Goal: Task Accomplishment & Management: Complete application form

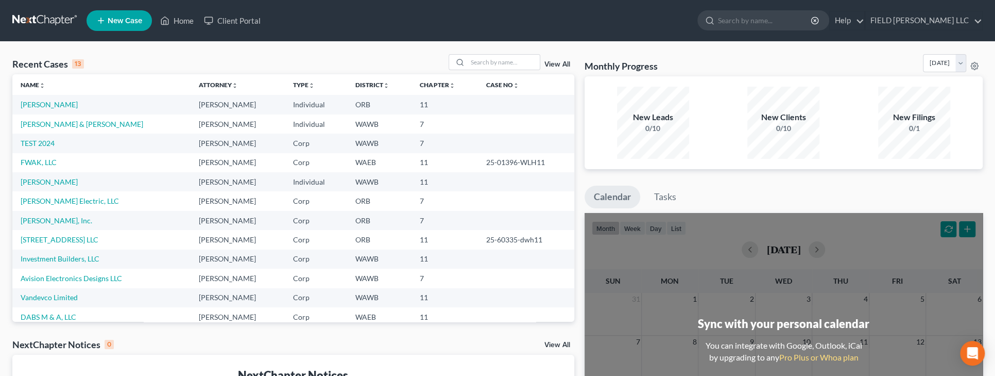
click at [100, 22] on icon at bounding box center [100, 20] width 9 height 12
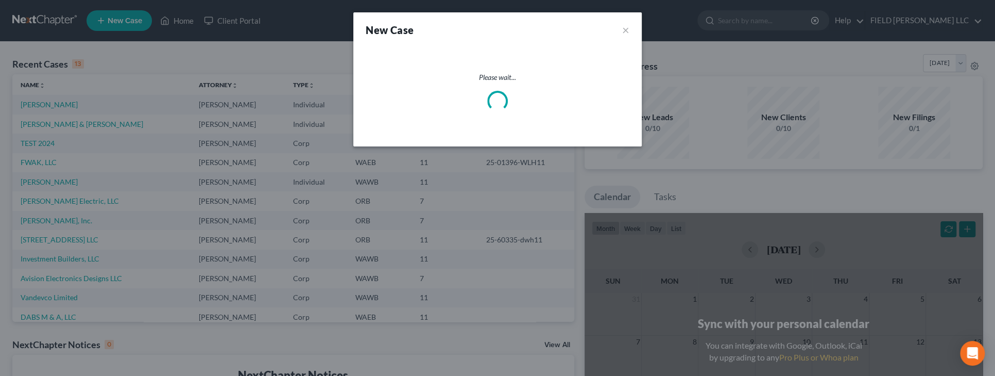
select select "66"
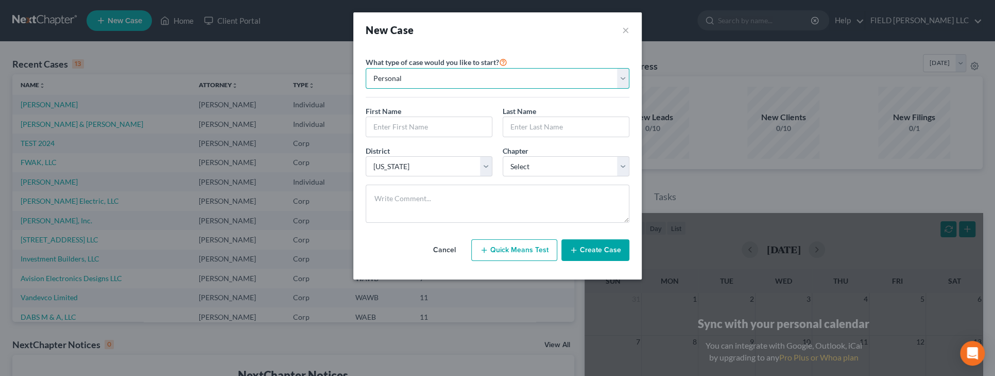
select select "1"
click option "Business" at bounding box center [0, 0] width 0 height 0
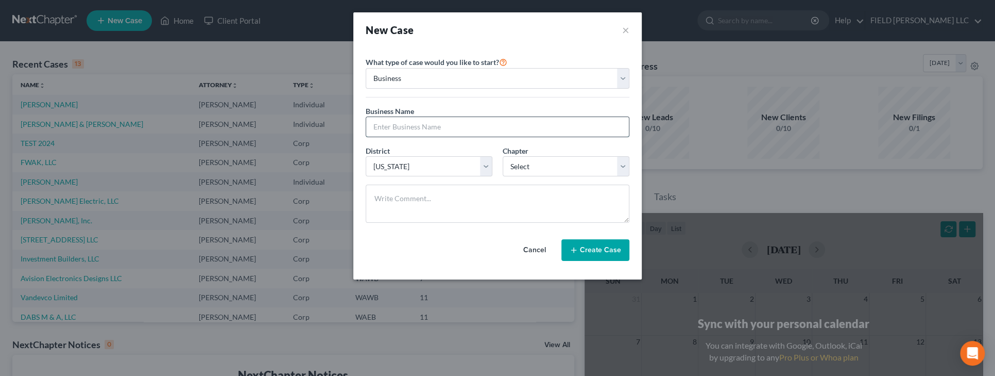
click at [428, 133] on input "text" at bounding box center [497, 127] width 263 height 20
type input "Body Expressions, LLC"
click at [503, 156] on select "Select 7 11 12" at bounding box center [566, 166] width 127 height 21
select select "1"
click option "11" at bounding box center [0, 0] width 0 height 0
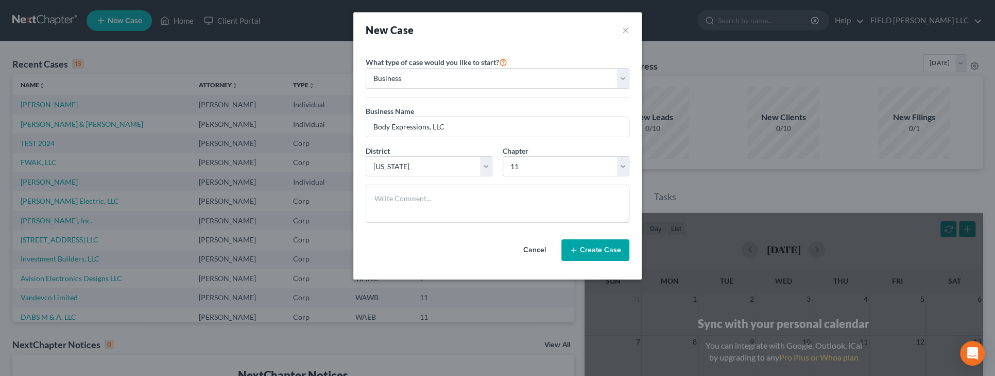
click at [578, 249] on icon "button" at bounding box center [574, 250] width 8 height 8
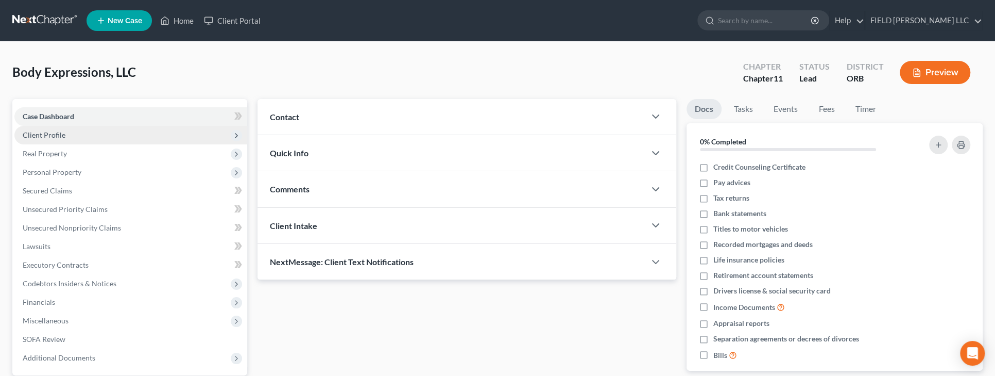
click at [73, 139] on span "Client Profile" at bounding box center [130, 135] width 233 height 19
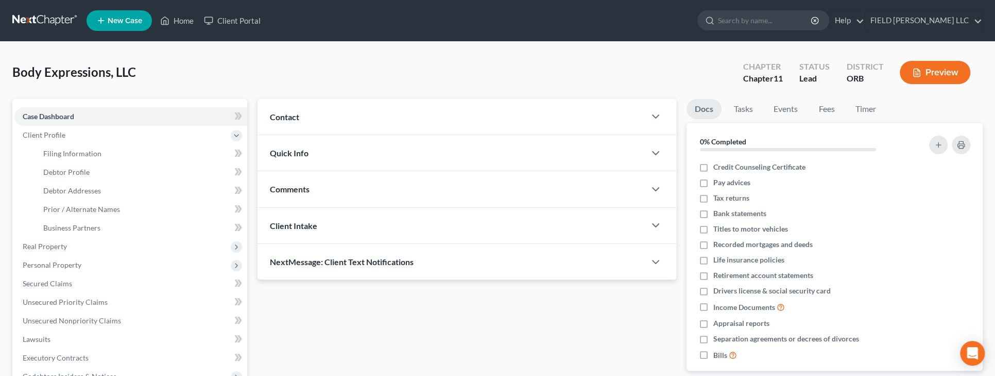
click at [646, 112] on div at bounding box center [661, 116] width 31 height 21
click at [656, 119] on icon "button" at bounding box center [656, 116] width 12 height 12
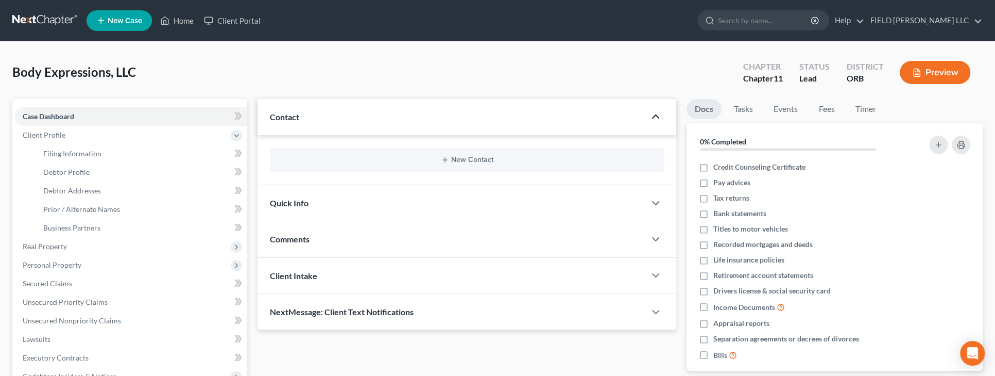
click at [610, 166] on div "New Contact" at bounding box center [467, 159] width 394 height 25
click at [473, 158] on button "New Contact" at bounding box center [467, 160] width 378 height 8
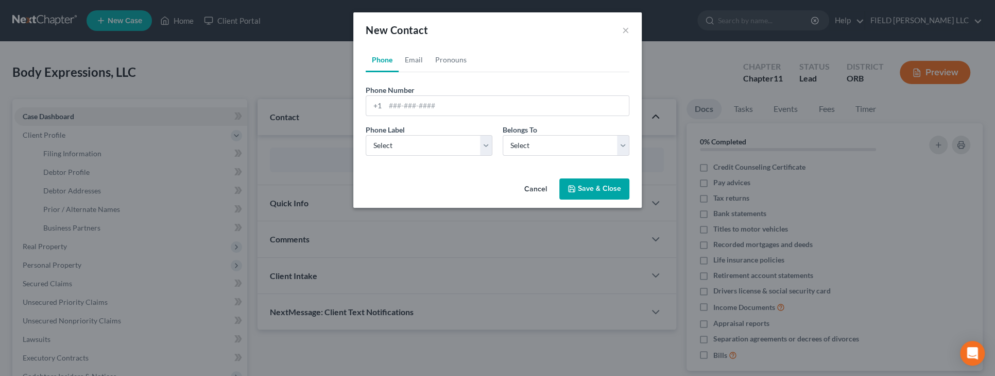
click at [530, 188] on button "Cancel" at bounding box center [535, 189] width 39 height 21
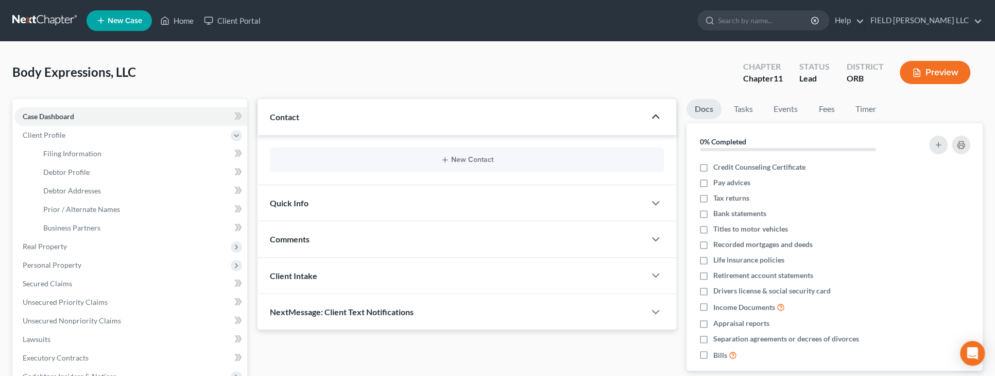
click at [412, 201] on div "Quick Info" at bounding box center [452, 203] width 388 height 36
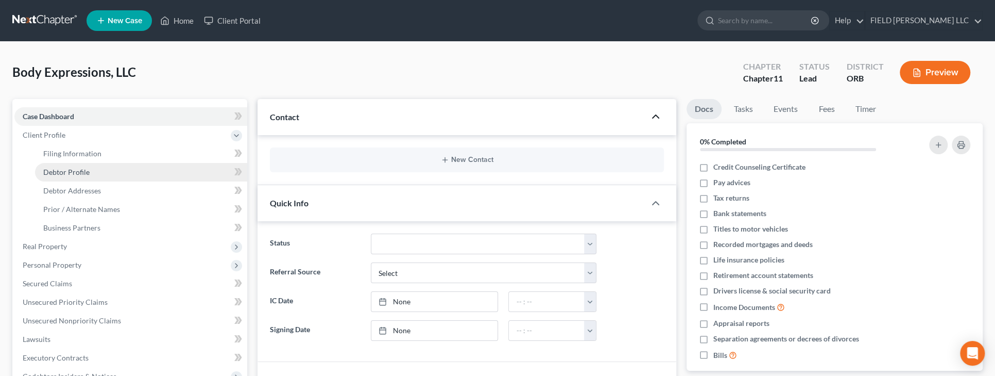
click at [89, 174] on span "Debtor Profile" at bounding box center [66, 171] width 46 height 9
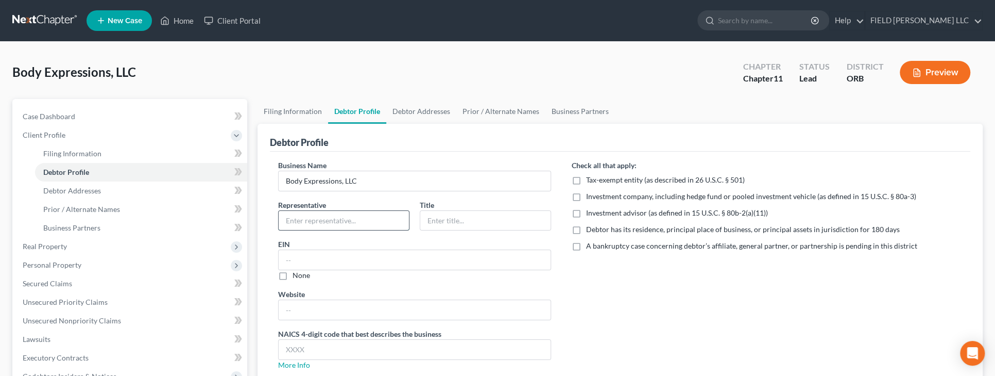
click at [336, 218] on input "text" at bounding box center [344, 221] width 130 height 20
type input "Anne"
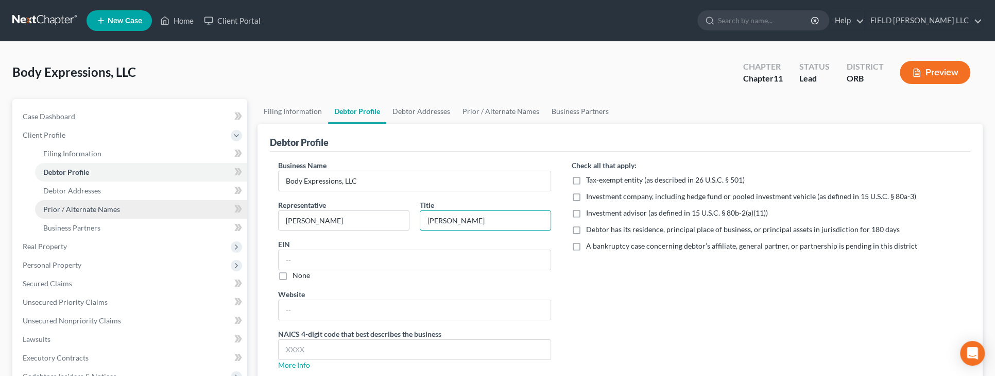
type input "Cuthbert"
click at [116, 212] on span "Prior / Alternate Names" at bounding box center [81, 209] width 77 height 9
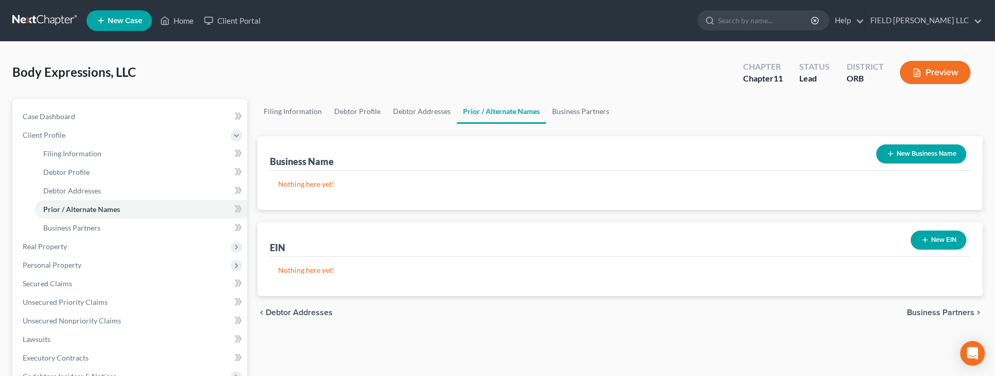
click at [890, 154] on icon "button" at bounding box center [891, 153] width 8 height 8
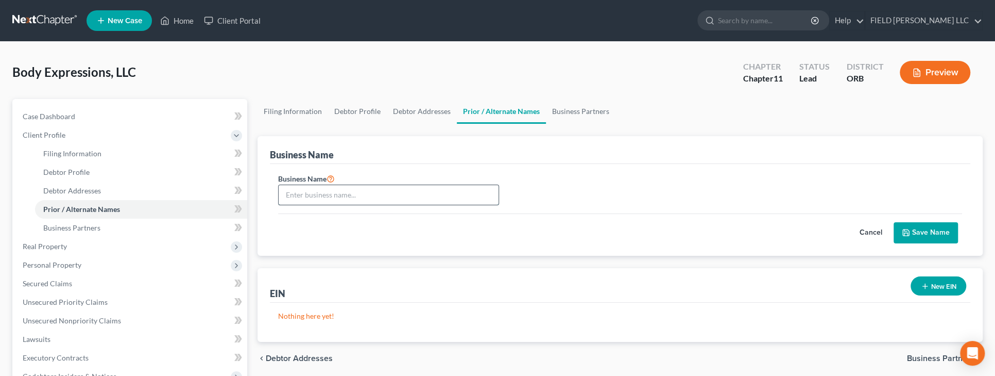
click at [374, 198] on input "text" at bounding box center [389, 195] width 220 height 20
drag, startPoint x: 373, startPoint y: 193, endPoint x: 298, endPoint y: 194, distance: 75.2
click at [298, 194] on input "dba Food Is Not The Enemy" at bounding box center [389, 195] width 220 height 20
click at [396, 198] on input "Food Is Not The Enemydba" at bounding box center [389, 195] width 220 height 20
type input "Food Is Not The Enemy"
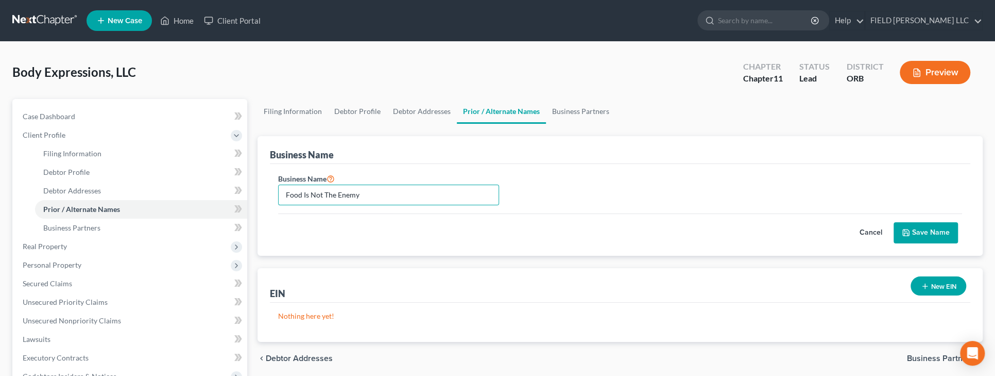
click at [935, 229] on button "Save Name" at bounding box center [926, 233] width 64 height 22
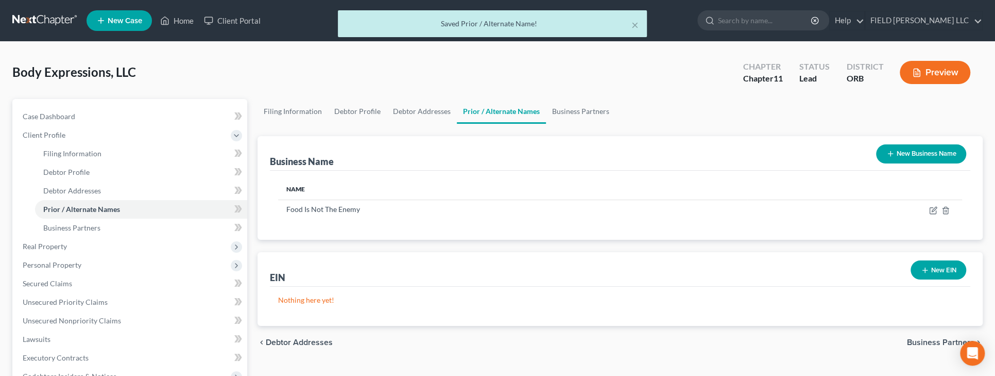
click at [916, 158] on button "New Business Name" at bounding box center [921, 153] width 90 height 19
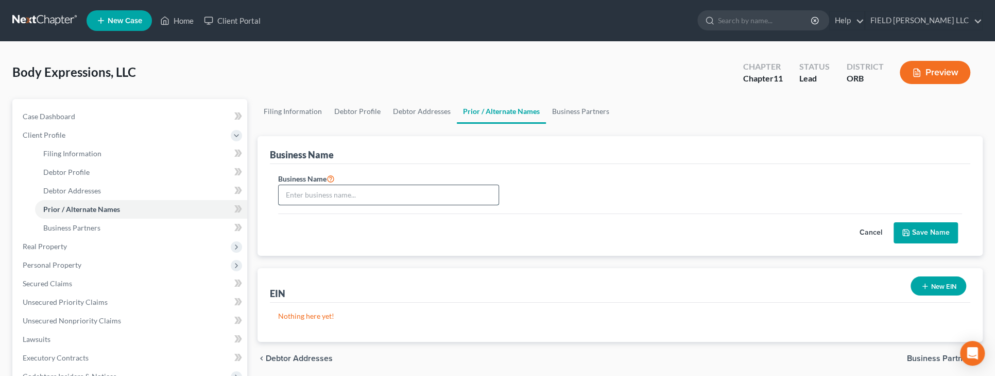
click at [400, 187] on input "text" at bounding box center [389, 195] width 220 height 20
type input "Food Is Not The Enemy (ABN)"
click at [941, 238] on button "Save Name" at bounding box center [926, 233] width 64 height 22
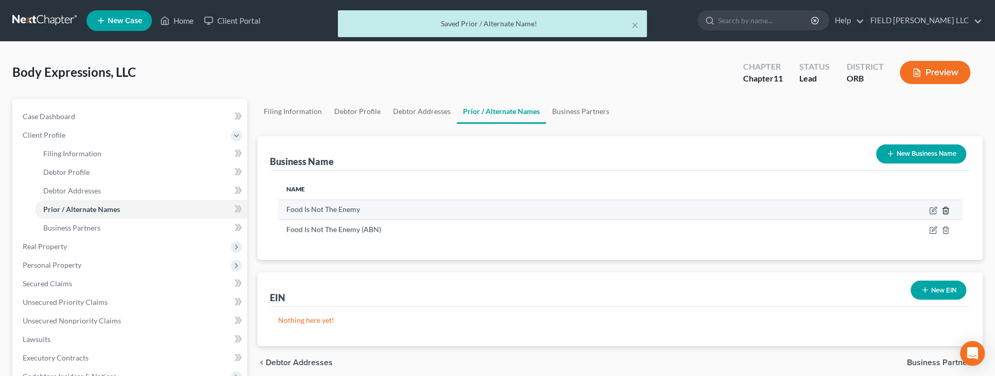
click at [946, 209] on icon "button" at bounding box center [946, 210] width 8 height 8
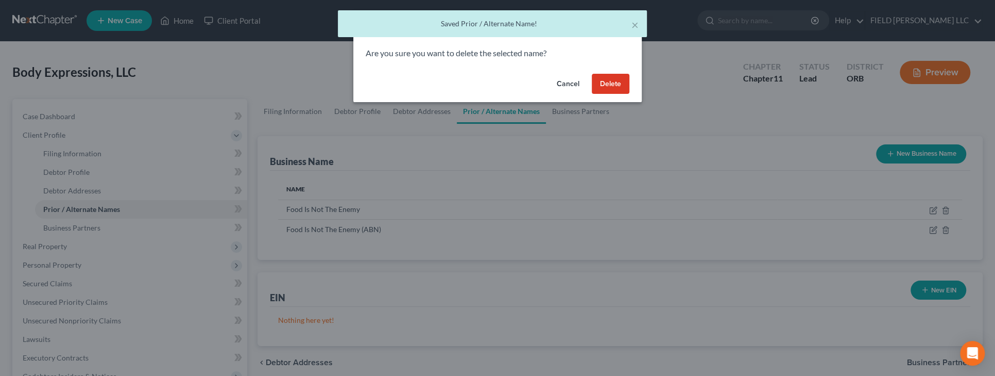
click at [601, 84] on button "Delete" at bounding box center [611, 84] width 38 height 21
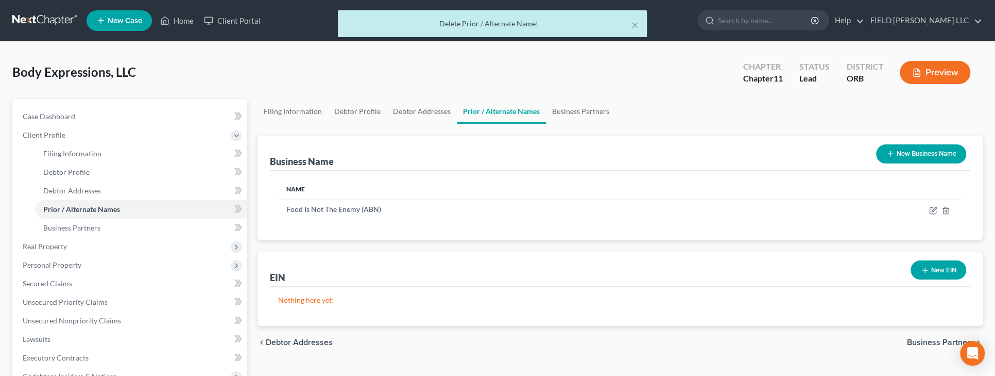
click at [914, 159] on button "New Business Name" at bounding box center [921, 153] width 90 height 19
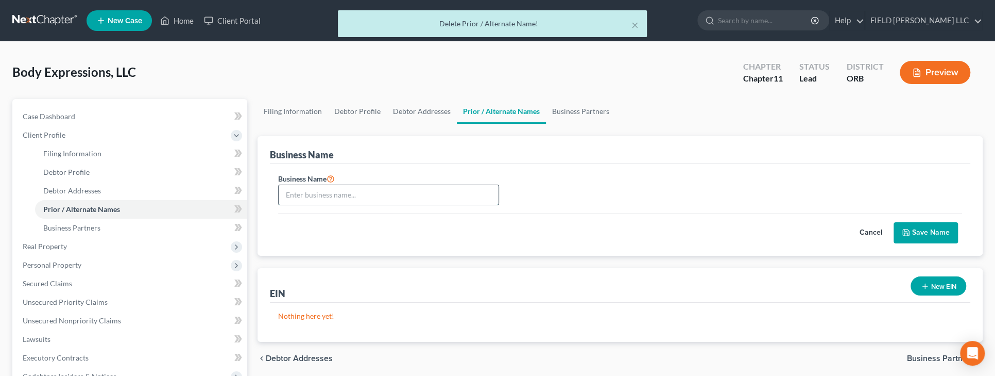
click at [415, 191] on input "text" at bounding box center [389, 195] width 220 height 20
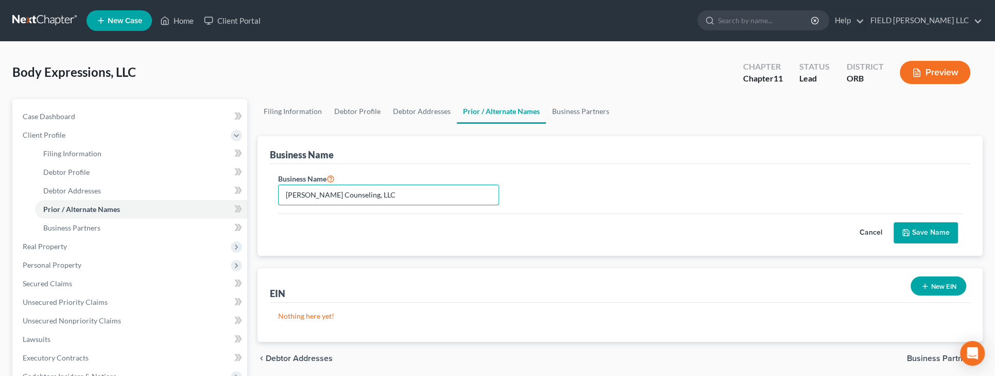
type input "Anne Cuthbert Counseling, LLC"
click at [904, 232] on icon "submit" at bounding box center [906, 232] width 6 height 6
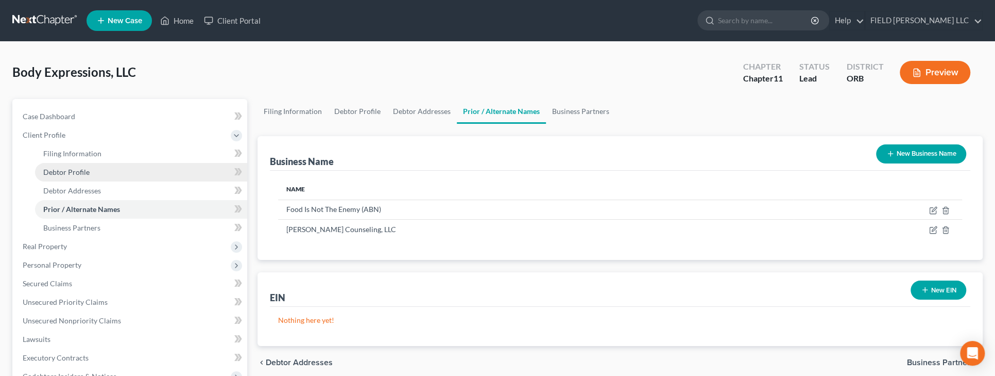
click at [76, 173] on span "Debtor Profile" at bounding box center [66, 171] width 46 height 9
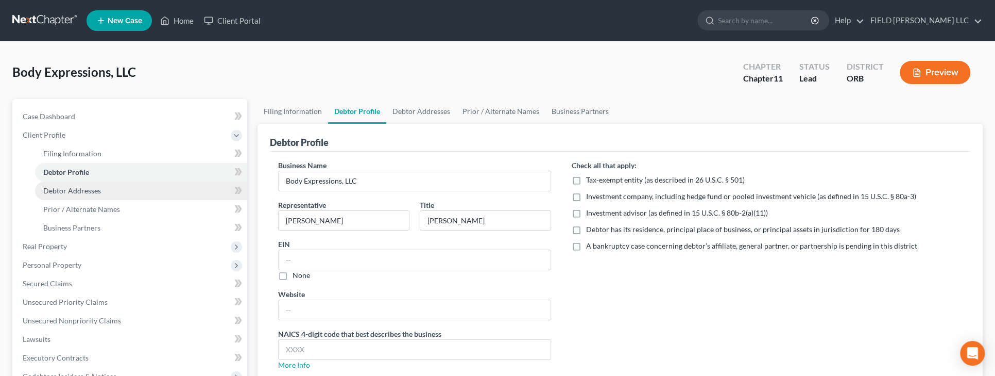
click at [106, 188] on link "Debtor Addresses" at bounding box center [141, 190] width 212 height 19
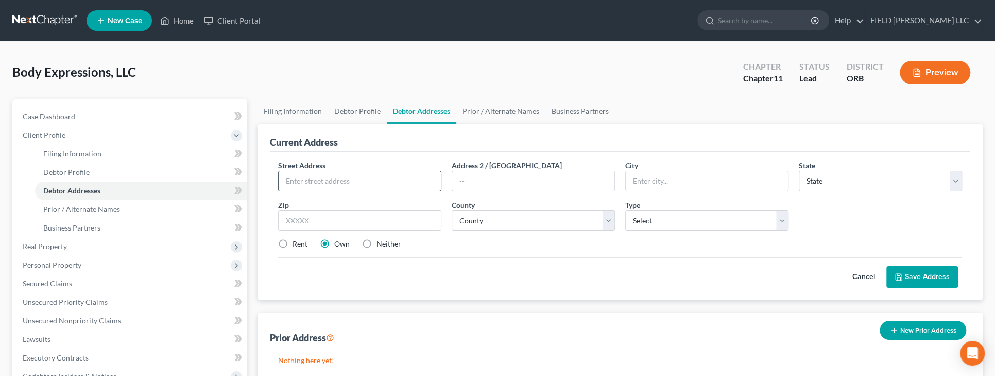
click at [368, 183] on input "text" at bounding box center [360, 181] width 162 height 20
type input "1235 SE Division St."
type input "Ste 104"
type input "97202"
click at [452, 210] on select "County" at bounding box center [533, 220] width 163 height 21
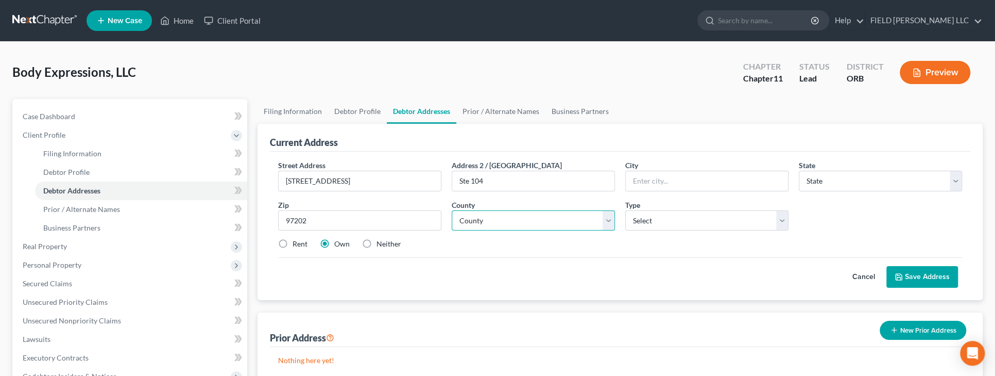
type input "[GEOGRAPHIC_DATA]"
select select "38"
click at [589, 218] on select "County" at bounding box center [533, 220] width 163 height 21
click at [452, 210] on select "County Baker County Benton County Clackamas County Clatsop County Columbia Coun…" at bounding box center [533, 220] width 163 height 21
select select "25"
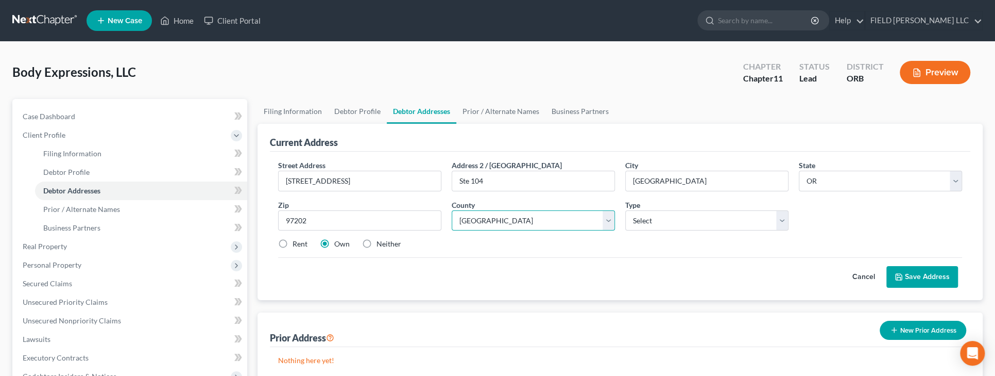
click option "[GEOGRAPHIC_DATA]" at bounding box center [0, 0] width 0 height 0
select select "0"
click option "Business" at bounding box center [0, 0] width 0 height 0
click at [939, 278] on button "Save Address" at bounding box center [923, 277] width 72 height 22
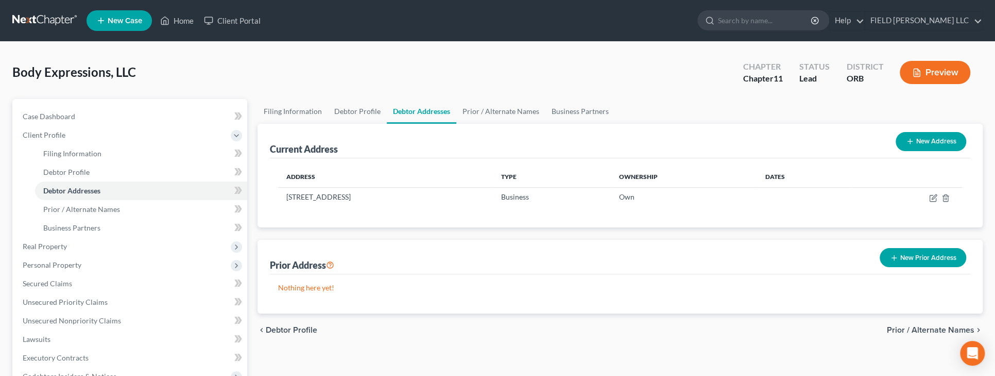
click at [949, 139] on button "New Address" at bounding box center [931, 141] width 71 height 19
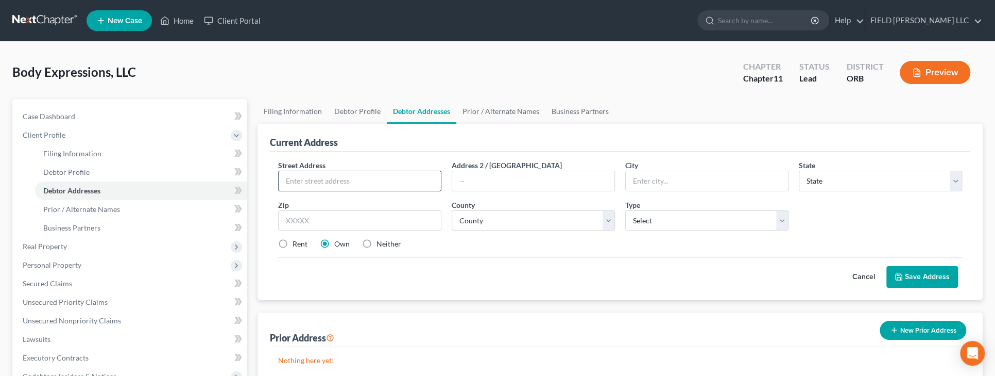
click at [322, 181] on input "text" at bounding box center [360, 181] width 162 height 20
type input "9230 NE Hwy 99"
type input "Ste 104"
type input "98665"
click at [901, 278] on polyline at bounding box center [900, 278] width 4 height 3
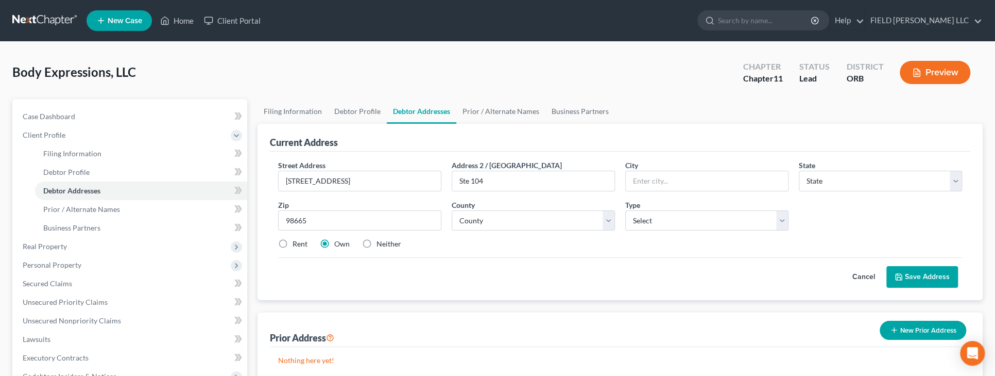
type input "Vancouver"
select select "50"
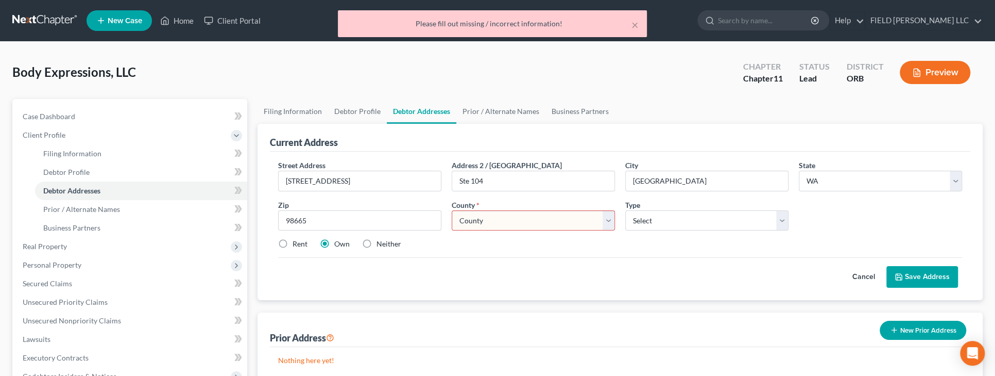
click at [452, 210] on select "County Adams County Asotin County Benton County Chelan County Clallam County Cl…" at bounding box center [533, 220] width 163 height 21
select select "5"
click option "Clark County" at bounding box center [0, 0] width 0 height 0
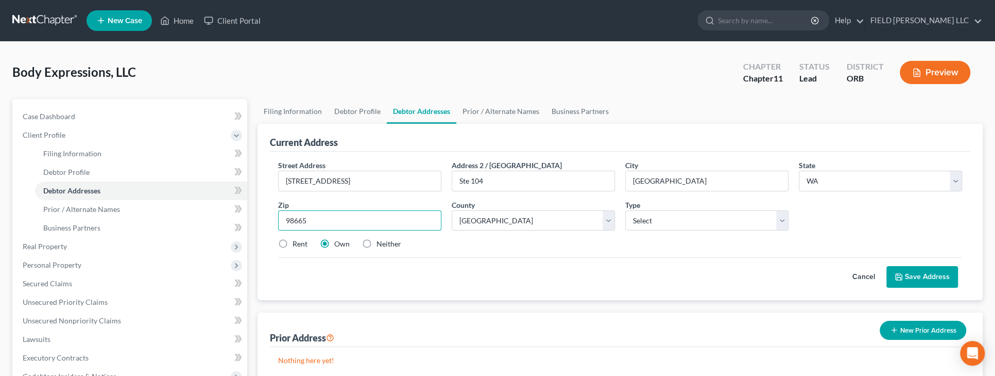
drag, startPoint x: 312, startPoint y: 222, endPoint x: 273, endPoint y: 214, distance: 39.4
click at [278, 214] on input "98665" at bounding box center [359, 220] width 163 height 21
click at [903, 275] on icon at bounding box center [899, 277] width 8 height 8
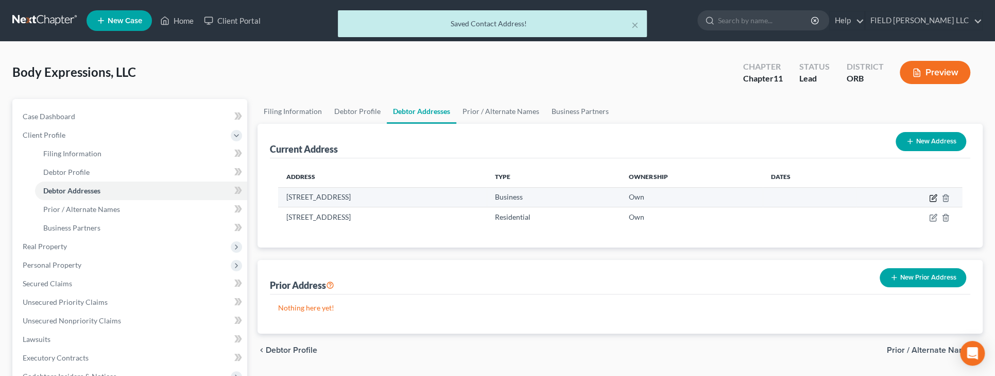
click at [935, 195] on icon "button" at bounding box center [934, 198] width 8 height 8
select select "38"
select select "25"
select select "0"
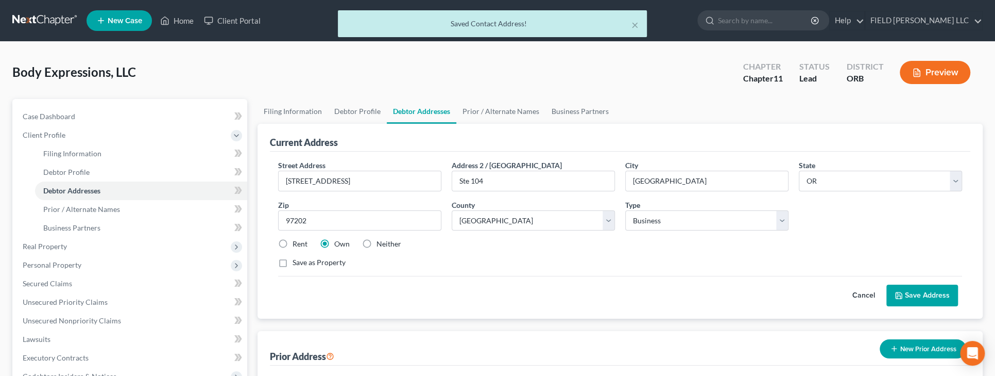
click at [293, 243] on label "Rent" at bounding box center [300, 244] width 15 height 10
click at [297, 243] on input "Rent" at bounding box center [300, 242] width 7 height 7
radio input "true"
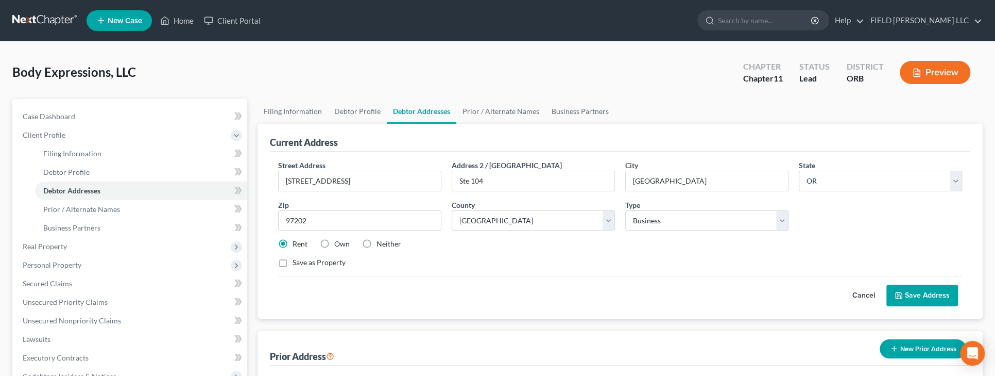
click at [916, 298] on button "Save Address" at bounding box center [923, 295] width 72 height 22
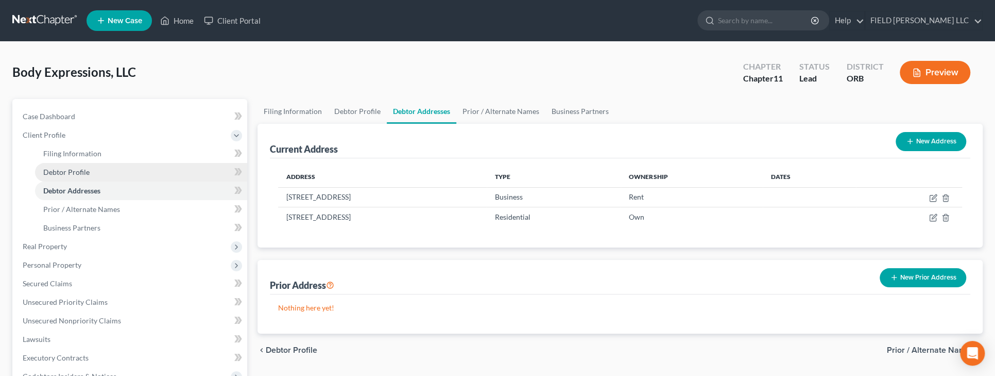
click at [76, 174] on span "Debtor Profile" at bounding box center [66, 171] width 46 height 9
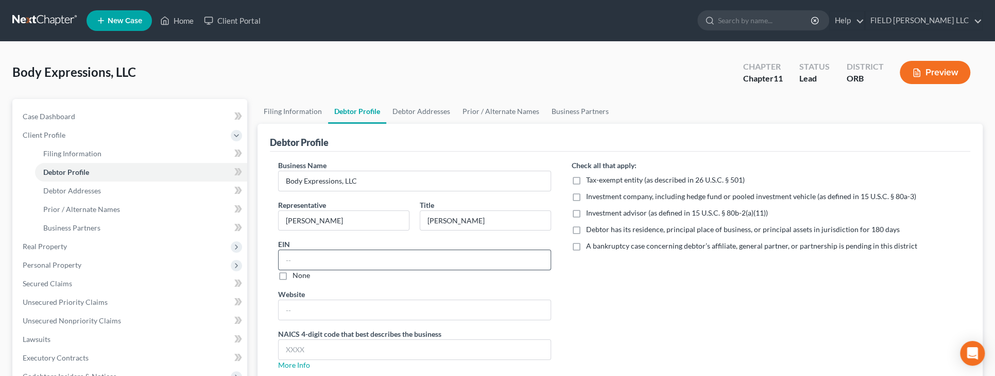
click at [311, 251] on input "text" at bounding box center [415, 260] width 272 height 20
type input "82-2927498"
click at [293, 365] on link "More Info" at bounding box center [294, 364] width 32 height 9
click at [297, 348] on input "text" at bounding box center [415, 350] width 272 height 20
paste input "621498"
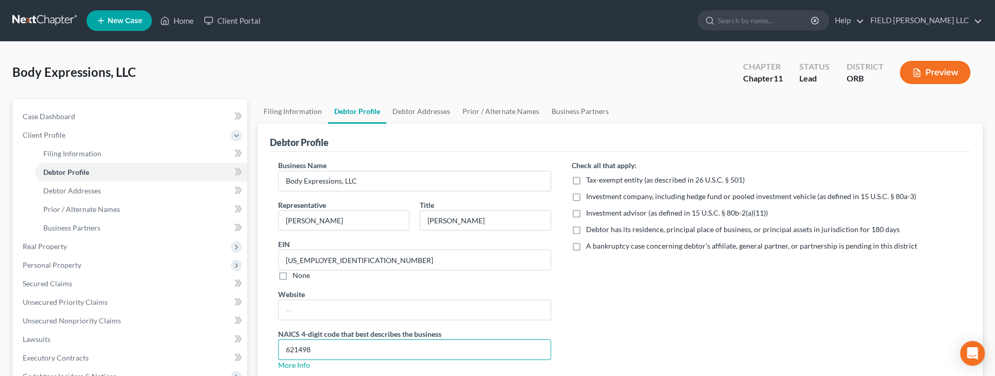
type input "621498"
click at [648, 316] on div "Check all that apply: Tax-exempt entity (as described in 26 U.S.C. § 501) Inves…" at bounding box center [767, 269] width 411 height 218
click at [434, 114] on link "Debtor Addresses" at bounding box center [421, 111] width 70 height 25
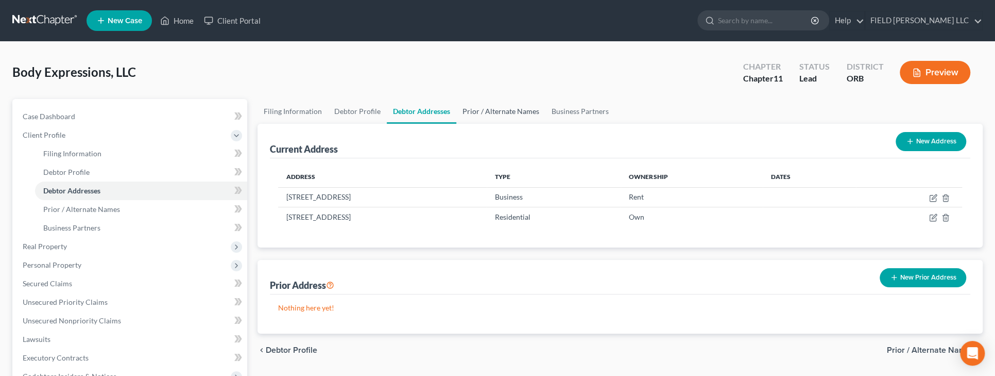
click at [471, 107] on link "Prior / Alternate Names" at bounding box center [501, 111] width 89 height 25
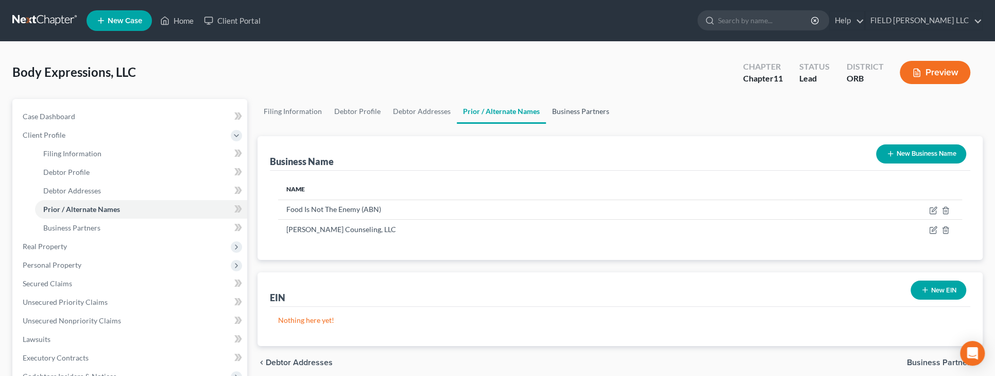
click at [572, 110] on link "Business Partners" at bounding box center [581, 111] width 70 height 25
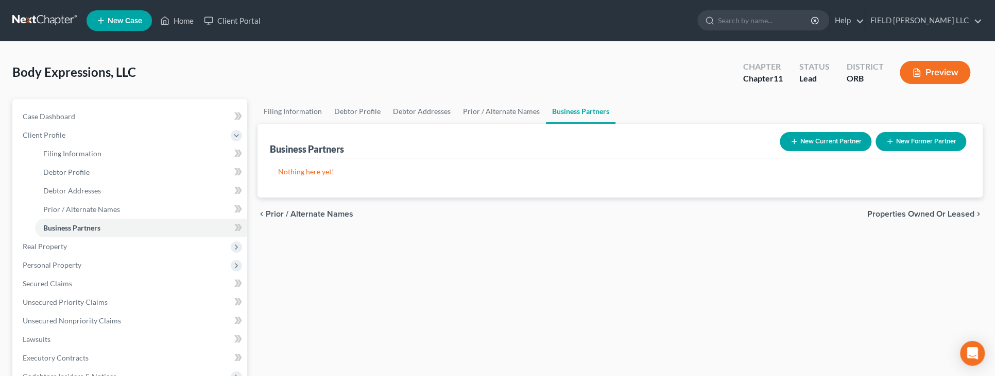
click at [40, 24] on link at bounding box center [45, 20] width 66 height 19
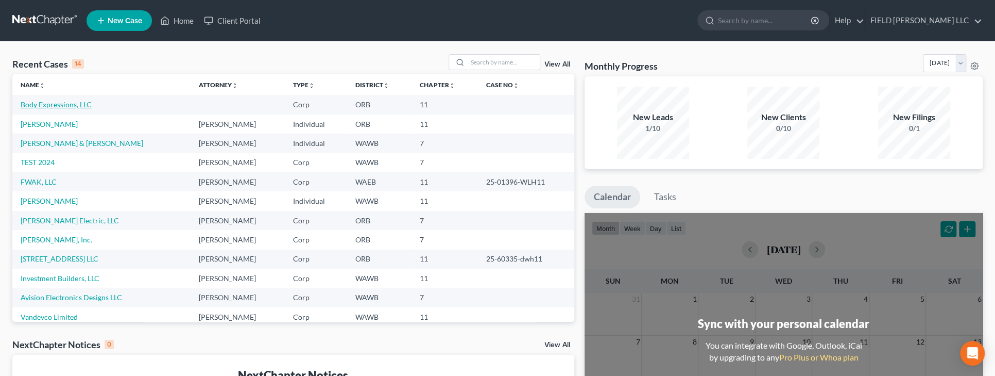
click at [68, 105] on link "Body Expressions, LLC" at bounding box center [56, 104] width 71 height 9
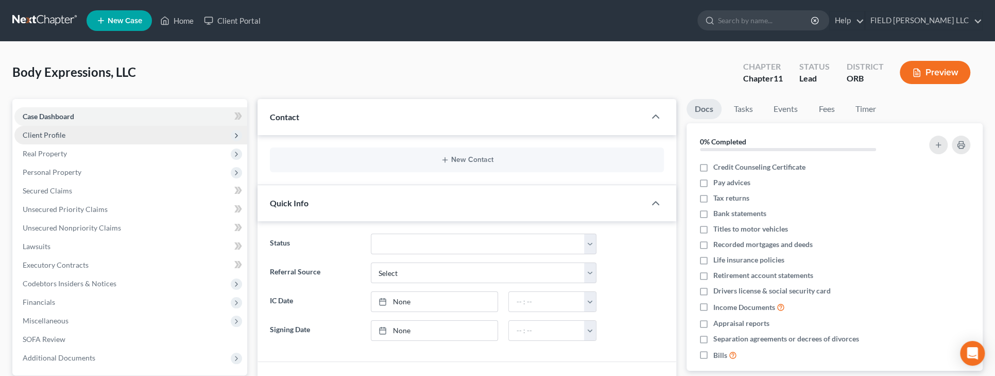
click at [50, 136] on span "Client Profile" at bounding box center [44, 134] width 43 height 9
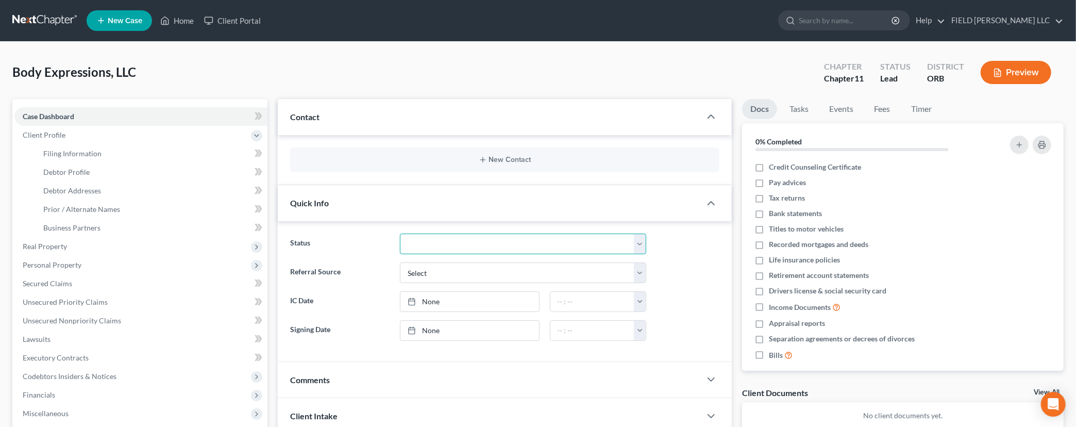
click at [400, 233] on select "Discharged Discharged & Reported Discharge Litigation Dismissal Notice Dismisse…" at bounding box center [523, 243] width 246 height 21
click at [641, 247] on select "Discharged Discharged & Reported Discharge Litigation Dismissal Notice Dismisse…" at bounding box center [523, 243] width 246 height 21
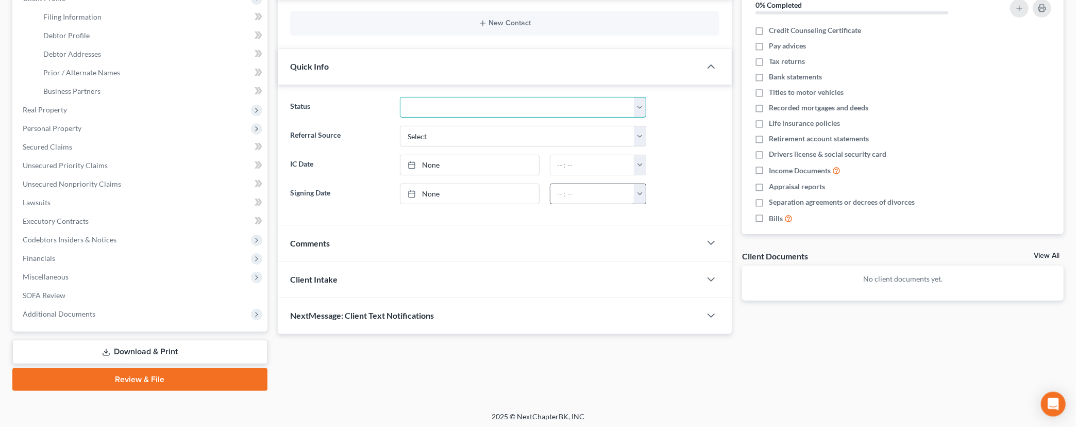
scroll to position [138, 0]
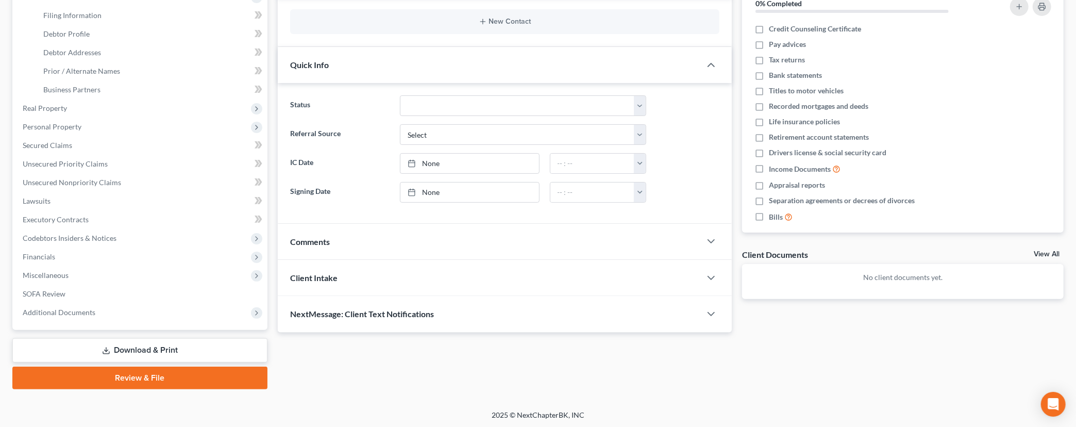
click at [702, 278] on div at bounding box center [716, 277] width 31 height 21
click at [711, 275] on icon "button" at bounding box center [711, 278] width 12 height 12
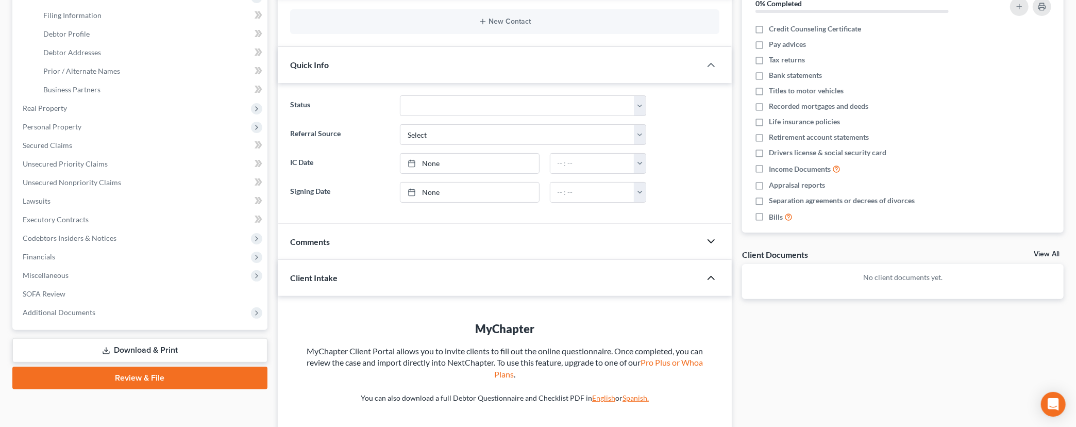
click at [711, 243] on icon "button" at bounding box center [711, 241] width 12 height 12
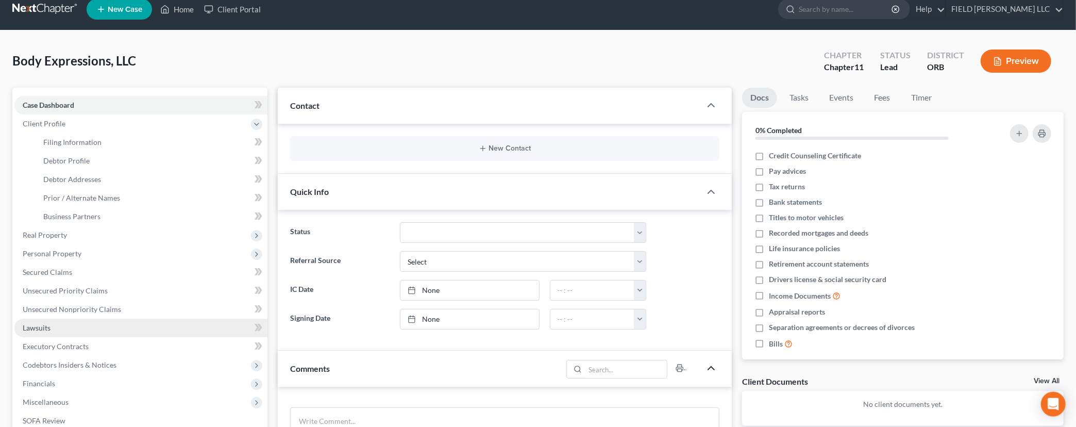
scroll to position [0, 0]
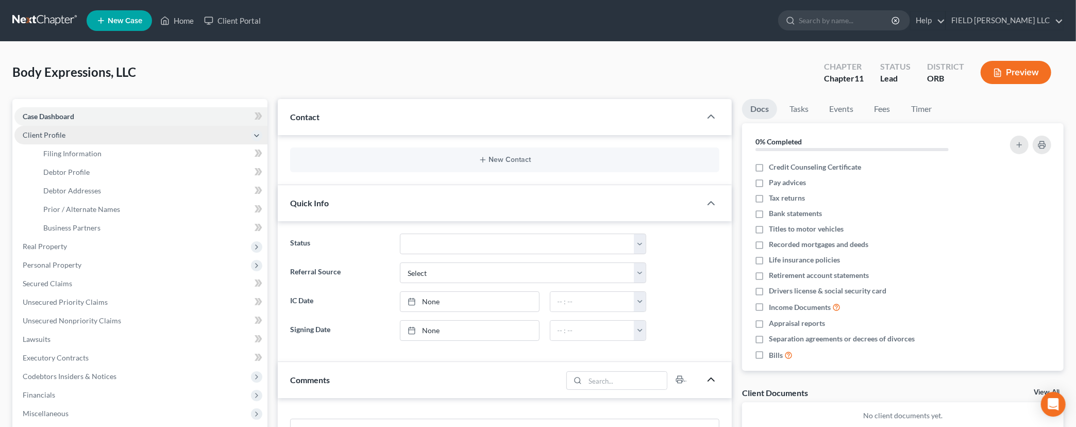
click at [109, 133] on span "Client Profile" at bounding box center [140, 135] width 253 height 19
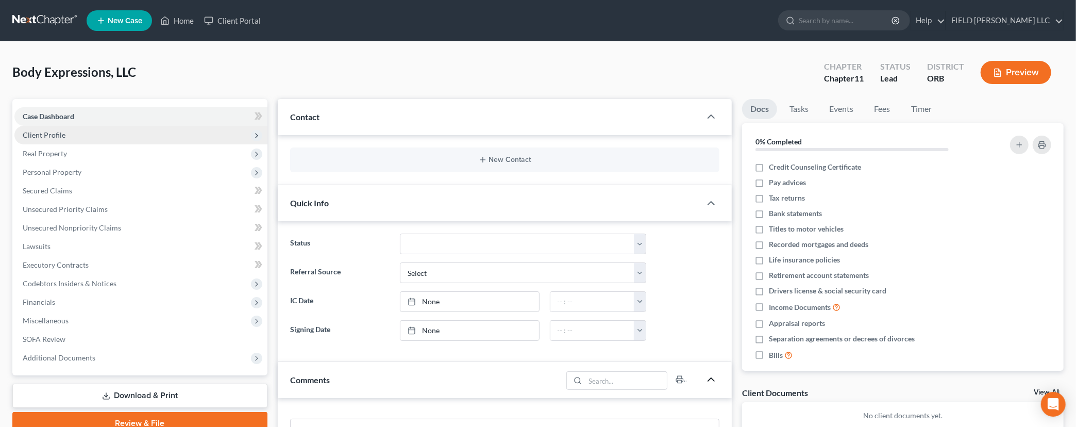
click at [263, 136] on span "Client Profile" at bounding box center [140, 135] width 253 height 19
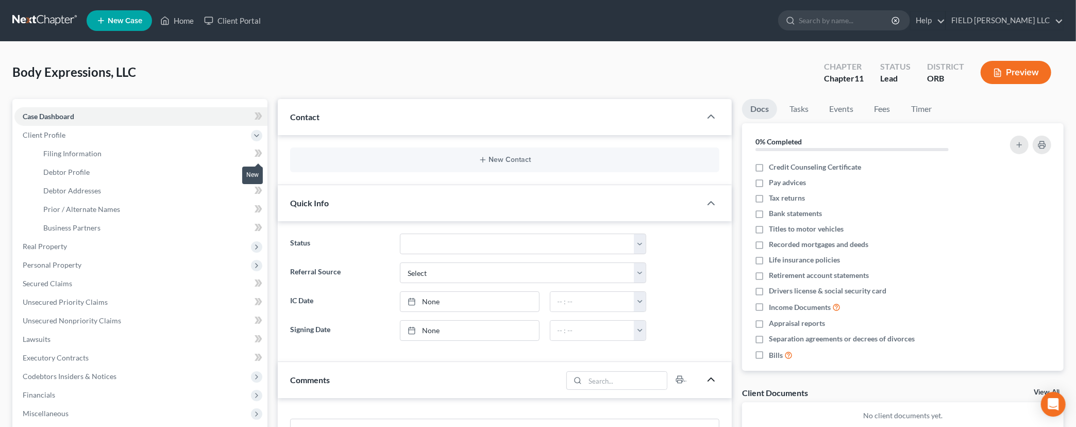
click at [257, 150] on icon at bounding box center [257, 152] width 5 height 7
click at [94, 149] on span "Filing Information" at bounding box center [72, 153] width 58 height 9
select select "1"
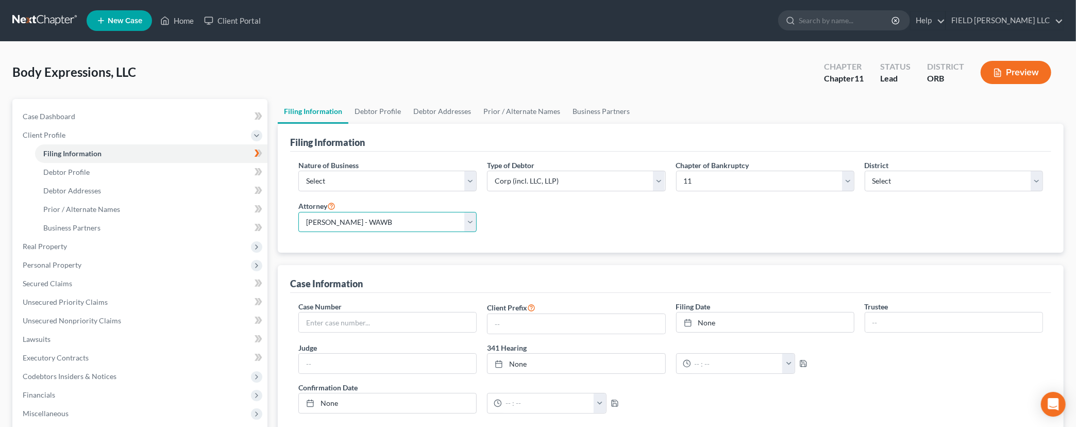
click option "Joseph Field - WAWB" at bounding box center [0, 0] width 0 height 0
click at [298, 212] on select "Select Joseph Field - WAWB Joseph Field - ORB Jonathan Smale - OR" at bounding box center [387, 222] width 178 height 21
select select "1"
click option "Joseph Field - ORB" at bounding box center [0, 0] width 0 height 0
click at [119, 177] on link "Debtor Profile" at bounding box center [151, 172] width 232 height 19
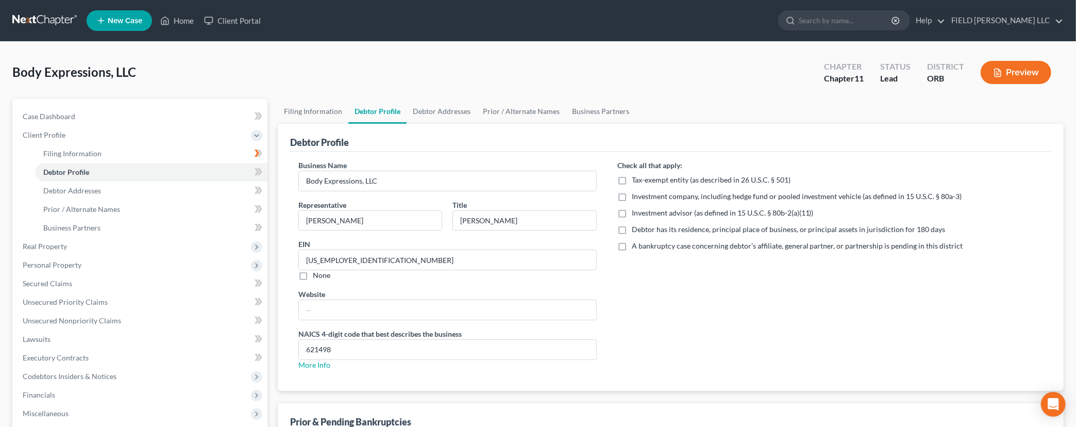
click at [53, 15] on link at bounding box center [45, 20] width 66 height 19
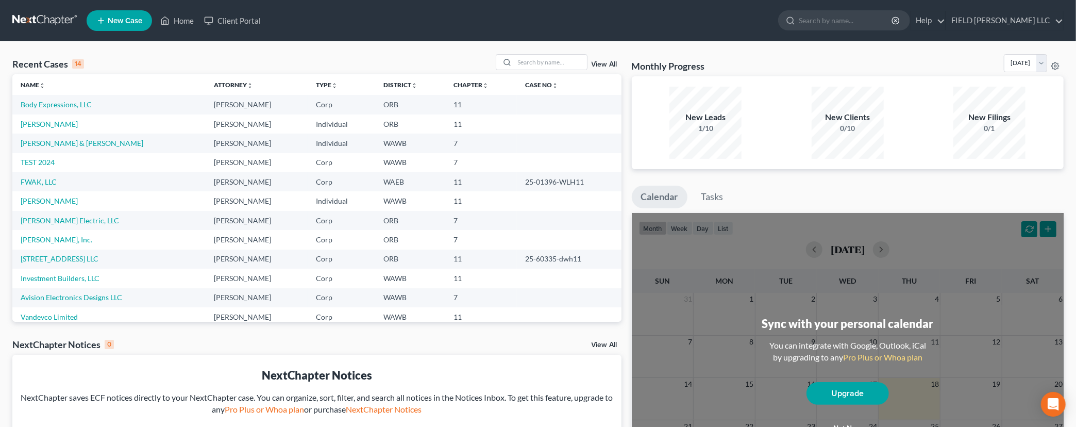
click at [193, 208] on td "[PERSON_NAME]" at bounding box center [108, 200] width 193 height 19
click at [476, 378] on div "NextChapter Notices" at bounding box center [317, 375] width 593 height 16
click at [463, 370] on div "NextChapter Notices" at bounding box center [317, 375] width 593 height 16
click at [475, 363] on div "NextChapter Notices NextChapter saves ECF notices directly to your NextChapter …" at bounding box center [316, 414] width 609 height 121
click at [59, 126] on link "[PERSON_NAME]" at bounding box center [49, 124] width 57 height 9
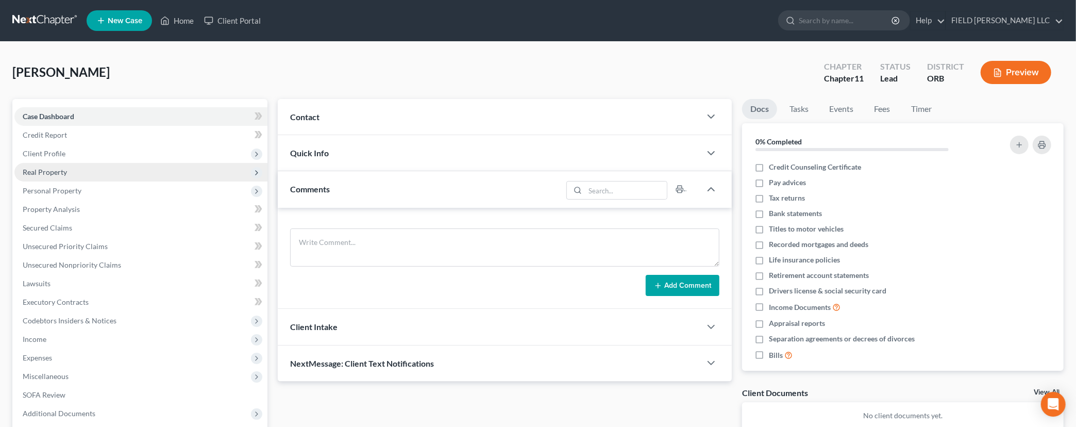
click at [44, 169] on span "Real Property" at bounding box center [45, 171] width 44 height 9
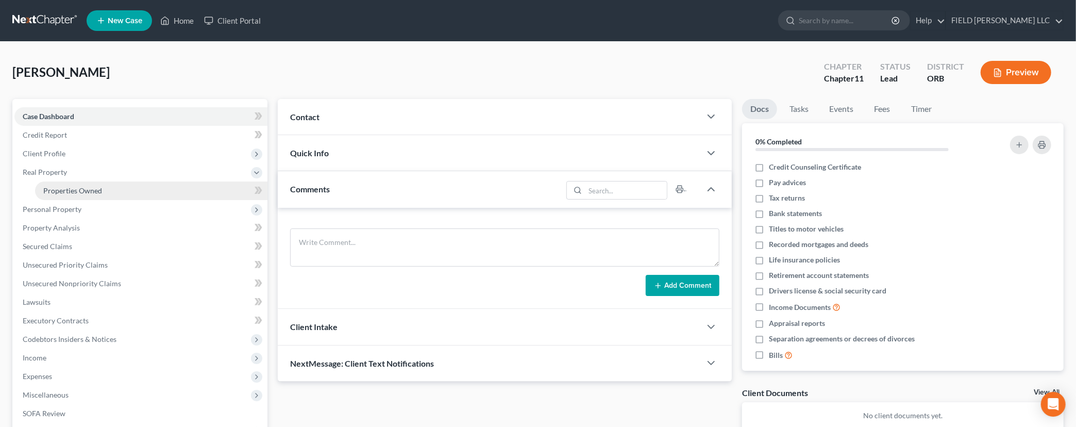
click at [51, 189] on span "Properties Owned" at bounding box center [72, 190] width 59 height 9
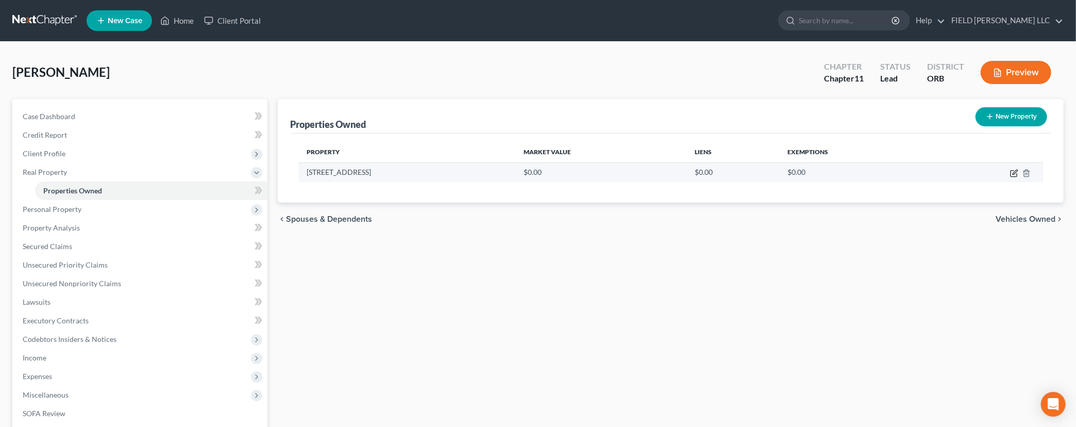
click at [1012, 172] on icon "button" at bounding box center [1014, 173] width 8 height 8
select select "38"
select select "2"
select select "3"
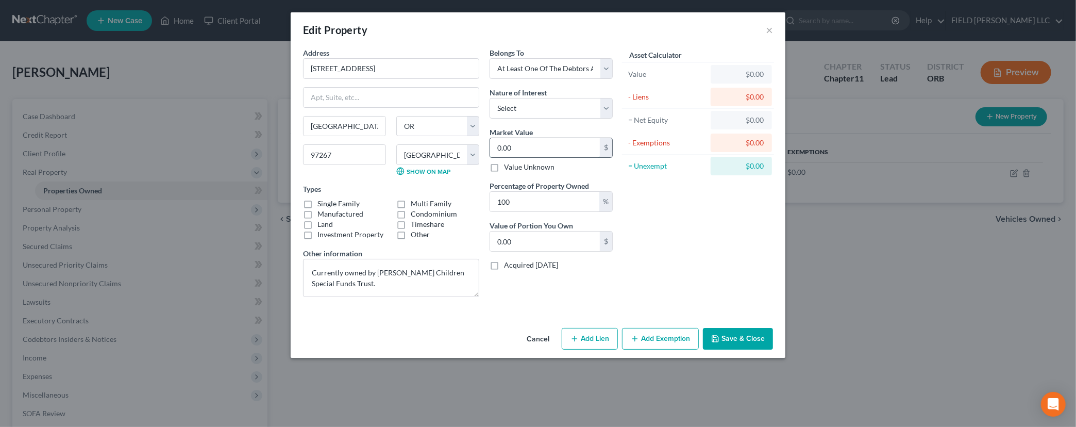
click at [512, 147] on input "0.00" at bounding box center [545, 148] width 110 height 20
click at [535, 150] on input "0.00" at bounding box center [545, 148] width 110 height 20
type input "0.00"
type input "0"
type input "0.001"
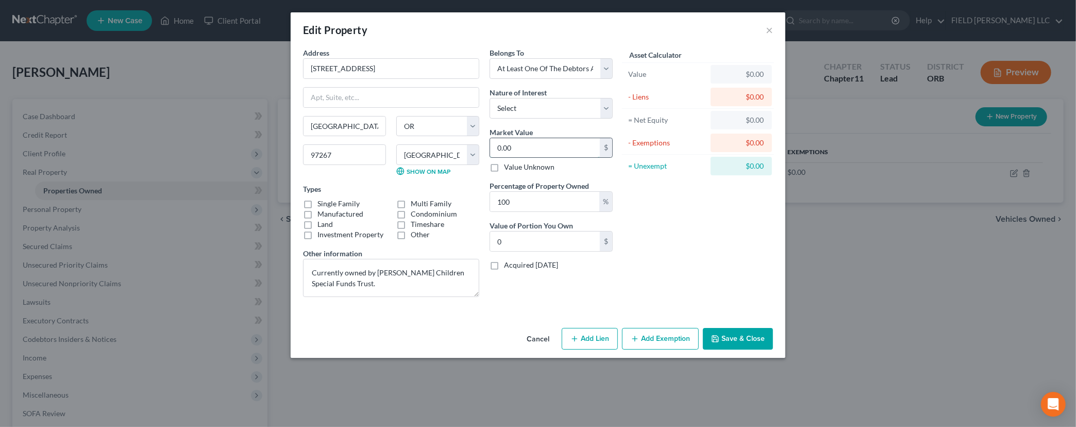
type input "0.00"
type input "0"
type input "0.008"
type input "0.00"
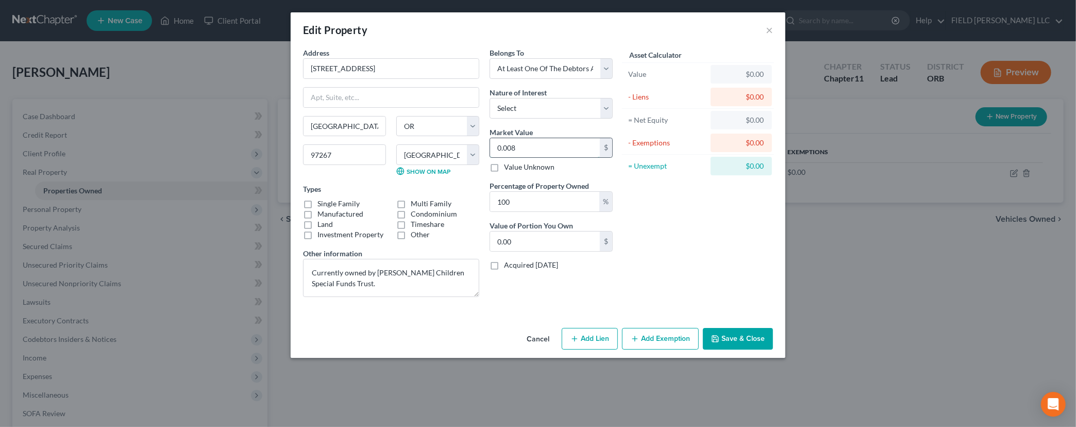
type input "0.00"
type input "0"
type input "0.001"
type input "0.00"
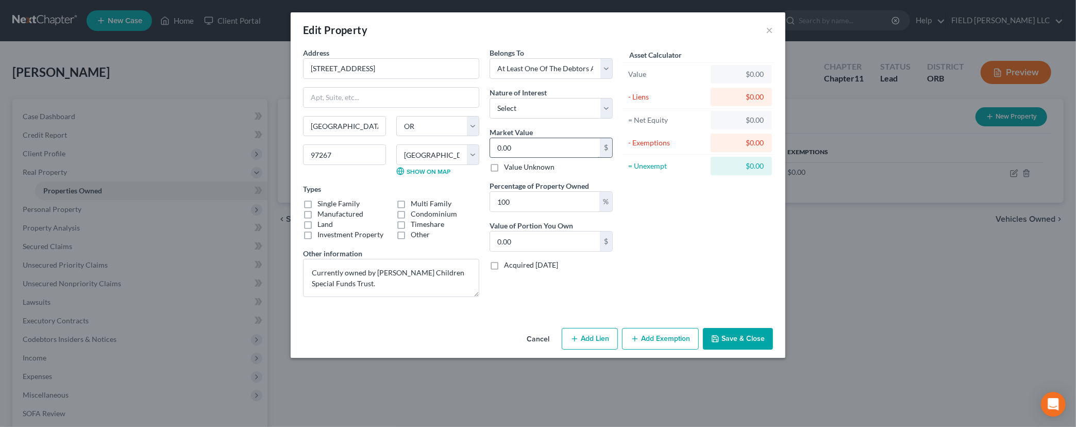
type input "0"
drag, startPoint x: 566, startPoint y: 150, endPoint x: 482, endPoint y: 146, distance: 83.6
click at [490, 146] on input "0.00" at bounding box center [545, 148] width 110 height 20
type input "1"
type input "1.00"
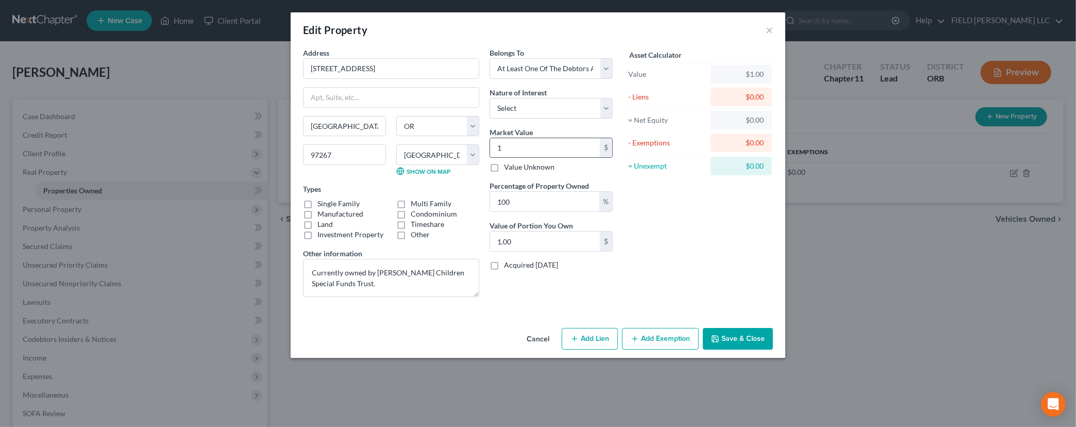
type input "11"
type input "11.00"
type input "118"
type input "118.00"
type input "1181"
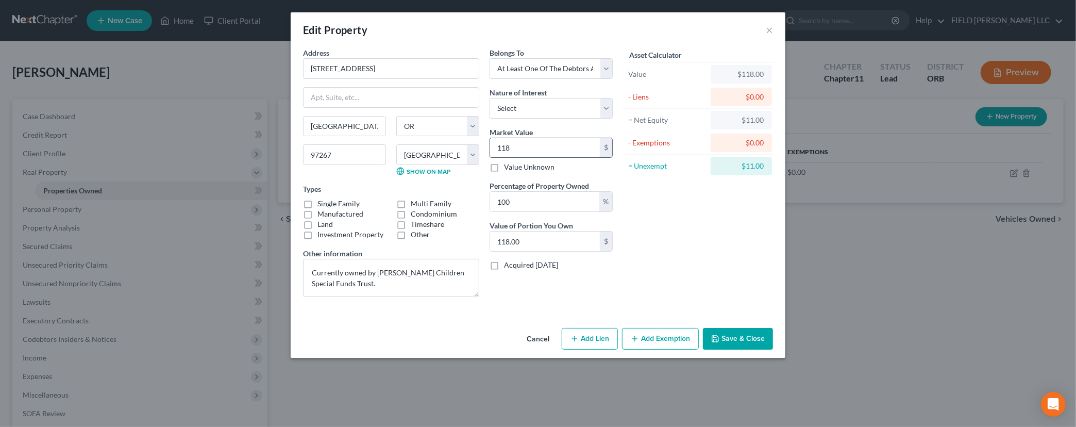
type input "1,181.00"
type input "1,1810"
type input "11,810.00"
type input "11,8100"
type input "118,100.00"
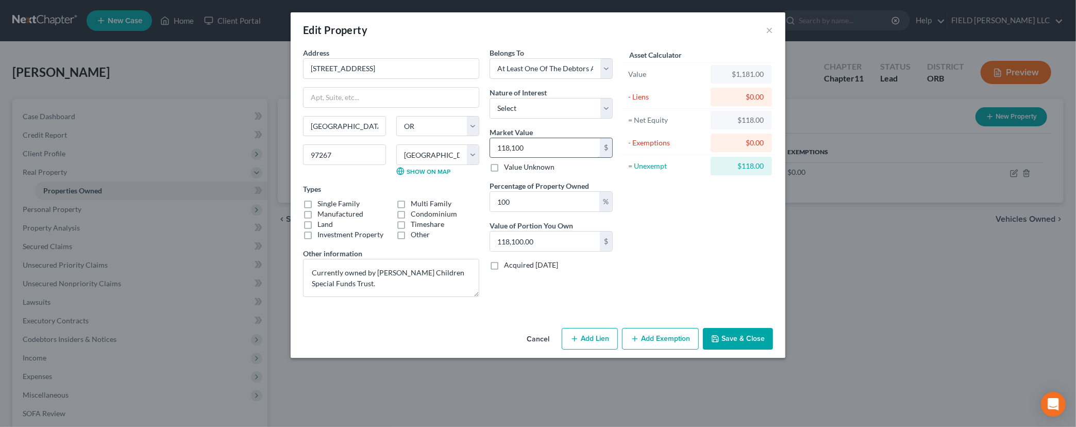
type input "118,1000"
type input "1,181,000.00"
type input "1,181,000"
click at [728, 329] on button "Save & Close" at bounding box center [738, 339] width 70 height 22
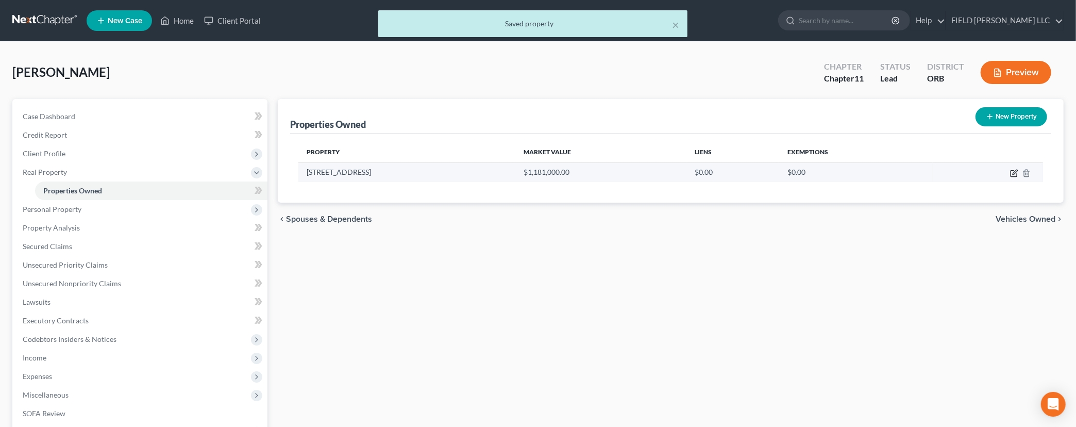
click at [1012, 172] on icon "button" at bounding box center [1014, 173] width 8 height 8
select select "38"
select select "2"
select select "3"
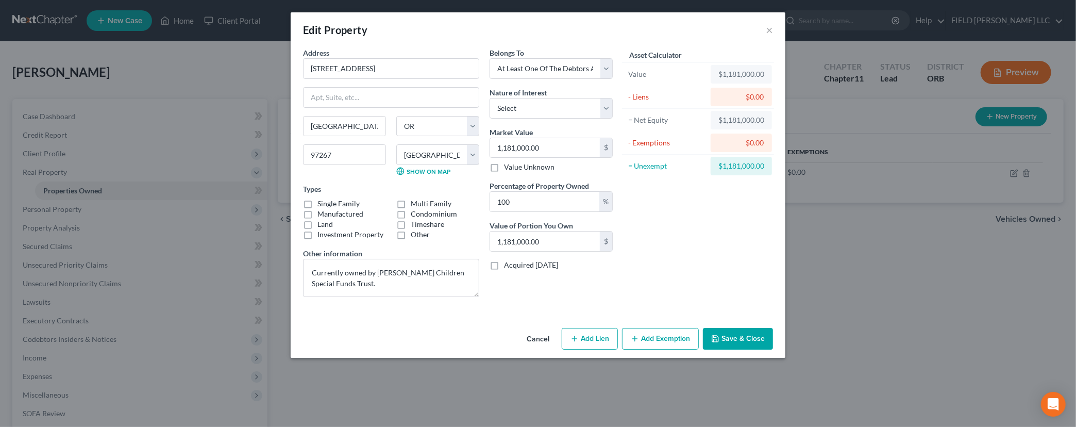
click at [579, 339] on icon "button" at bounding box center [574, 338] width 8 height 8
select select "3"
select select "0"
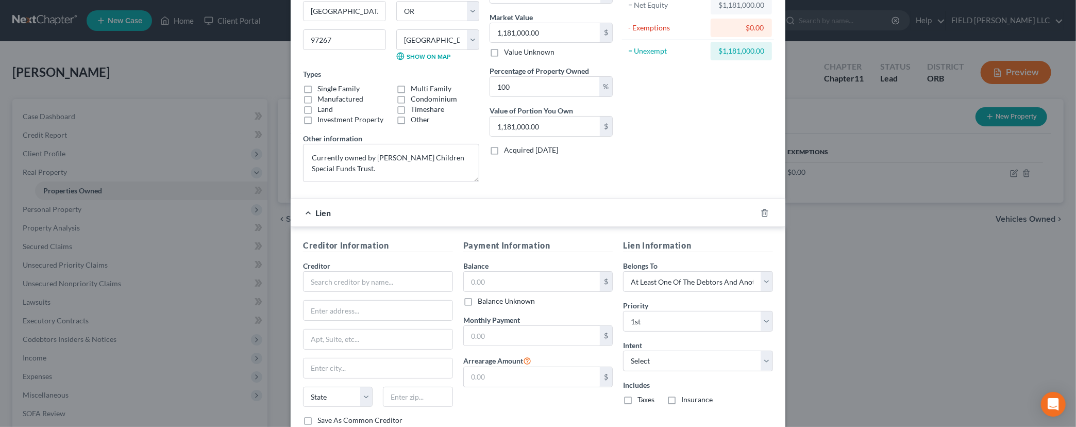
scroll to position [184, 0]
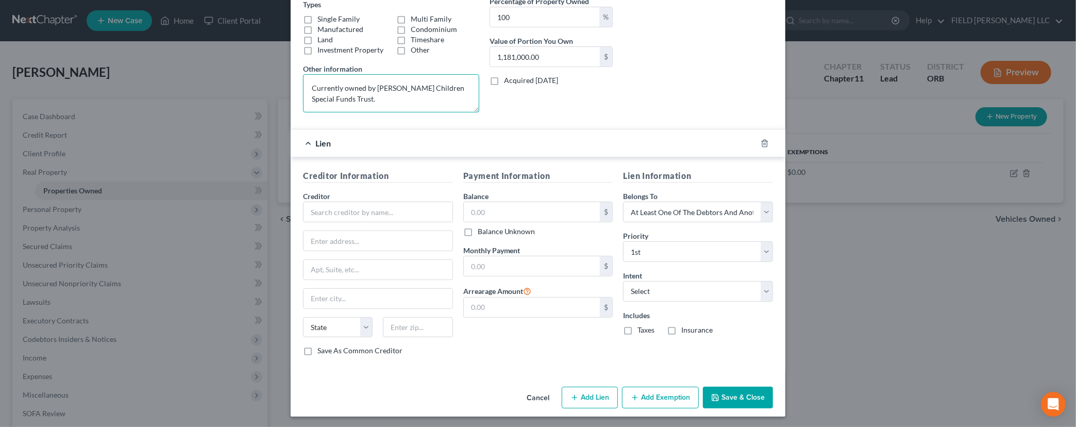
drag, startPoint x: 328, startPoint y: 99, endPoint x: 374, endPoint y: 90, distance: 47.3
click at [374, 90] on textarea "Currently owned by [PERSON_NAME] Children Special Funds Trust." at bounding box center [391, 93] width 176 height 38
click at [506, 213] on input "text" at bounding box center [532, 212] width 137 height 20
type input "437,700"
click at [739, 391] on button "Save & Close" at bounding box center [738, 397] width 70 height 22
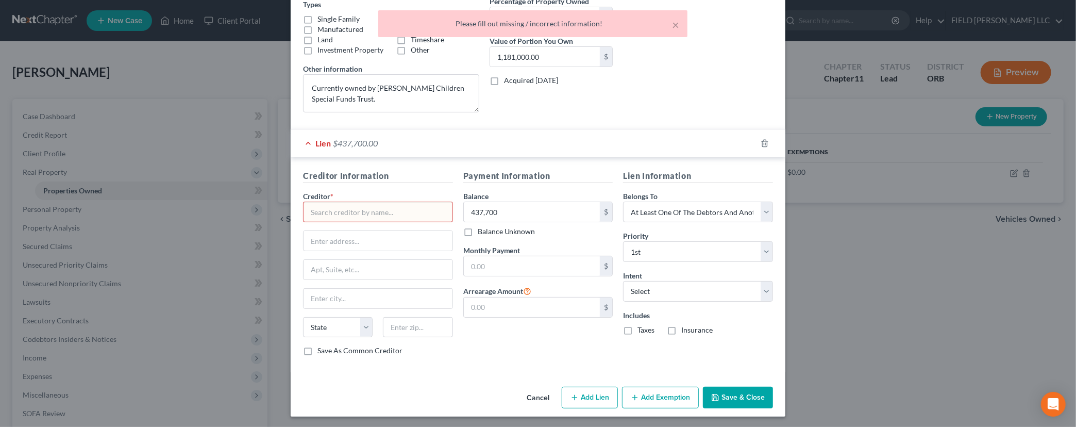
click at [437, 213] on input "text" at bounding box center [378, 211] width 150 height 21
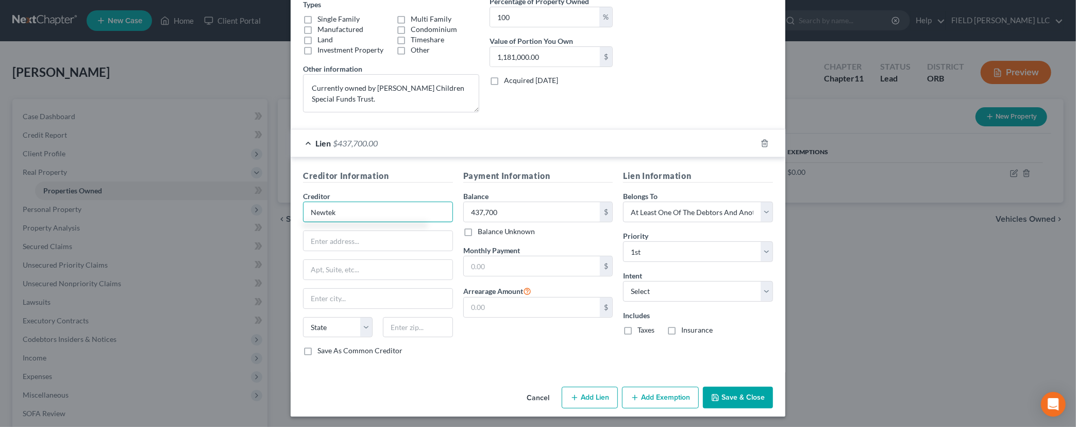
type input "Newtek"
click at [756, 399] on button "Save & Close" at bounding box center [738, 397] width 70 height 22
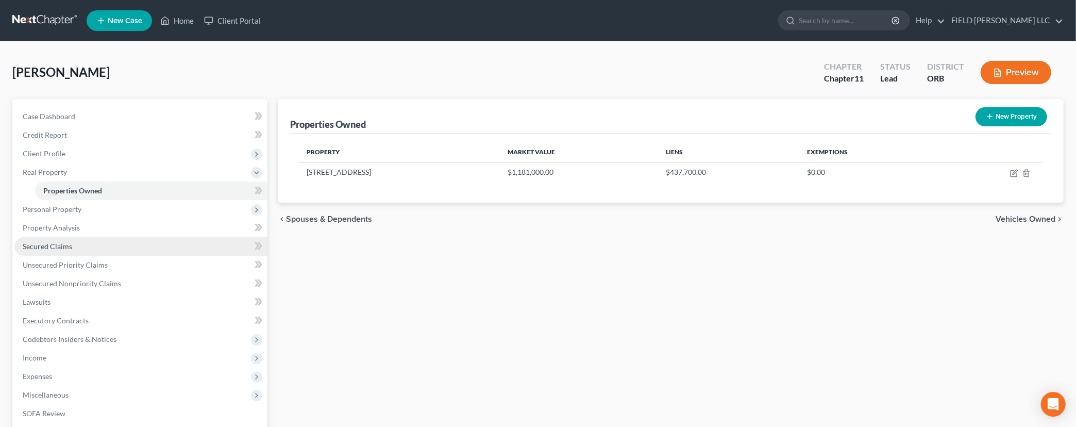
click at [48, 251] on link "Secured Claims" at bounding box center [140, 246] width 253 height 19
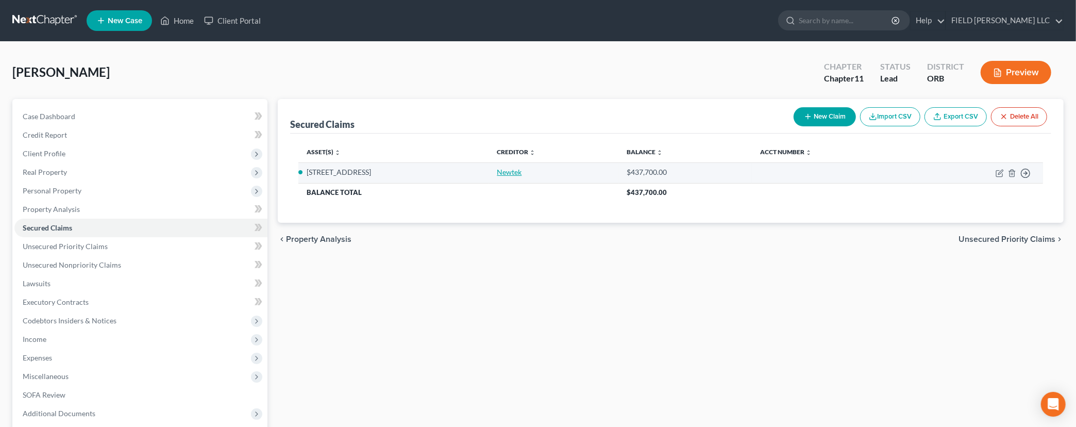
click at [521, 169] on link "Newtek" at bounding box center [509, 171] width 25 height 9
select select "9"
select select "3"
select select "0"
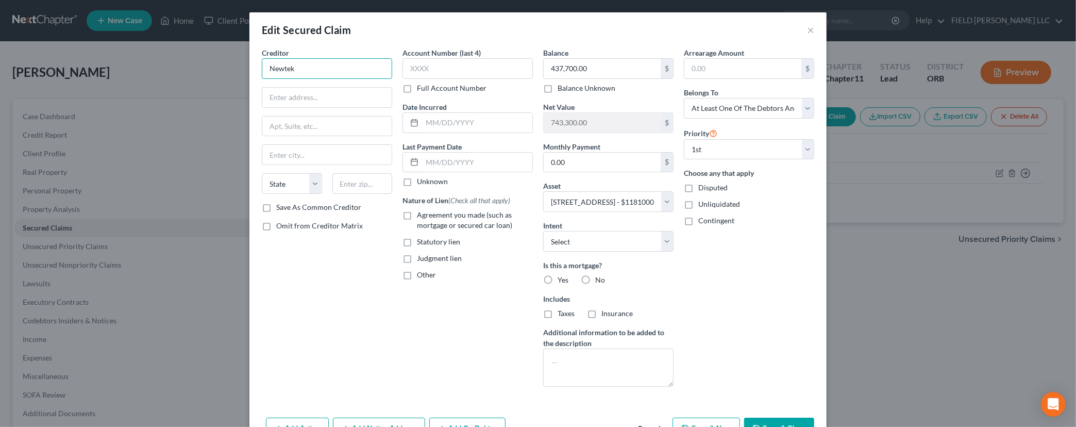
click at [317, 65] on input "Newtek" at bounding box center [327, 68] width 130 height 21
click at [306, 100] on input "text" at bounding box center [326, 98] width 129 height 20
click at [352, 96] on input "[STREET_ADDRESS]" at bounding box center [326, 98] width 129 height 20
click at [326, 98] on input "[STREET_ADDRESS] Suite 130" at bounding box center [326, 98] width 129 height 20
drag, startPoint x: 329, startPoint y: 98, endPoint x: 386, endPoint y: 101, distance: 57.3
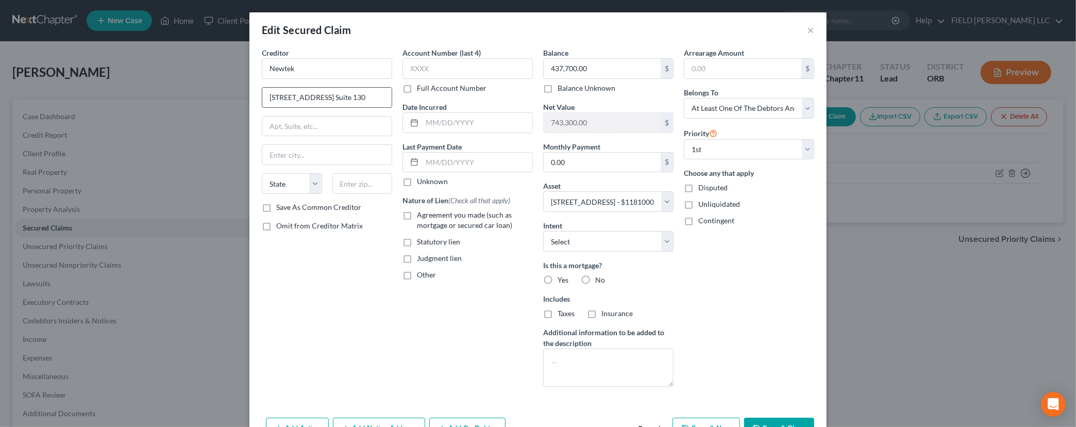
click at [386, 101] on input "[STREET_ADDRESS] Suite 130" at bounding box center [326, 98] width 129 height 20
type input "[STREET_ADDRESS]"
click at [330, 125] on input "text" at bounding box center [326, 126] width 129 height 20
paste input "Suite 130"
type input "Suite 130"
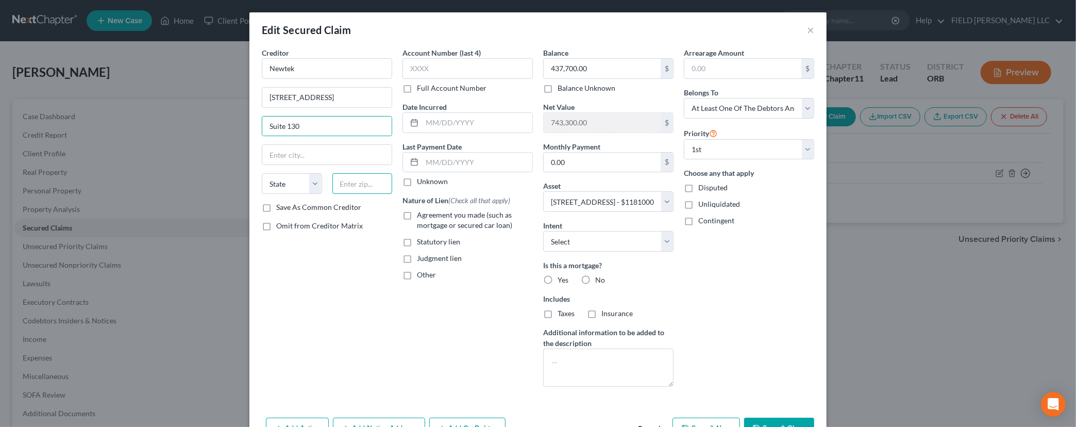
click at [342, 189] on input "text" at bounding box center [362, 183] width 60 height 21
type input "11042"
type input "[GEOGRAPHIC_DATA]"
select select "35"
click at [417, 89] on label "Full Account Number" at bounding box center [452, 88] width 70 height 10
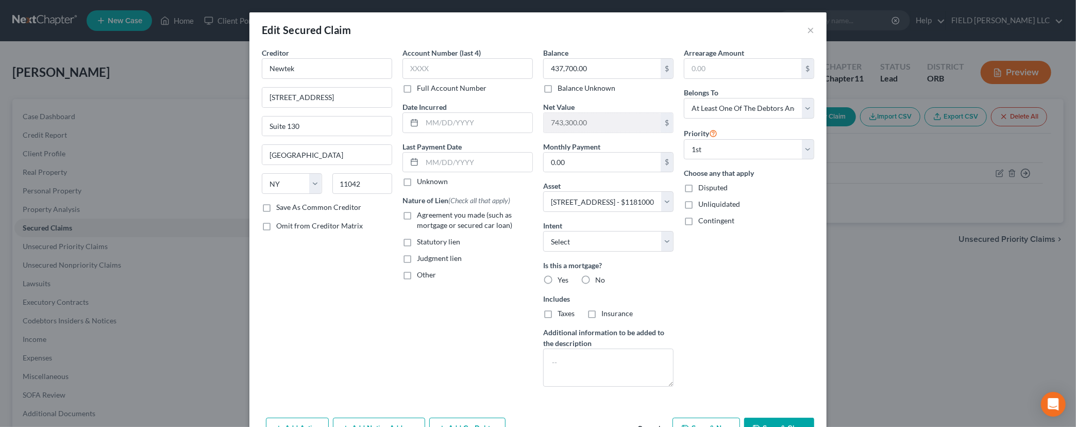
click at [421, 89] on input "Full Account Number" at bounding box center [424, 86] width 7 height 7
click at [420, 74] on input "text" at bounding box center [467, 68] width 130 height 21
type input "PLP 28741070-00"
drag, startPoint x: 586, startPoint y: 69, endPoint x: 600, endPoint y: 70, distance: 14.0
click at [600, 70] on input "437,700.00" at bounding box center [602, 69] width 117 height 20
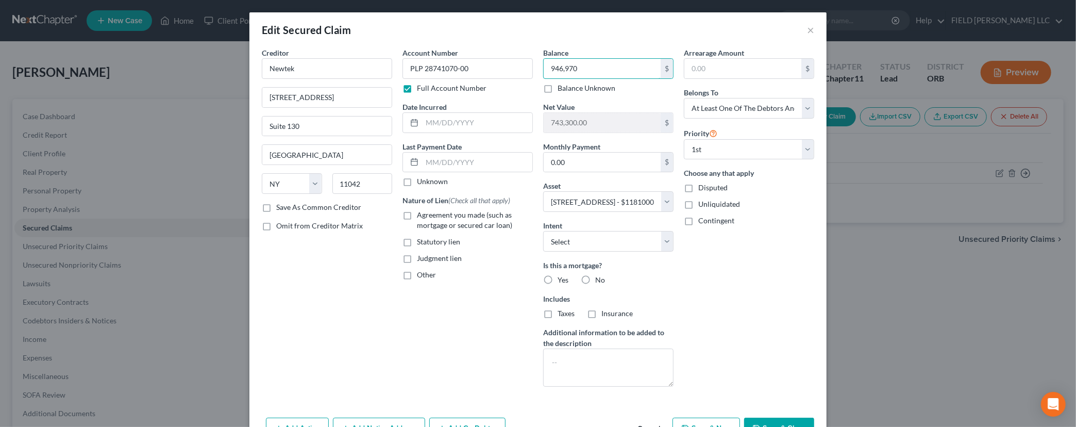
type input "946,970"
click at [785, 421] on button "Save & Close" at bounding box center [779, 428] width 70 height 22
select select
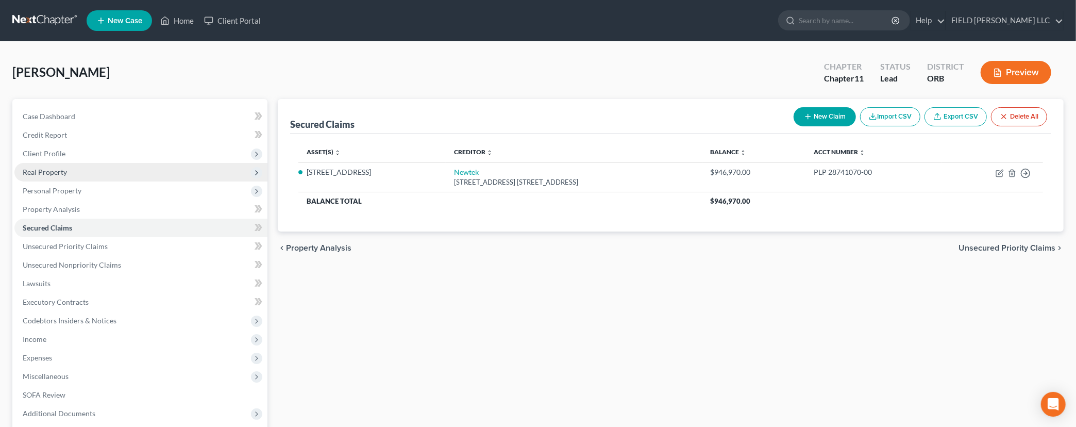
click at [63, 168] on span "Real Property" at bounding box center [45, 171] width 44 height 9
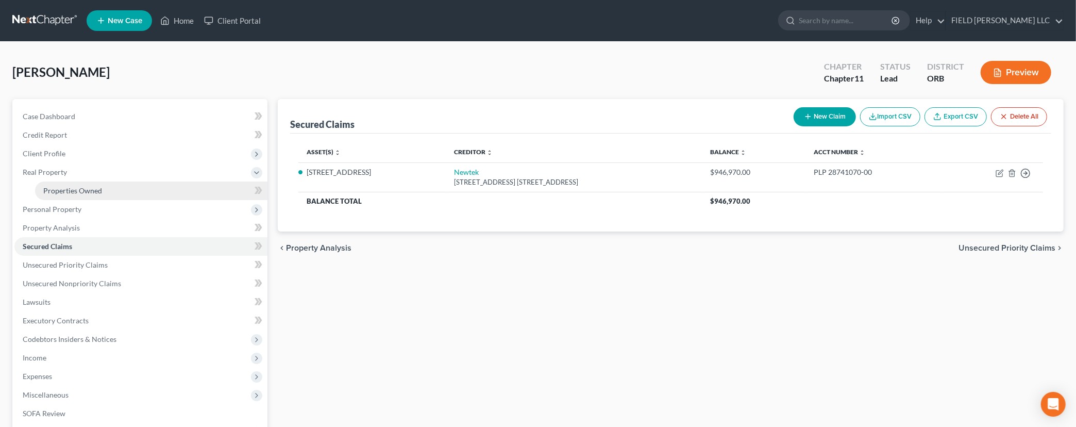
click at [70, 184] on link "Properties Owned" at bounding box center [151, 190] width 232 height 19
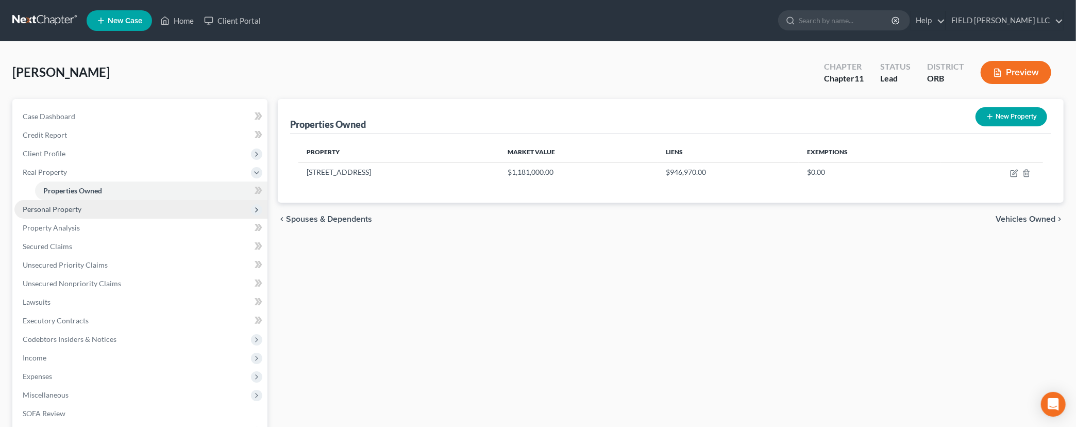
click at [33, 209] on span "Personal Property" at bounding box center [52, 209] width 59 height 9
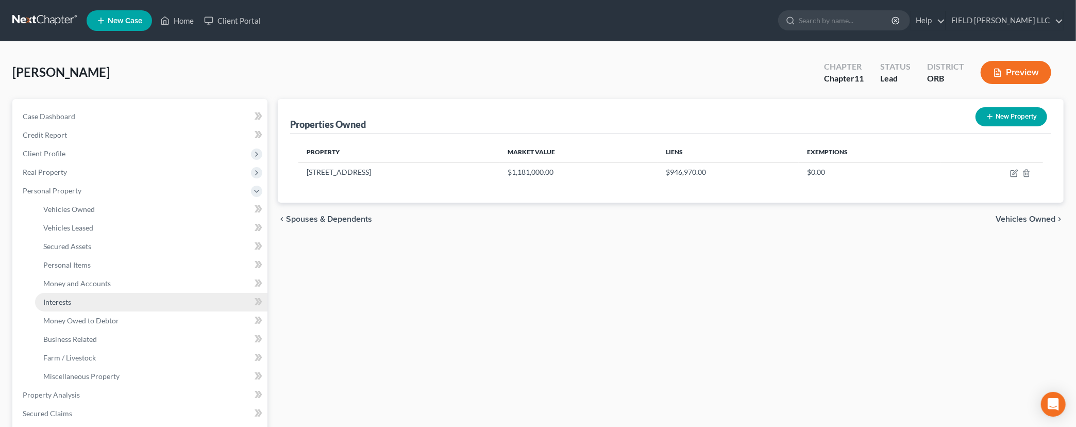
click at [53, 304] on span "Interests" at bounding box center [57, 301] width 28 height 9
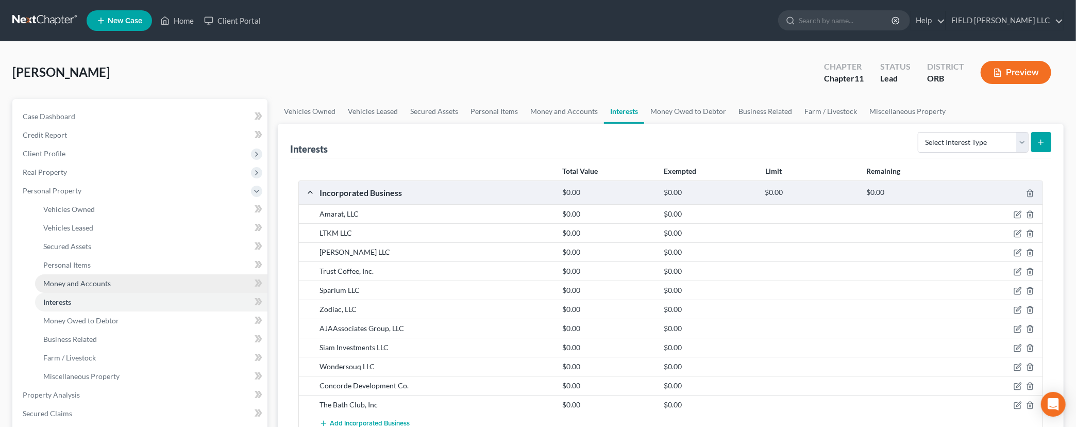
click at [74, 281] on span "Money and Accounts" at bounding box center [76, 283] width 67 height 9
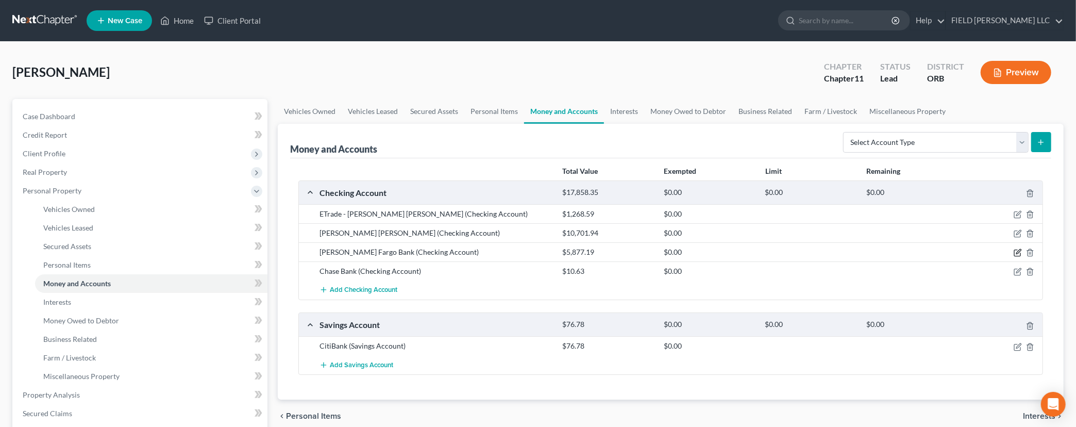
click at [1017, 252] on icon "button" at bounding box center [1018, 251] width 5 height 5
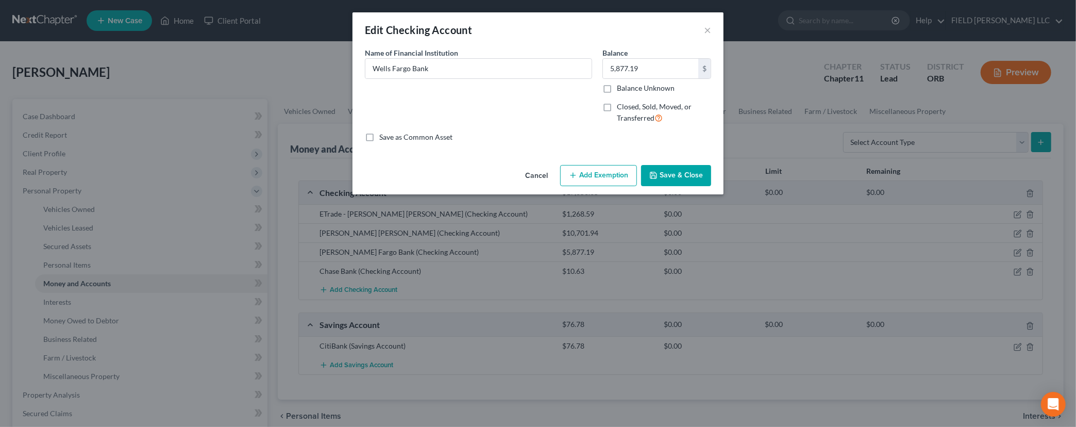
click at [701, 27] on div "Edit Checking Account ×" at bounding box center [537, 29] width 371 height 35
click at [705, 29] on button "×" at bounding box center [707, 30] width 7 height 12
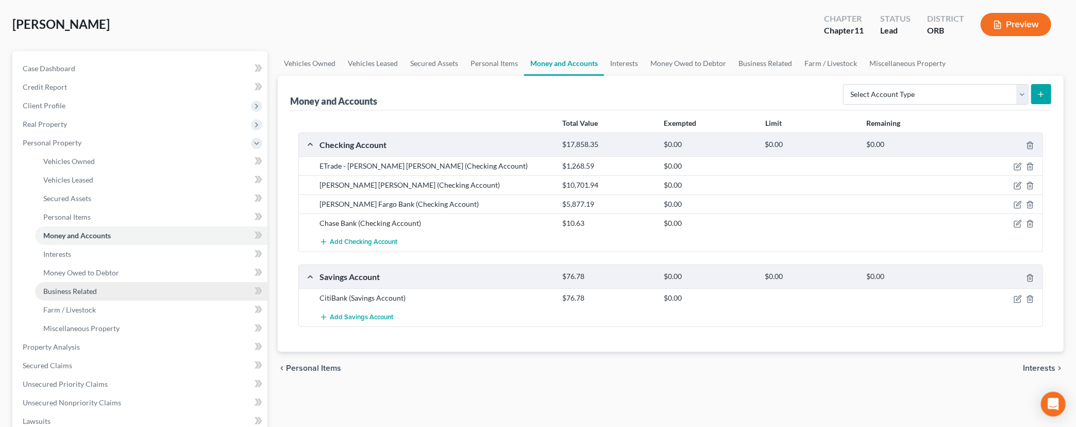
scroll to position [216, 0]
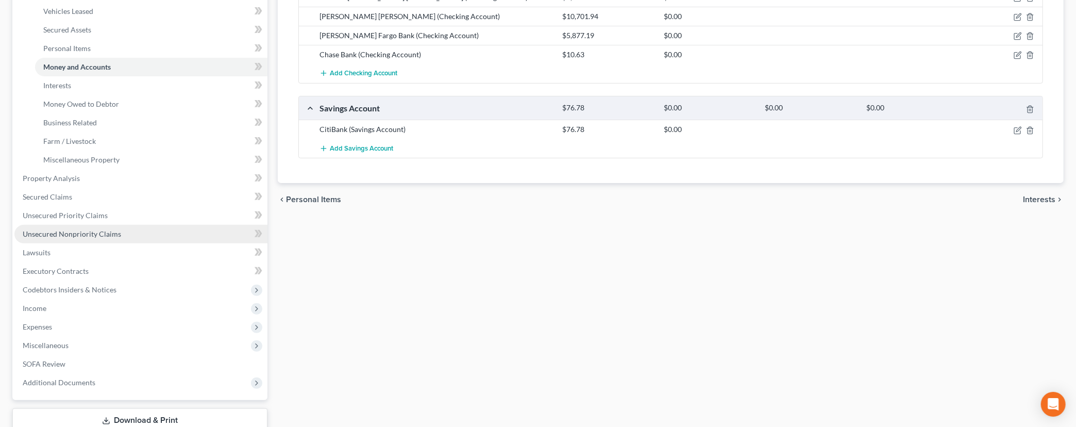
click at [56, 231] on span "Unsecured Nonpriority Claims" at bounding box center [72, 233] width 98 height 9
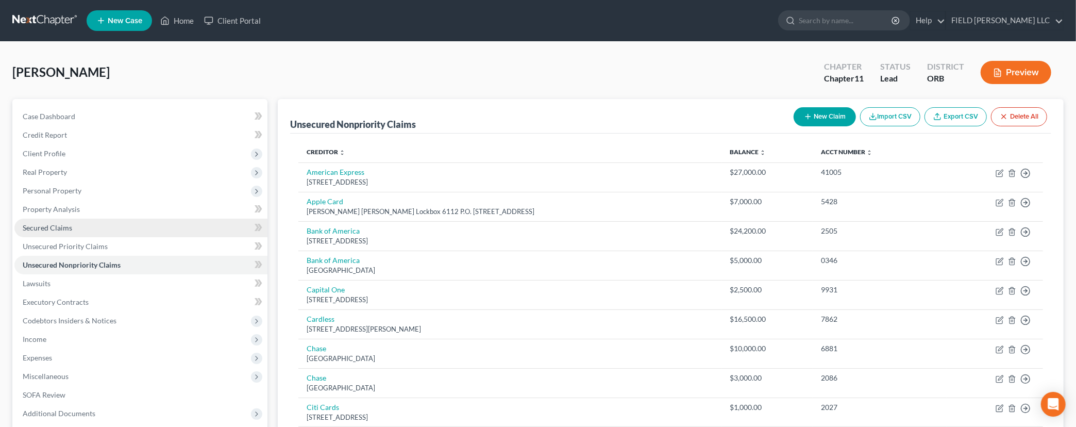
click at [52, 230] on span "Secured Claims" at bounding box center [47, 227] width 49 height 9
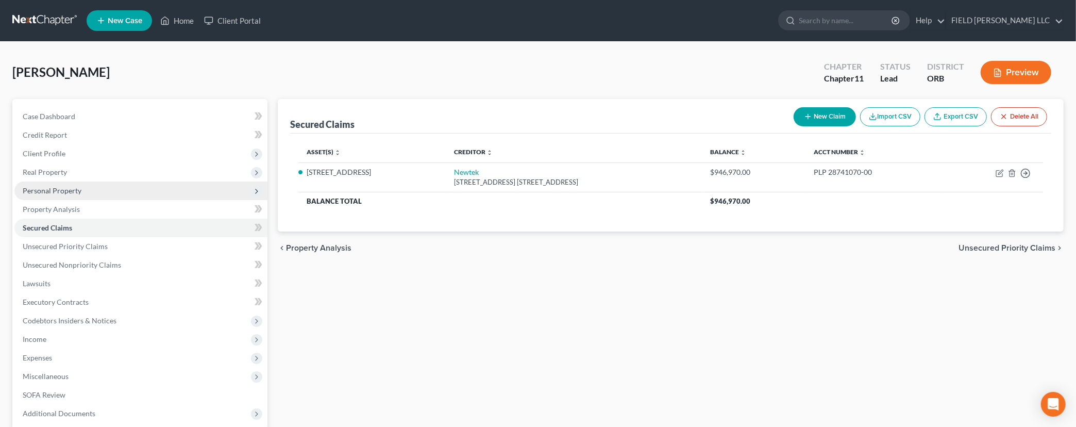
click at [58, 194] on span "Personal Property" at bounding box center [52, 190] width 59 height 9
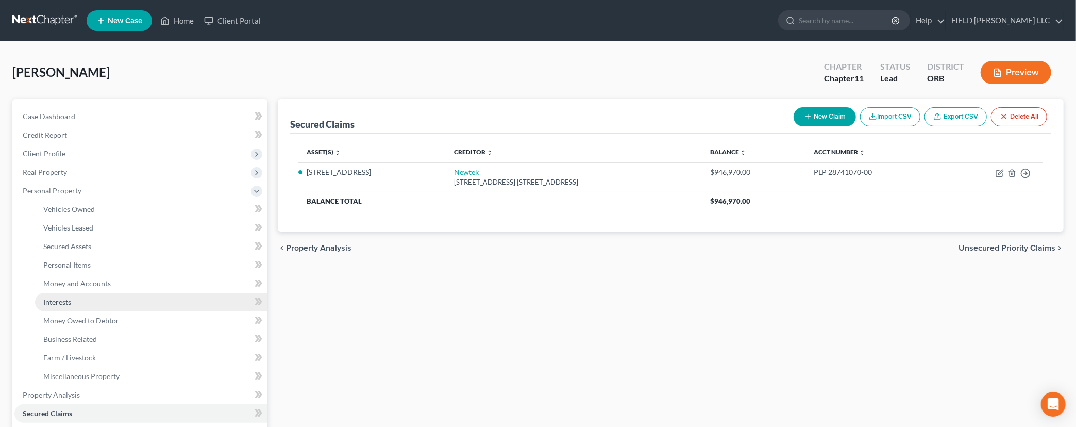
click at [61, 299] on span "Interests" at bounding box center [57, 301] width 28 height 9
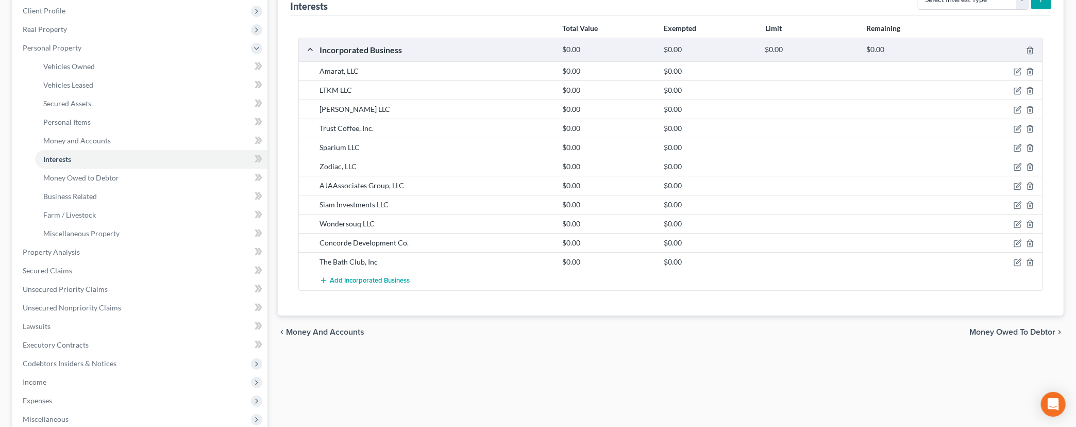
scroll to position [216, 0]
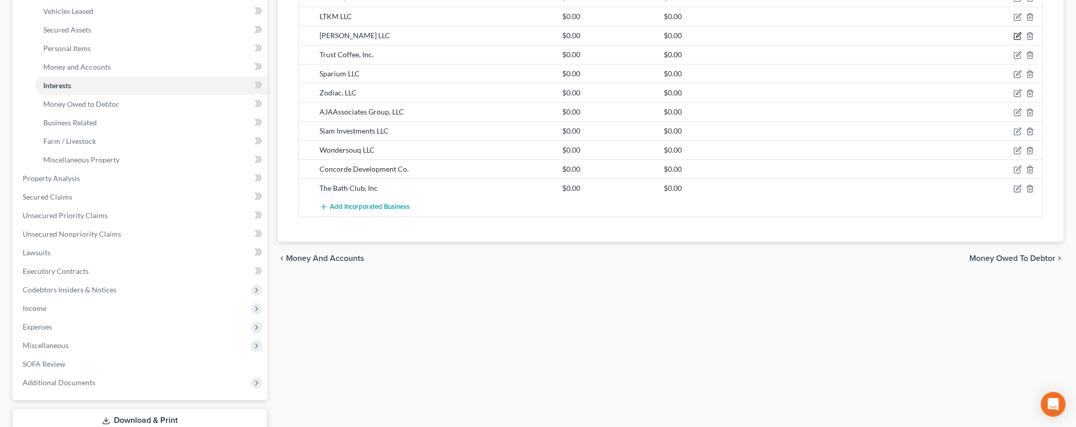
click at [1017, 38] on icon "button" at bounding box center [1018, 36] width 8 height 8
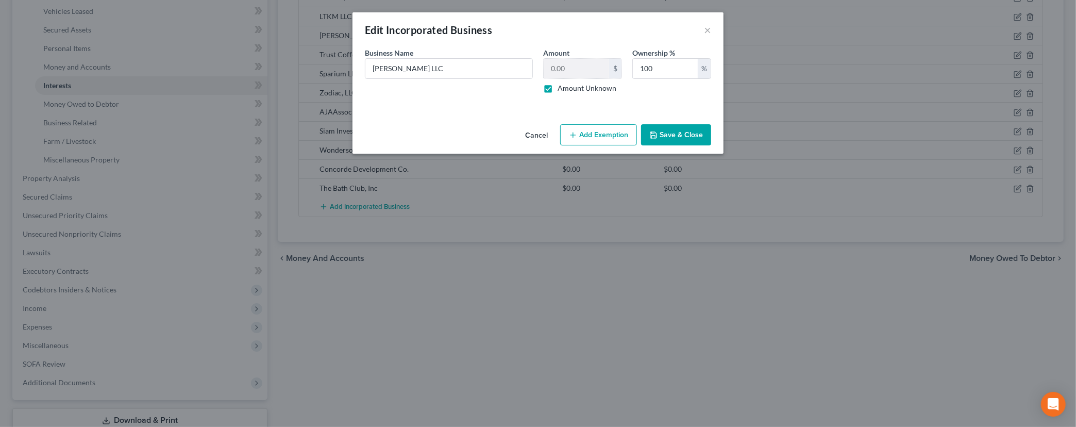
click at [600, 135] on button "Add Exemption" at bounding box center [598, 135] width 77 height 22
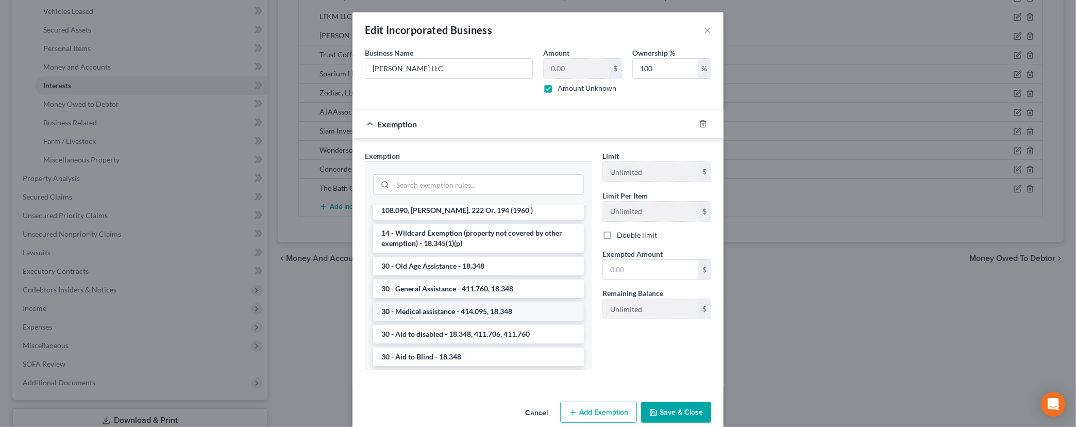
scroll to position [1162, 0]
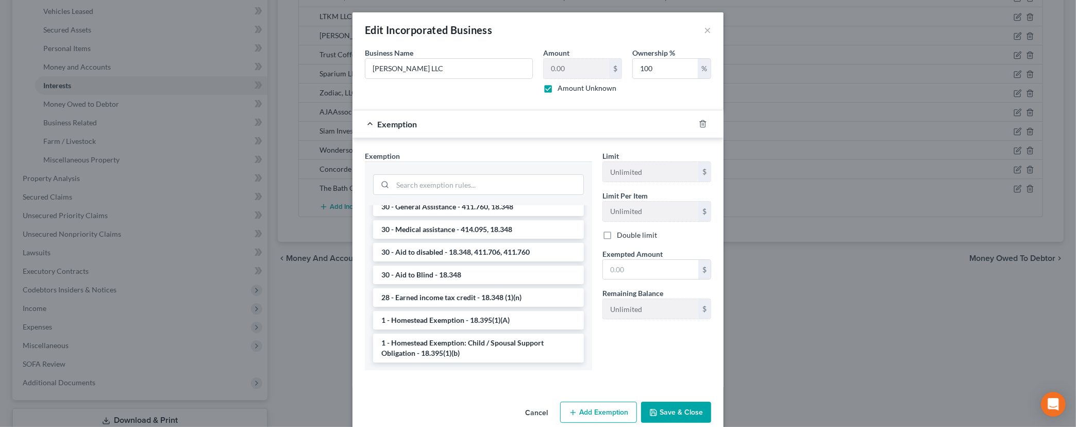
click at [531, 409] on button "Cancel" at bounding box center [536, 412] width 39 height 21
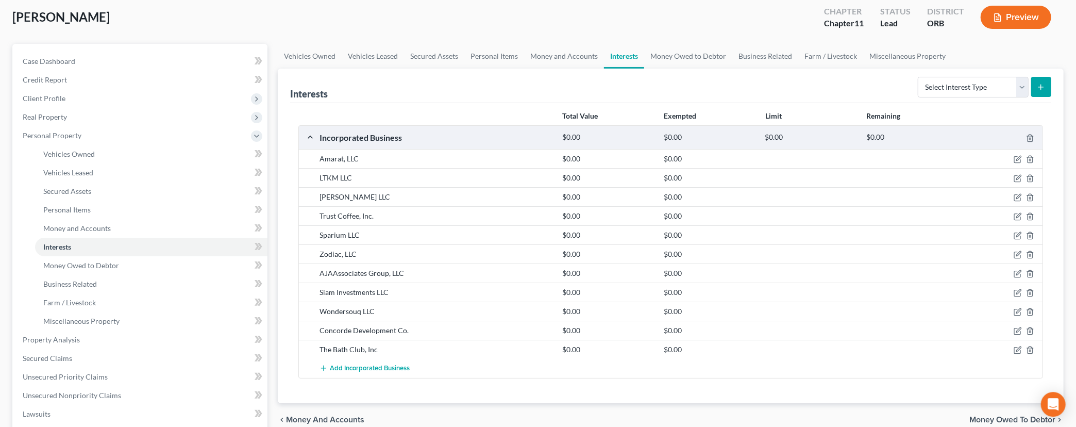
scroll to position [57, 0]
click at [1021, 158] on icon "button" at bounding box center [1018, 157] width 8 height 8
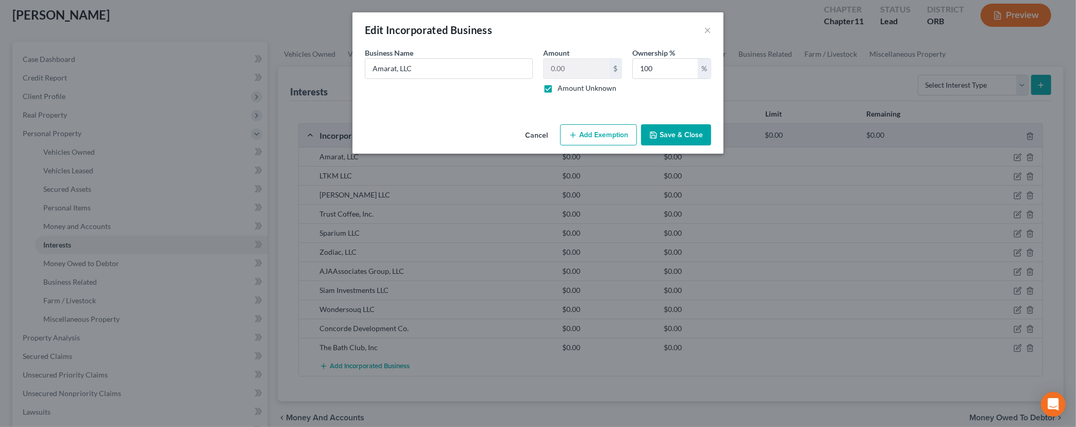
click at [558, 89] on label "Amount Unknown" at bounding box center [587, 88] width 59 height 10
click at [562, 89] on input "Amount Unknown" at bounding box center [565, 86] width 7 height 7
checkbox input "false"
click at [568, 71] on input "0.00" at bounding box center [576, 69] width 65 height 20
type input "2,500"
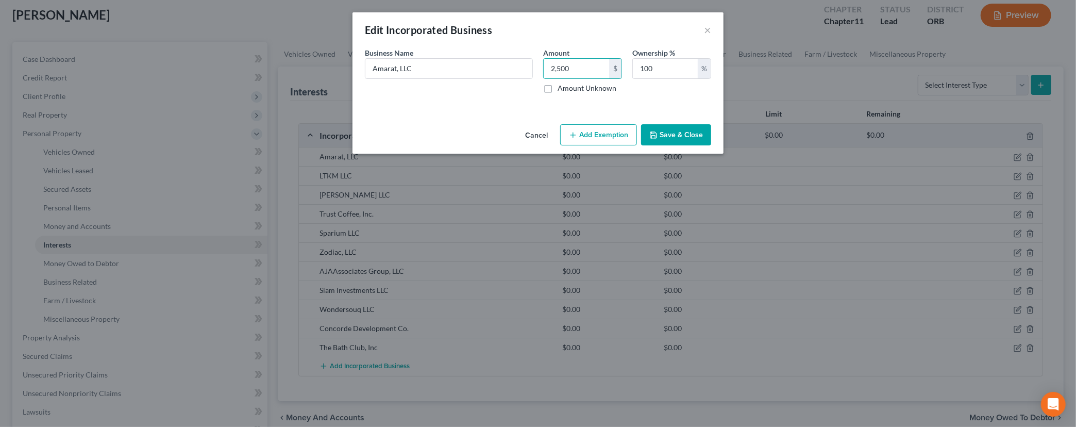
click at [646, 141] on button "Save & Close" at bounding box center [676, 135] width 70 height 22
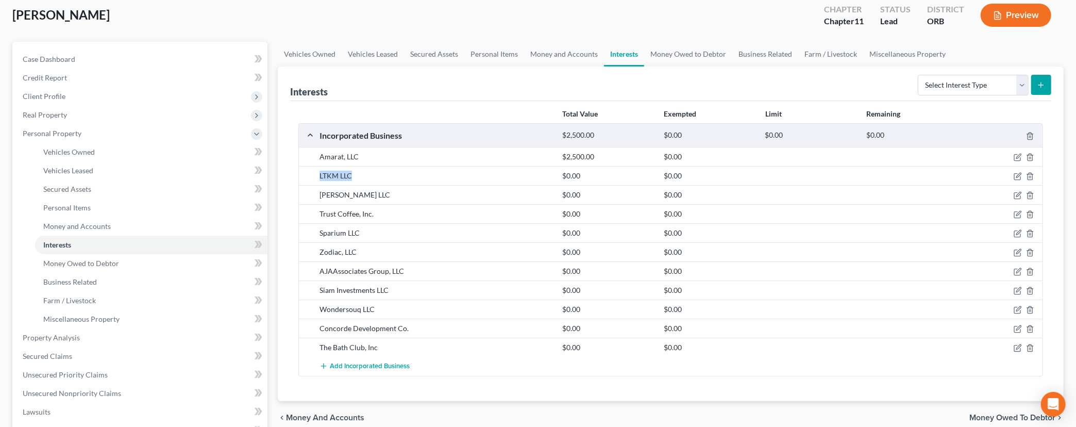
drag, startPoint x: 315, startPoint y: 169, endPoint x: 364, endPoint y: 174, distance: 49.2
click at [364, 174] on div "LTKM LLC $0.00 $0.00" at bounding box center [671, 175] width 744 height 19
click at [1017, 175] on icon "button" at bounding box center [1018, 176] width 8 height 8
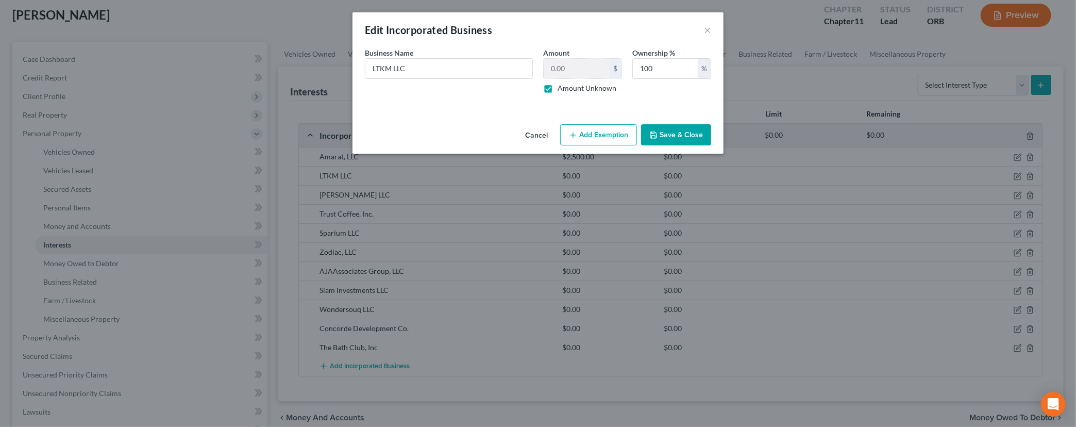
click at [703, 29] on div "Edit Incorporated Business ×" at bounding box center [537, 29] width 371 height 35
click at [707, 28] on button "×" at bounding box center [707, 30] width 7 height 12
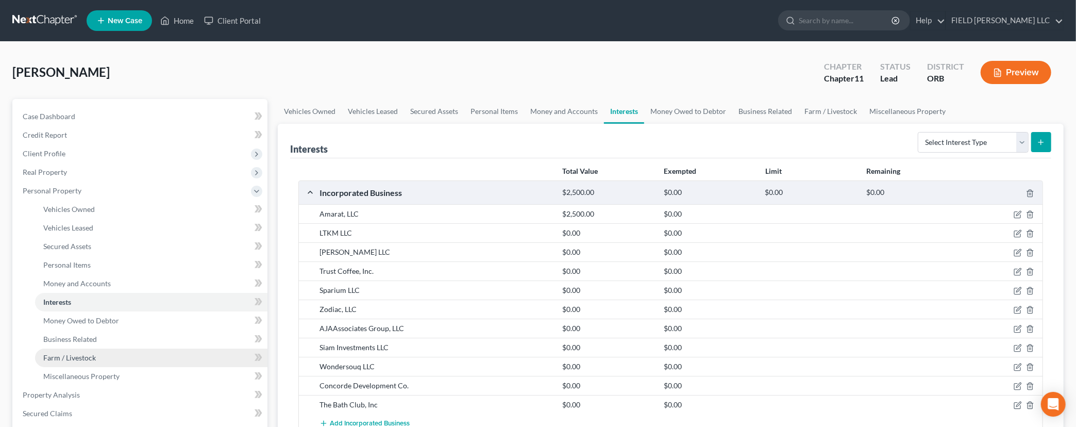
scroll to position [216, 0]
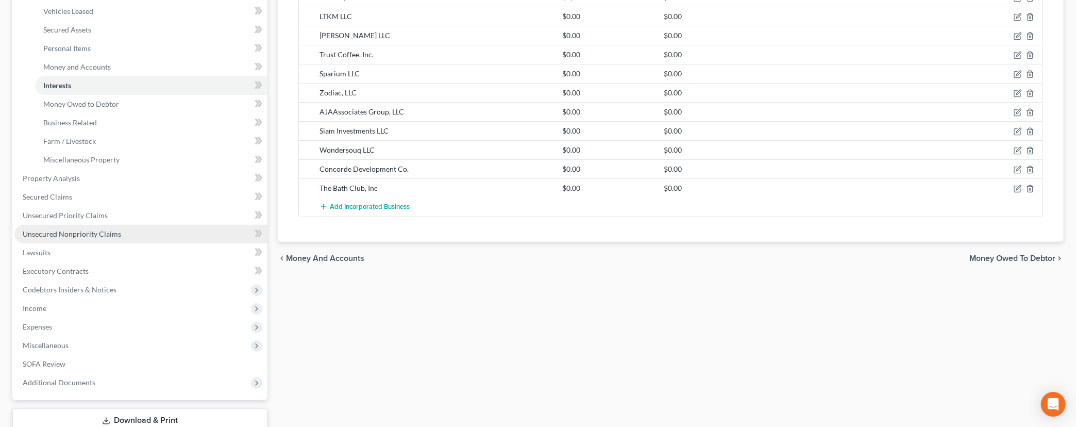
click at [62, 230] on span "Unsecured Nonpriority Claims" at bounding box center [72, 233] width 98 height 9
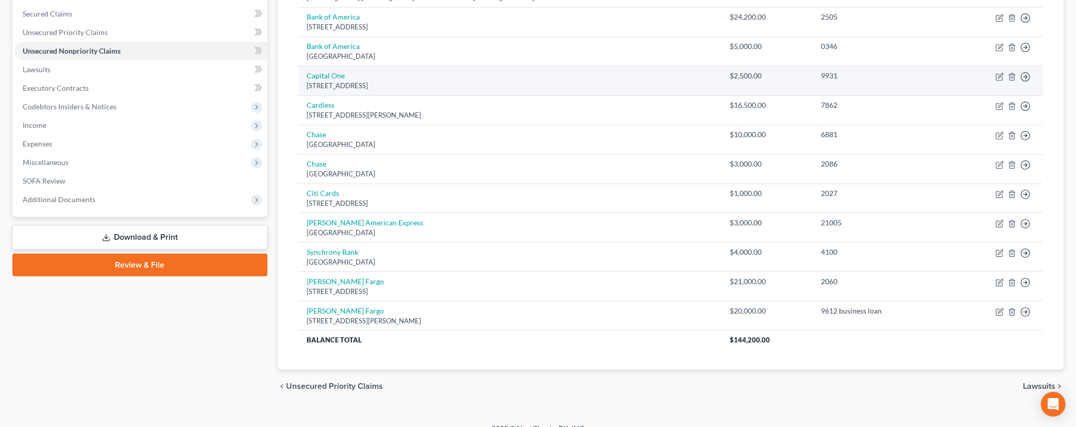
scroll to position [216, 0]
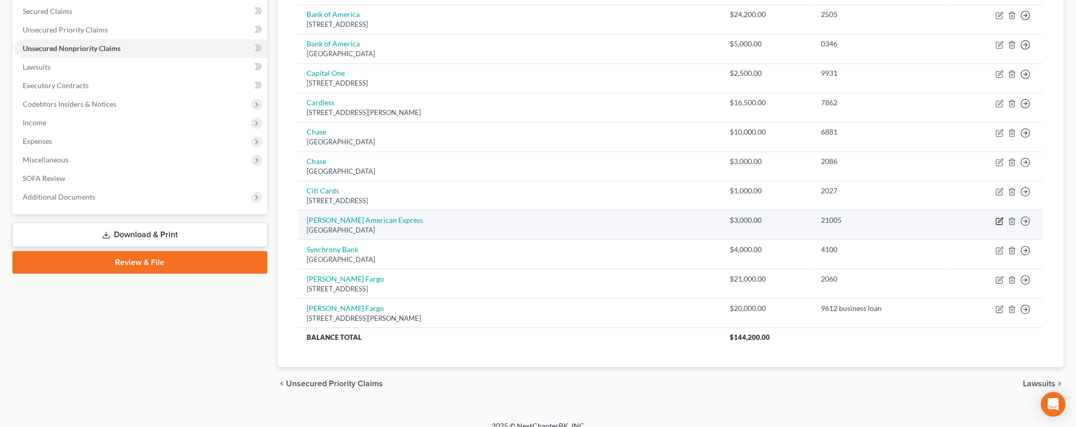
click at [1000, 222] on icon "button" at bounding box center [999, 221] width 8 height 8
select select "45"
select select "2"
select select "3"
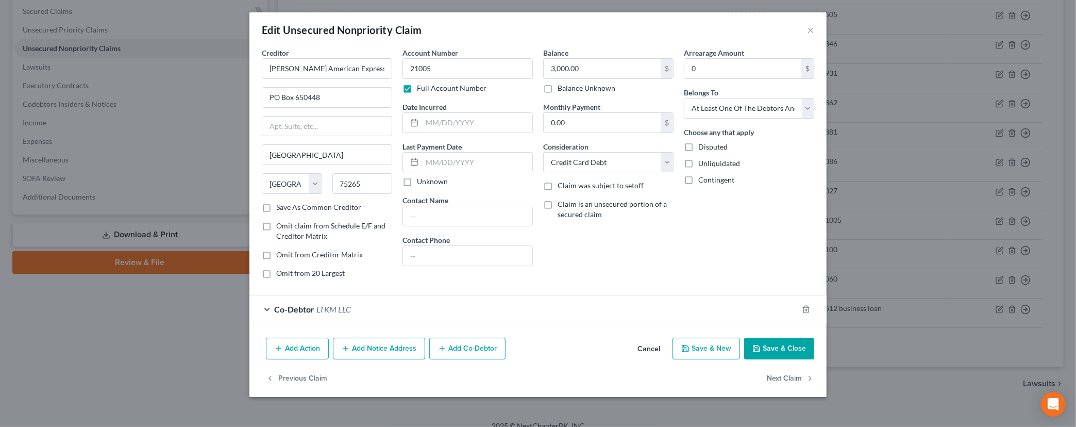
click at [817, 32] on div "Edit Unsecured Nonpriority Claim ×" at bounding box center [537, 29] width 577 height 35
click at [808, 31] on button "×" at bounding box center [810, 30] width 7 height 12
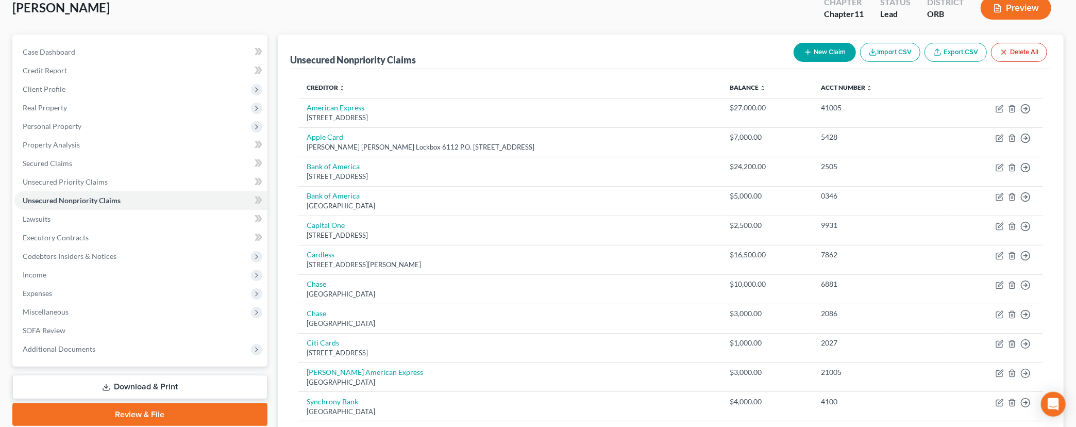
scroll to position [0, 0]
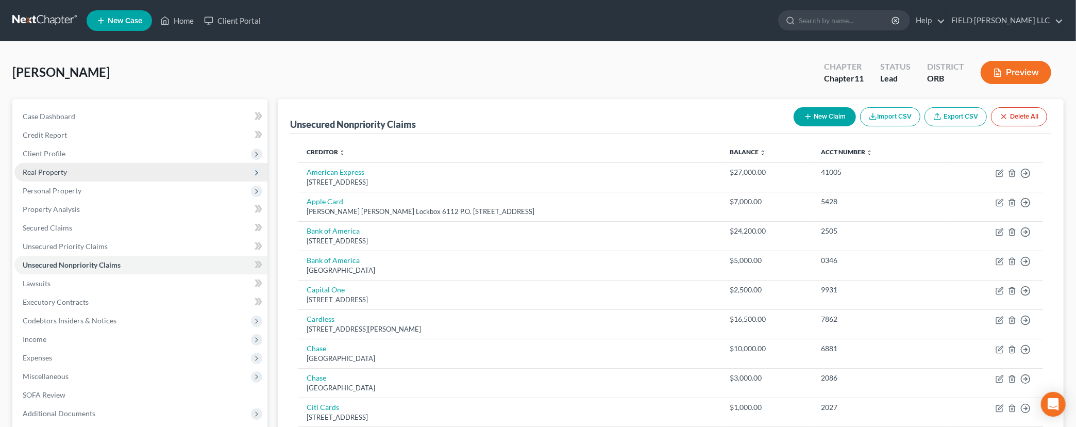
click at [68, 179] on span "Real Property" at bounding box center [140, 172] width 253 height 19
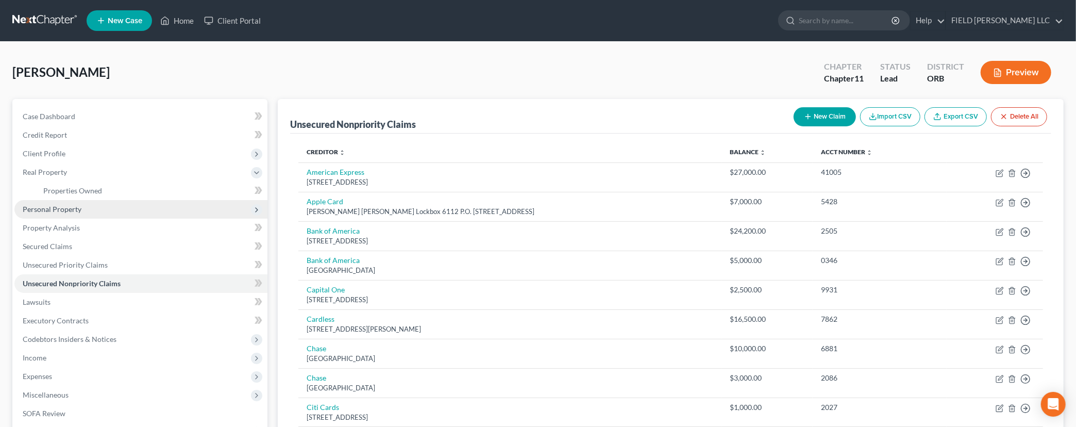
click at [58, 213] on span "Personal Property" at bounding box center [52, 209] width 59 height 9
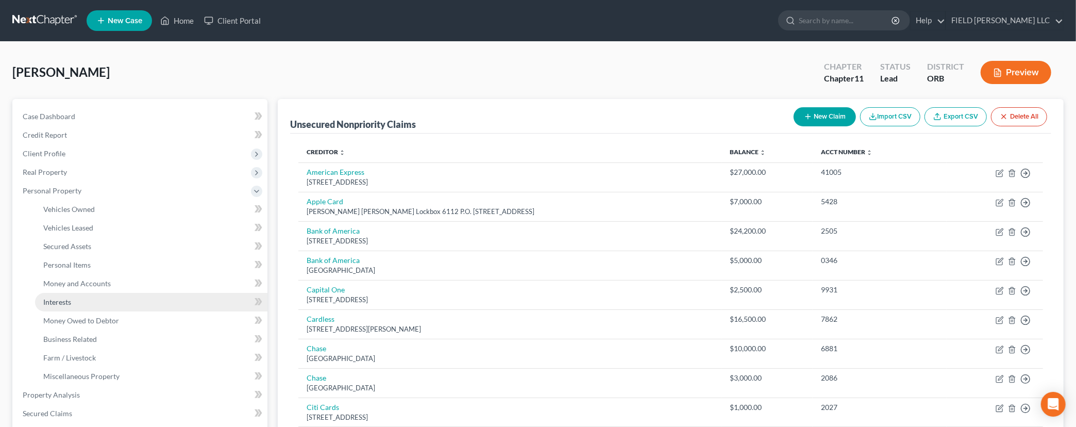
click at [49, 300] on span "Interests" at bounding box center [57, 301] width 28 height 9
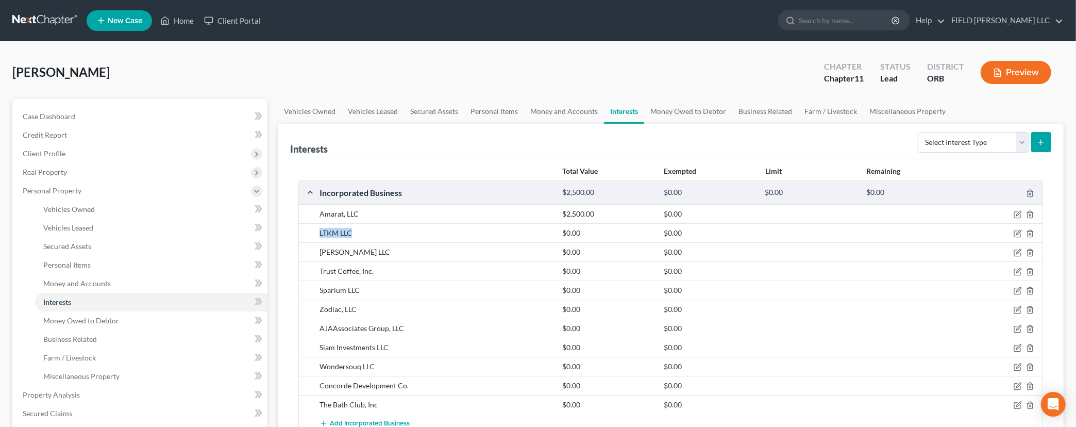
drag, startPoint x: 320, startPoint y: 232, endPoint x: 395, endPoint y: 240, distance: 75.1
click at [395, 240] on div "LTKM LLC $0.00 $0.00" at bounding box center [671, 232] width 744 height 19
click at [1016, 232] on icon "button" at bounding box center [1018, 233] width 8 height 8
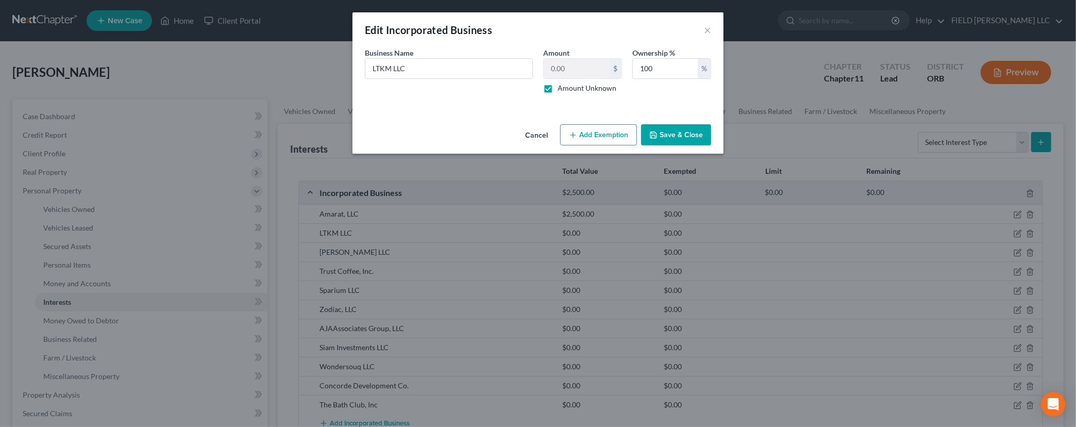
click at [534, 133] on button "Cancel" at bounding box center [536, 135] width 39 height 21
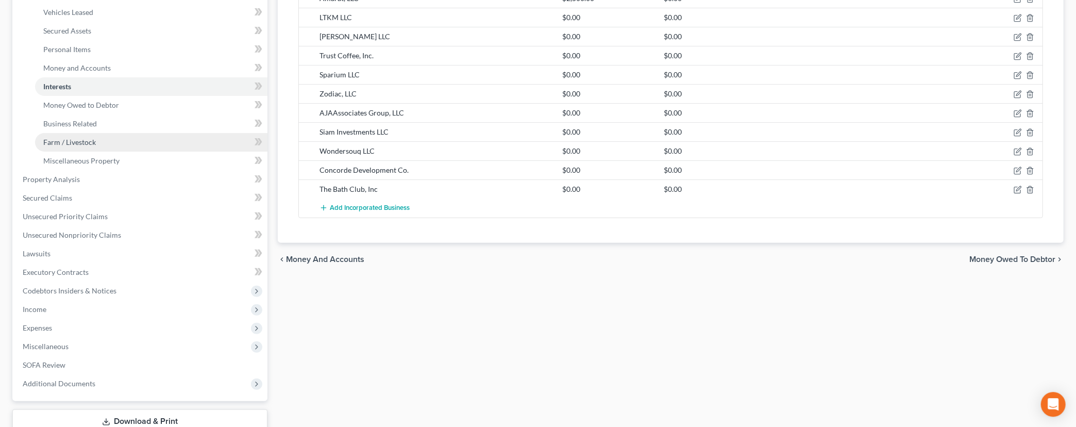
scroll to position [286, 0]
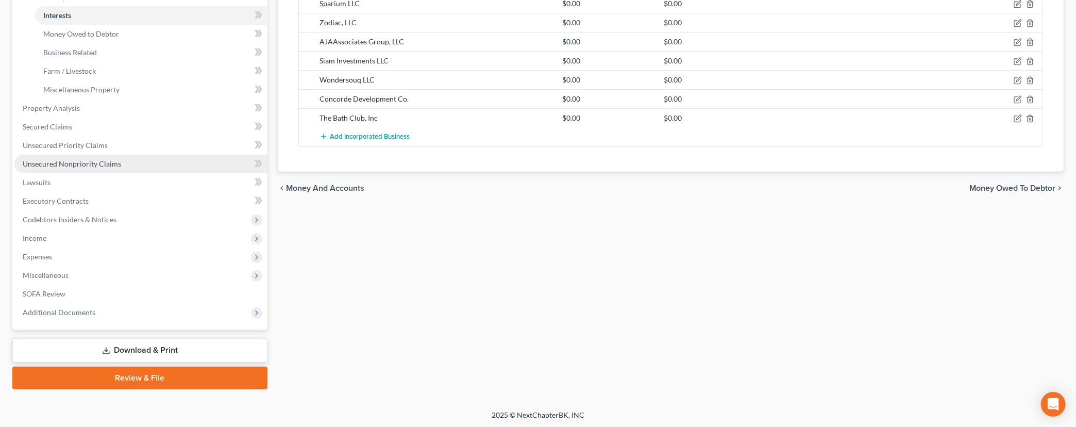
click at [69, 159] on span "Unsecured Nonpriority Claims" at bounding box center [72, 163] width 98 height 9
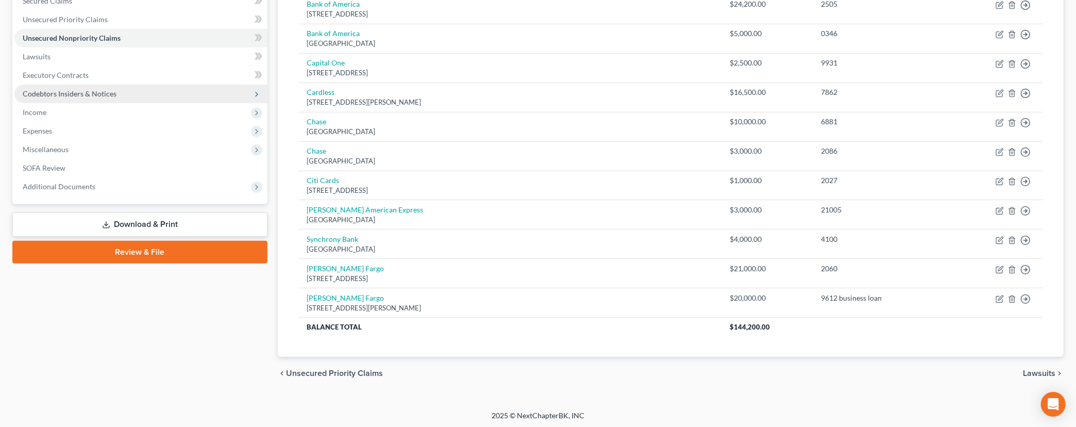
scroll to position [10, 0]
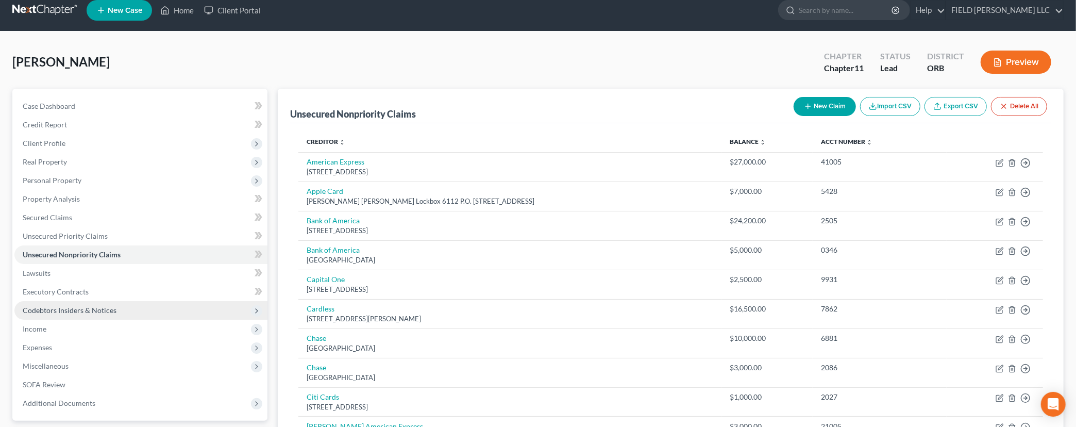
click at [74, 308] on span "Codebtors Insiders & Notices" at bounding box center [70, 310] width 94 height 9
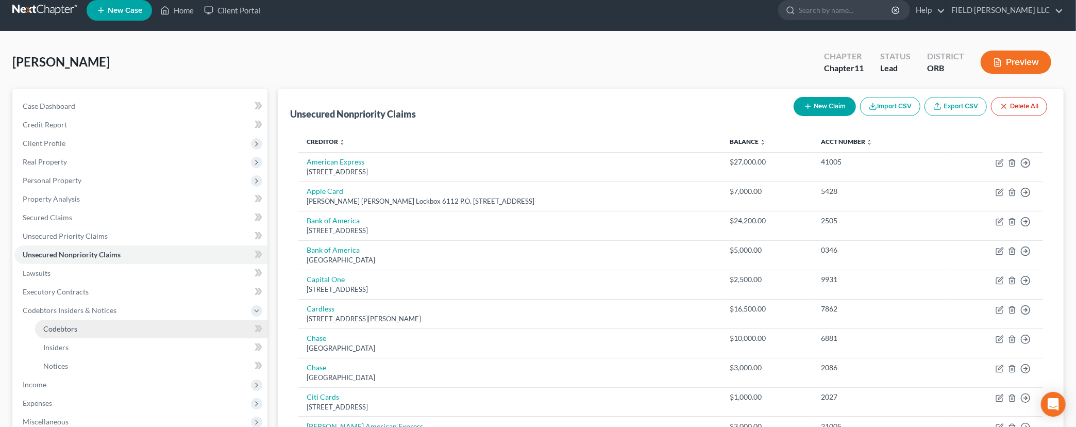
click at [76, 326] on span "Codebtors" at bounding box center [60, 328] width 34 height 9
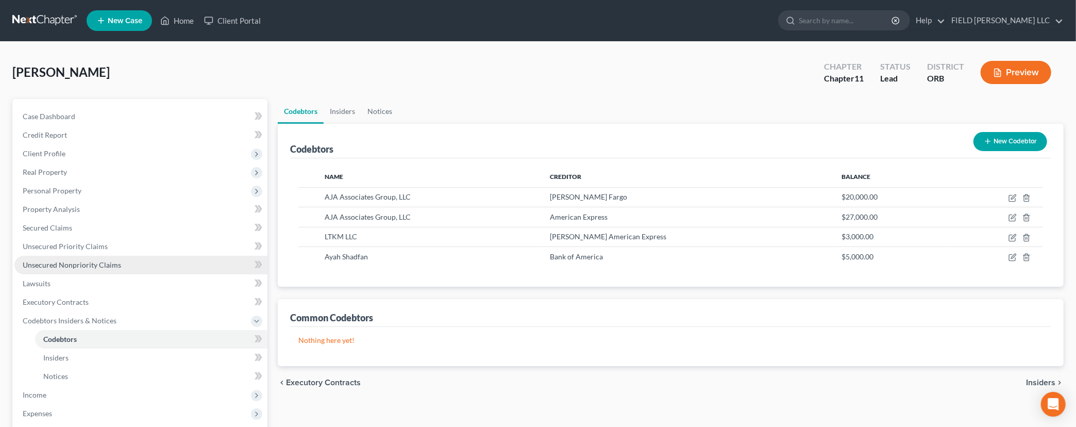
click at [107, 264] on span "Unsecured Nonpriority Claims" at bounding box center [72, 264] width 98 height 9
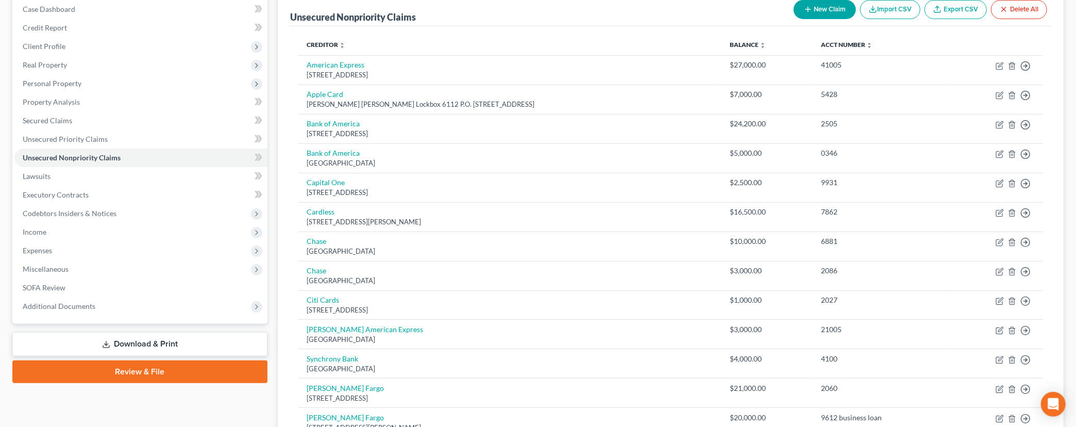
scroll to position [106, 0]
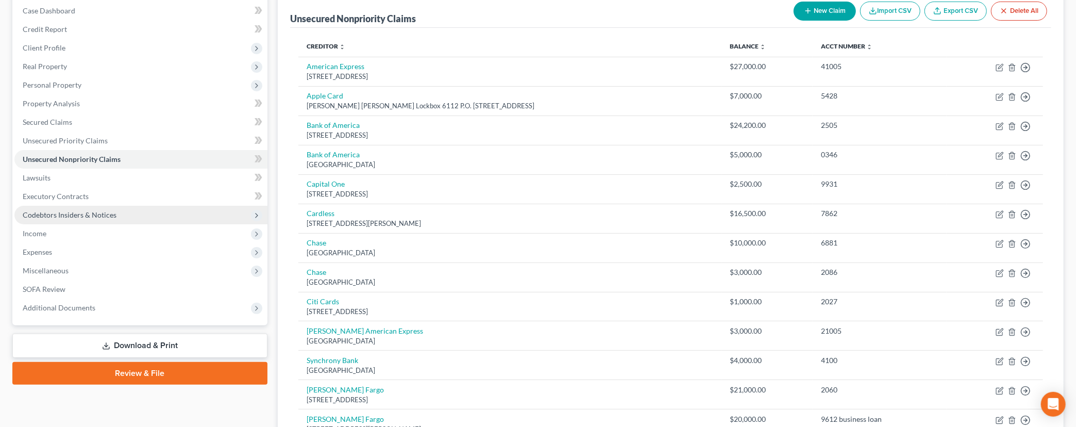
click at [121, 215] on span "Codebtors Insiders & Notices" at bounding box center [140, 215] width 253 height 19
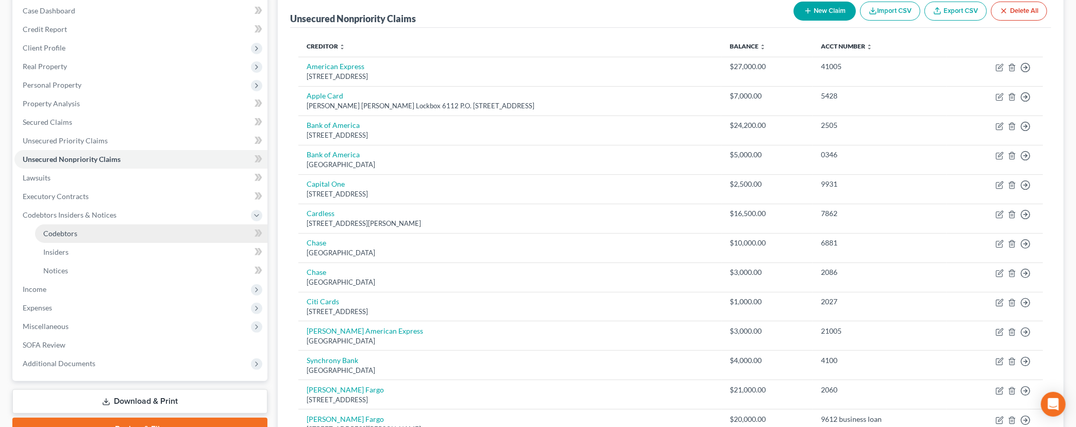
click at [85, 233] on link "Codebtors" at bounding box center [151, 233] width 232 height 19
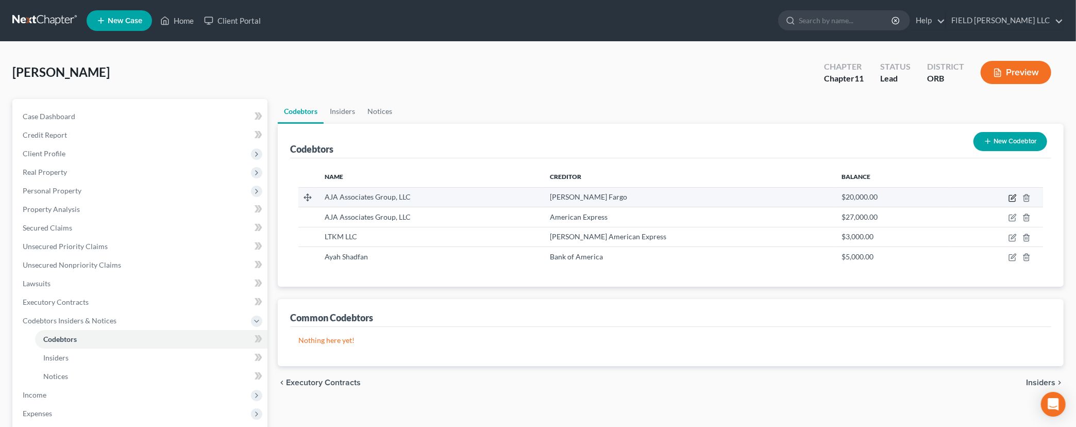
click at [1011, 199] on icon "button" at bounding box center [1012, 198] width 8 height 8
select select "38"
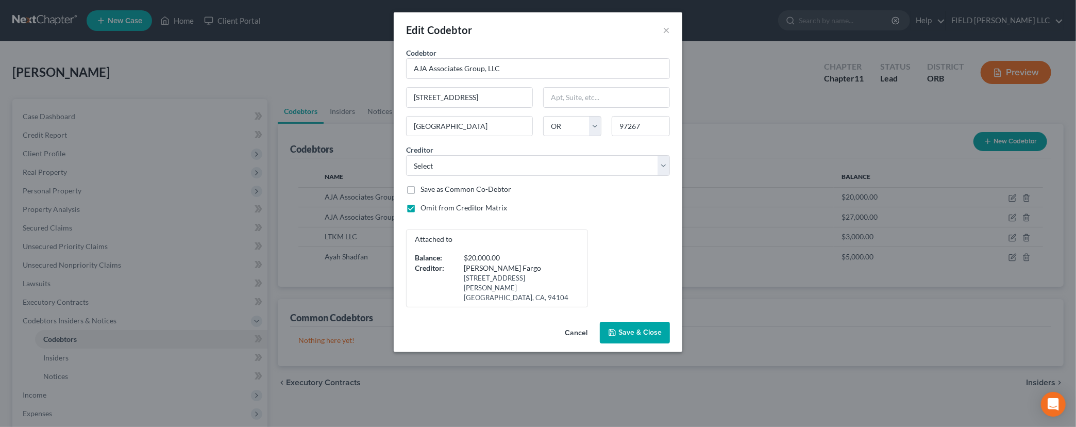
click at [580, 323] on button "Cancel" at bounding box center [575, 333] width 39 height 21
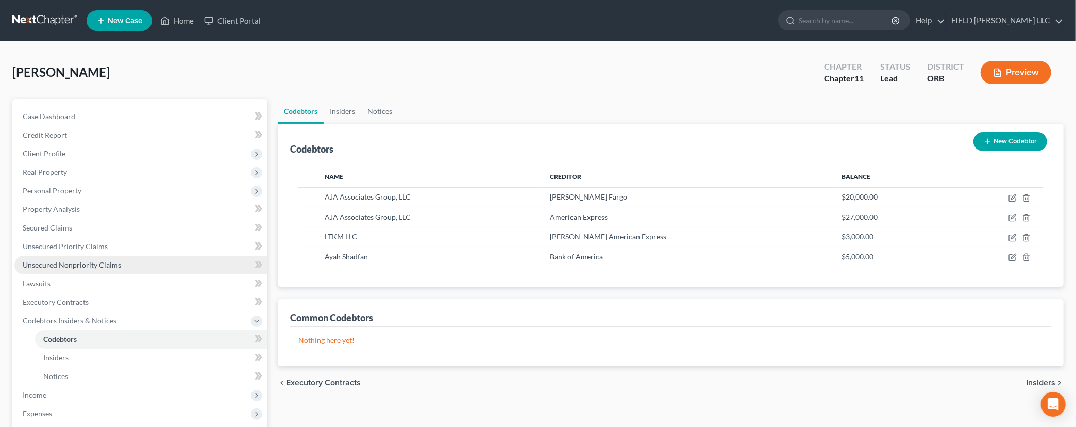
click at [59, 260] on span "Unsecured Nonpriority Claims" at bounding box center [72, 264] width 98 height 9
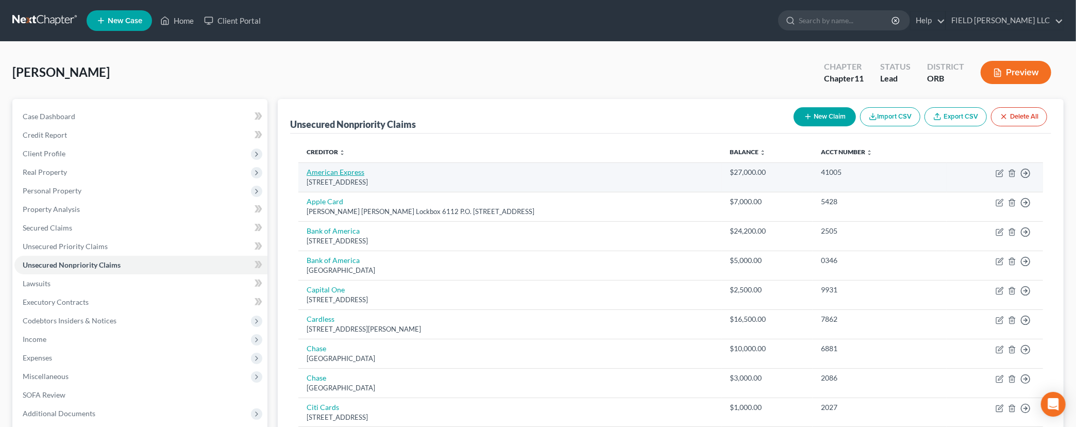
click at [314, 171] on link "American Express" at bounding box center [336, 171] width 58 height 9
select select "4"
select select "2"
select select "3"
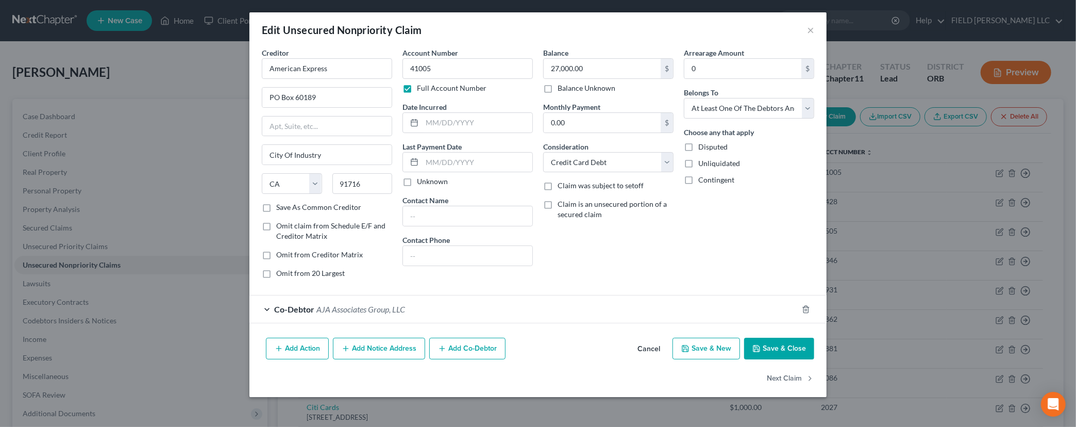
click at [267, 309] on div "Co-Debtor AJA Associates Group, LLC" at bounding box center [523, 308] width 548 height 27
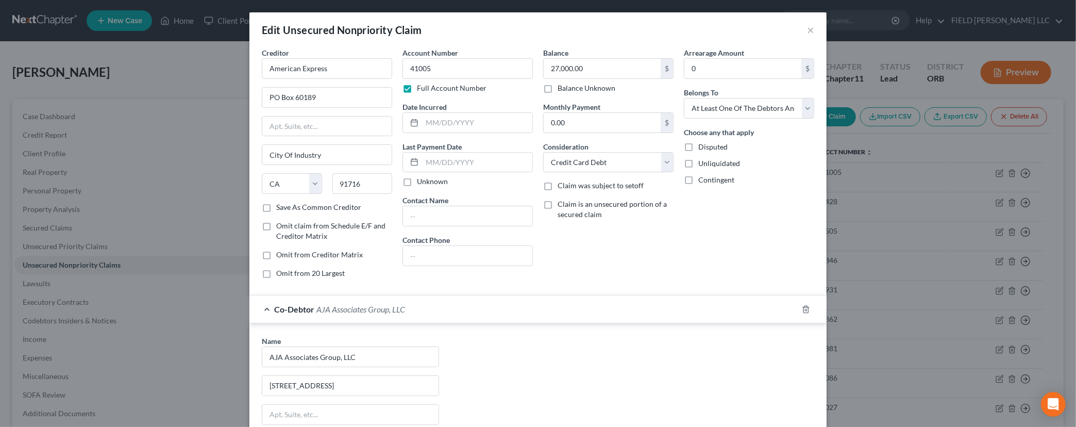
click at [806, 32] on div "Edit Unsecured Nonpriority Claim ×" at bounding box center [537, 29] width 577 height 35
click at [808, 31] on button "×" at bounding box center [810, 30] width 7 height 12
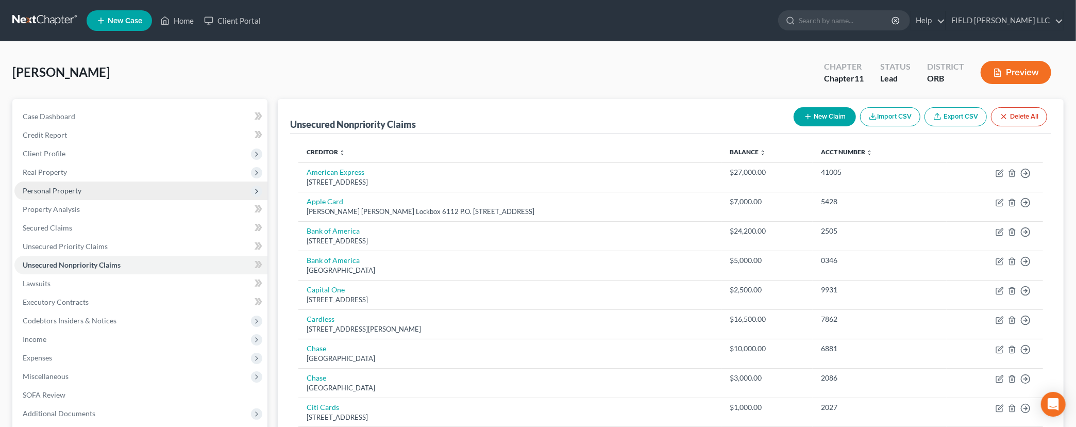
click at [43, 187] on span "Personal Property" at bounding box center [52, 190] width 59 height 9
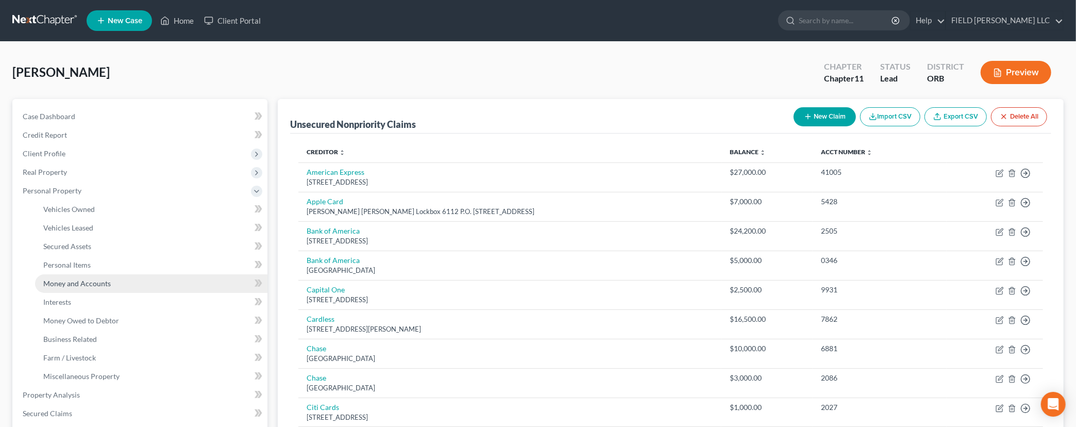
click at [74, 288] on link "Money and Accounts" at bounding box center [151, 283] width 232 height 19
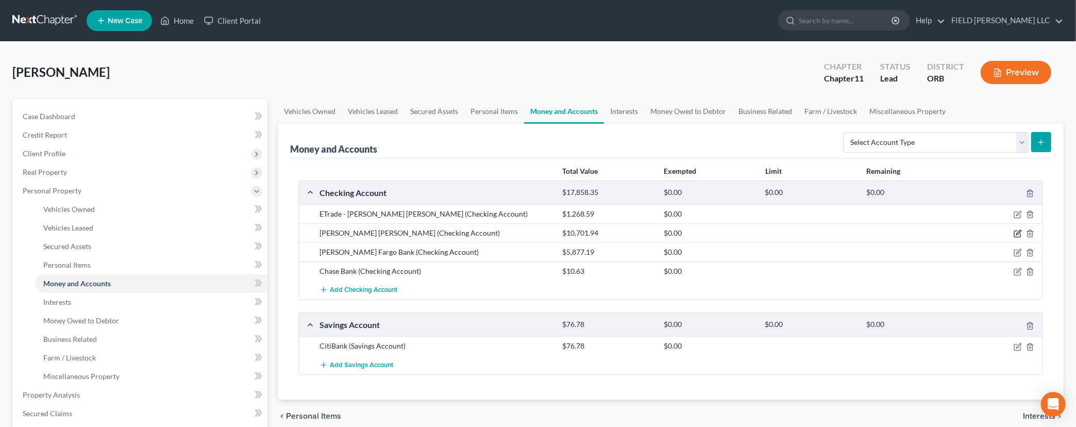
click at [1016, 233] on icon "button" at bounding box center [1018, 233] width 8 height 8
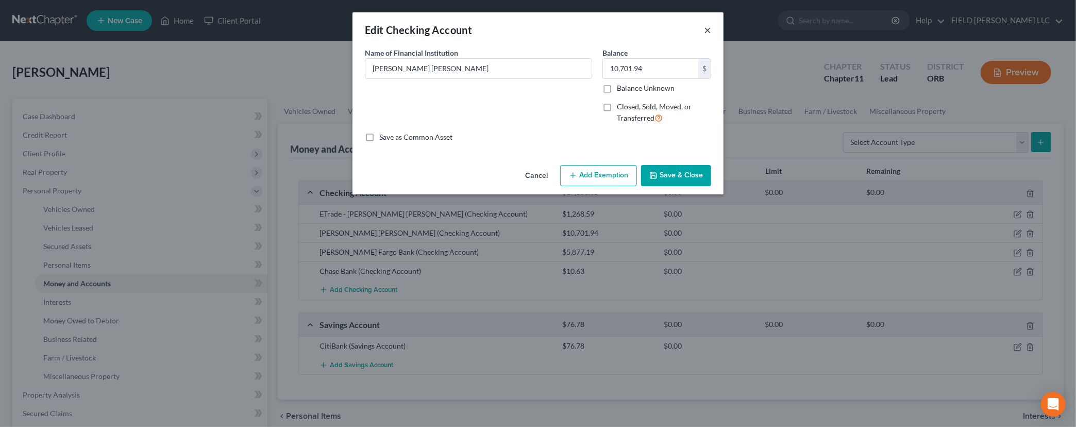
click at [707, 32] on button "×" at bounding box center [707, 30] width 7 height 12
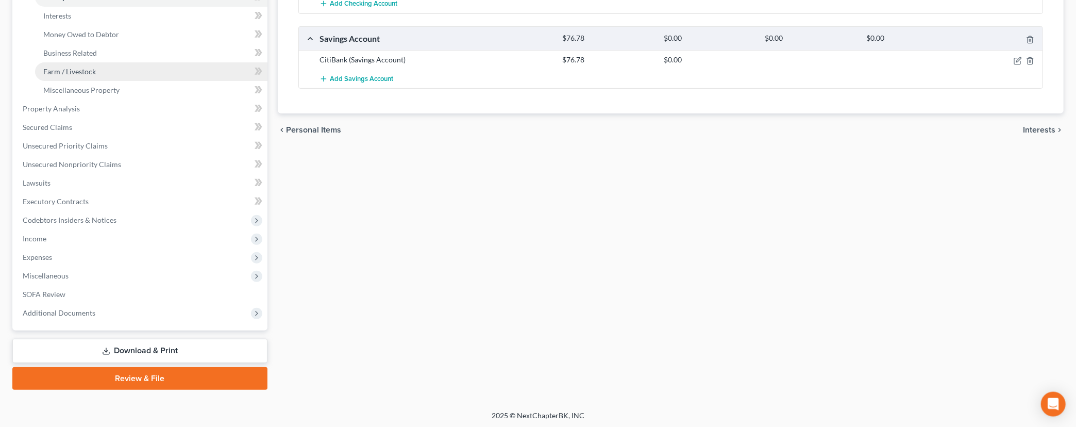
scroll to position [286, 0]
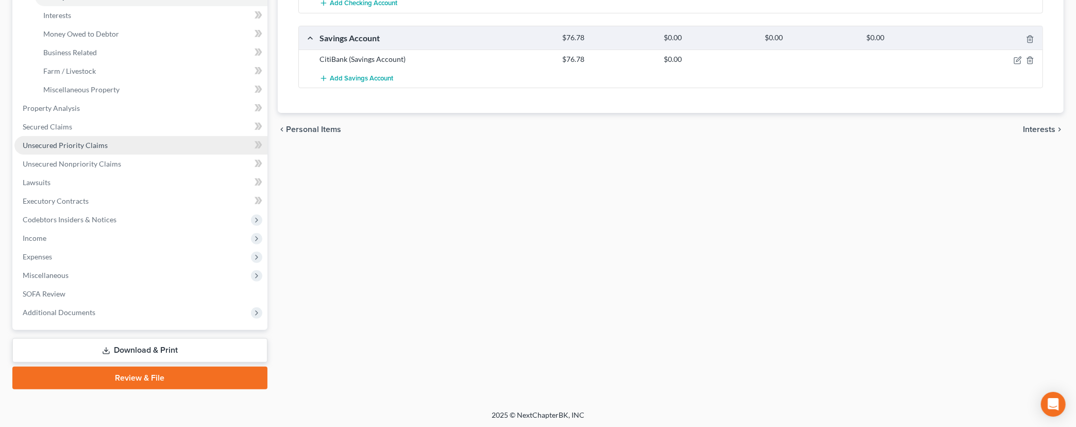
click at [68, 148] on span "Unsecured Priority Claims" at bounding box center [65, 145] width 85 height 9
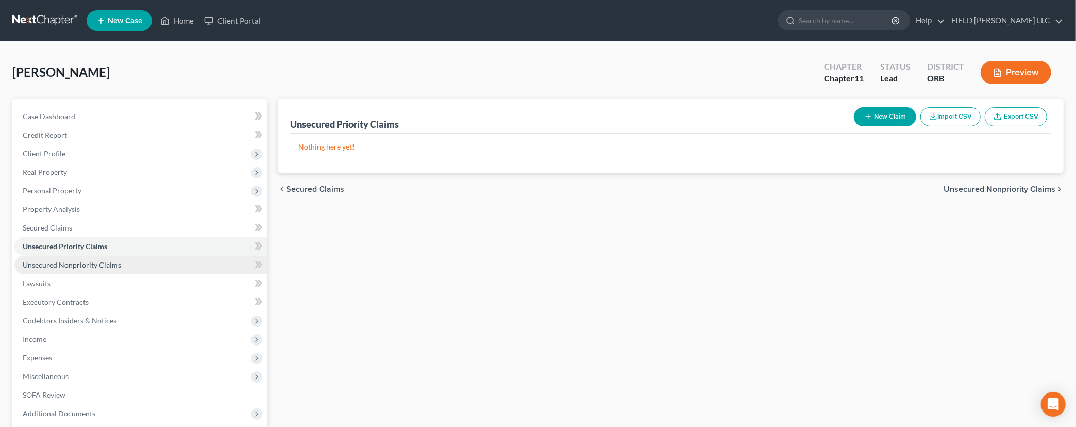
click at [62, 265] on span "Unsecured Nonpriority Claims" at bounding box center [72, 264] width 98 height 9
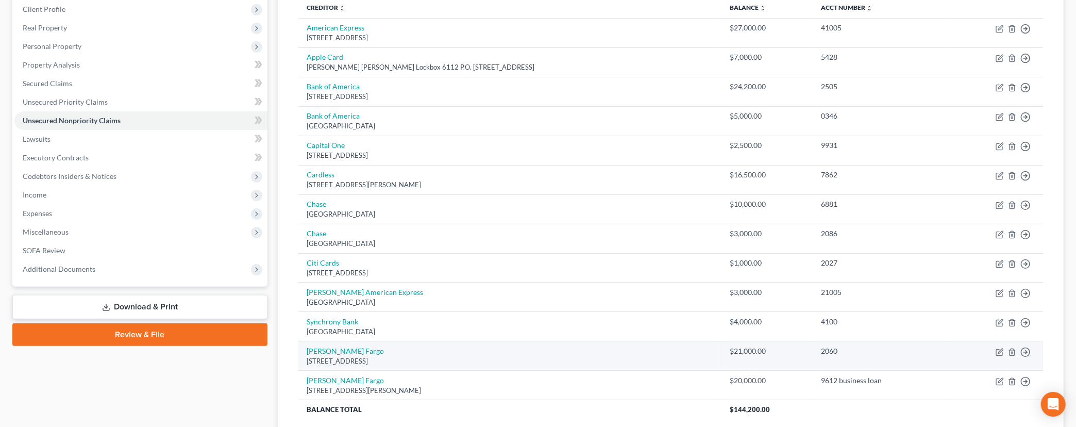
scroll to position [216, 0]
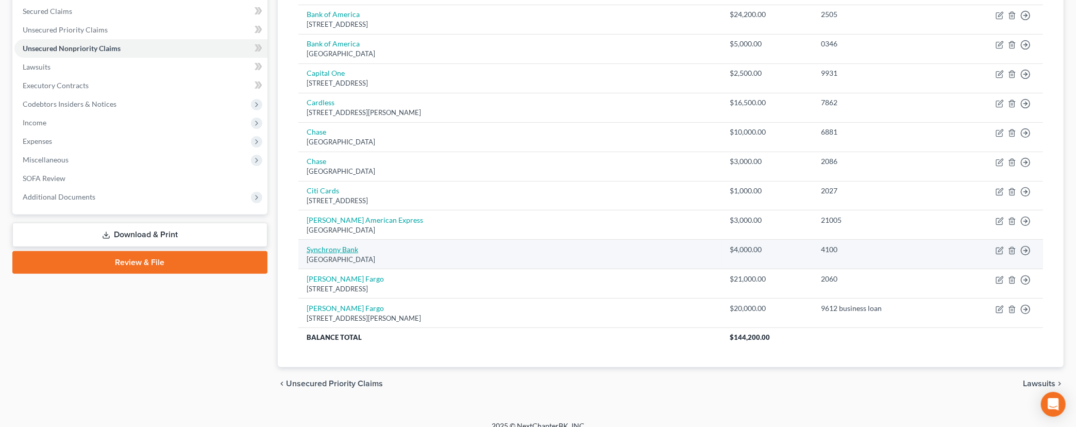
click at [315, 251] on link "Synchrony Bank" at bounding box center [333, 249] width 52 height 9
select select "9"
select select "2"
select select "0"
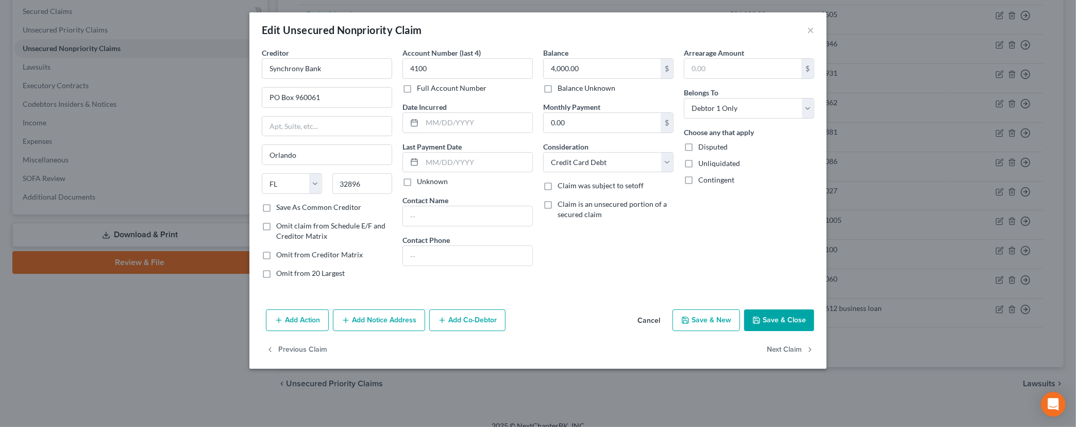
click at [805, 33] on div "Edit Unsecured Nonpriority Claim ×" at bounding box center [537, 29] width 577 height 35
click at [811, 31] on button "×" at bounding box center [810, 30] width 7 height 12
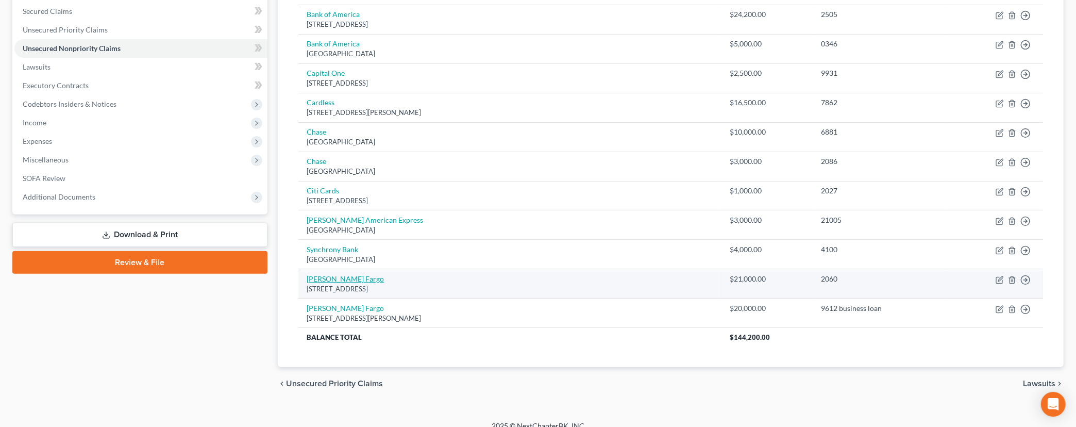
click at [334, 281] on link "[PERSON_NAME] Fargo" at bounding box center [345, 278] width 77 height 9
select select "4"
select select "2"
select select "0"
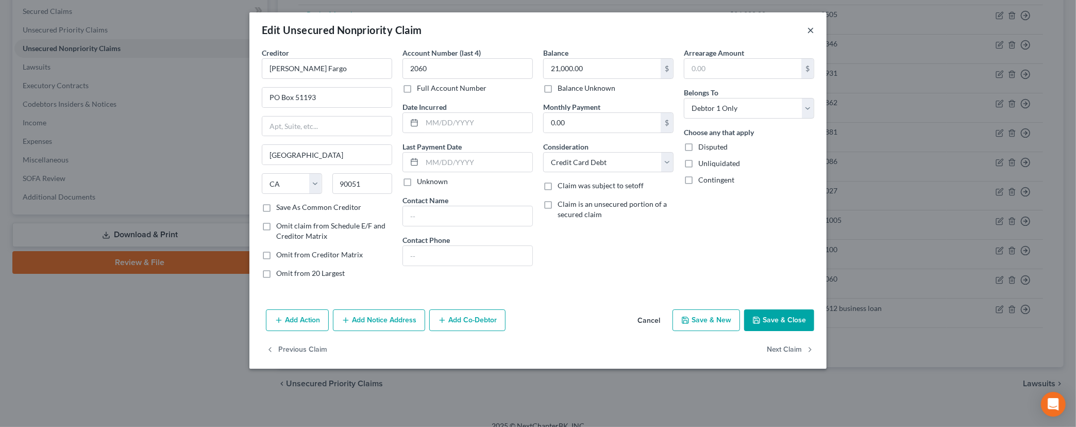
click at [813, 30] on button "×" at bounding box center [810, 30] width 7 height 12
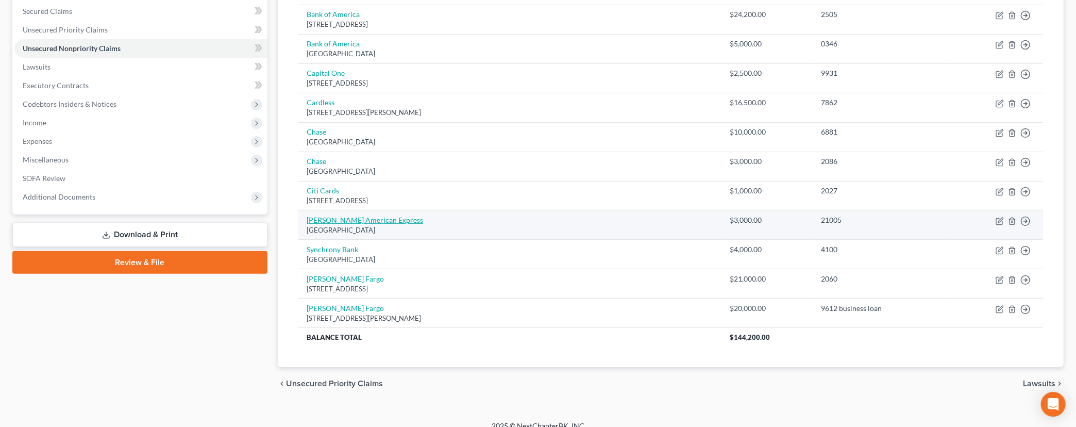
click at [381, 223] on link "[PERSON_NAME] American Express" at bounding box center [365, 219] width 116 height 9
select select "45"
select select "2"
select select "3"
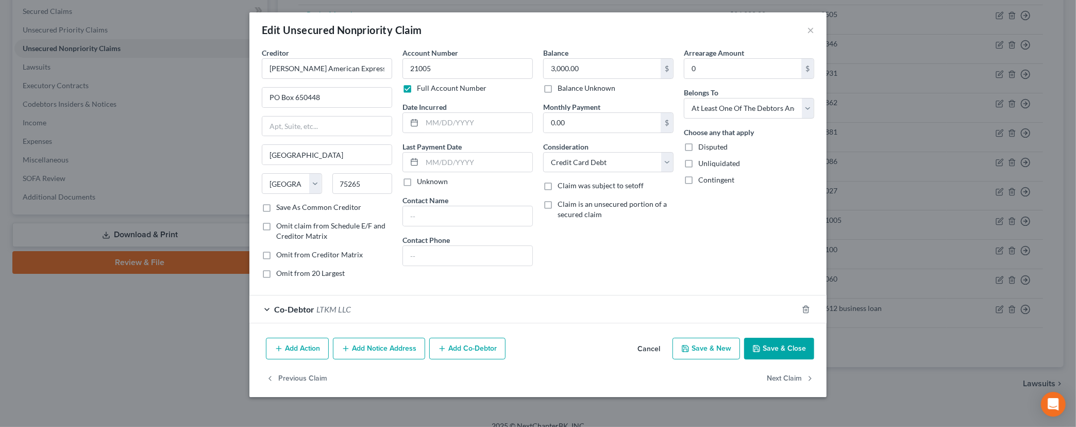
click at [265, 307] on div "Co-Debtor LTKM LLC" at bounding box center [523, 308] width 548 height 27
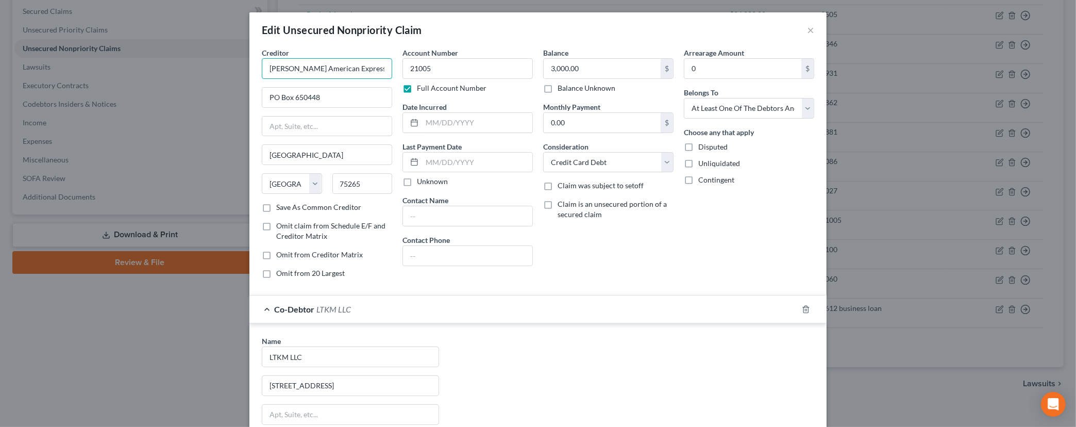
drag, startPoint x: 367, startPoint y: 70, endPoint x: 261, endPoint y: 67, distance: 106.2
click at [262, 67] on input "[PERSON_NAME] American Express" at bounding box center [327, 68] width 130 height 21
click at [814, 34] on button "×" at bounding box center [810, 30] width 7 height 12
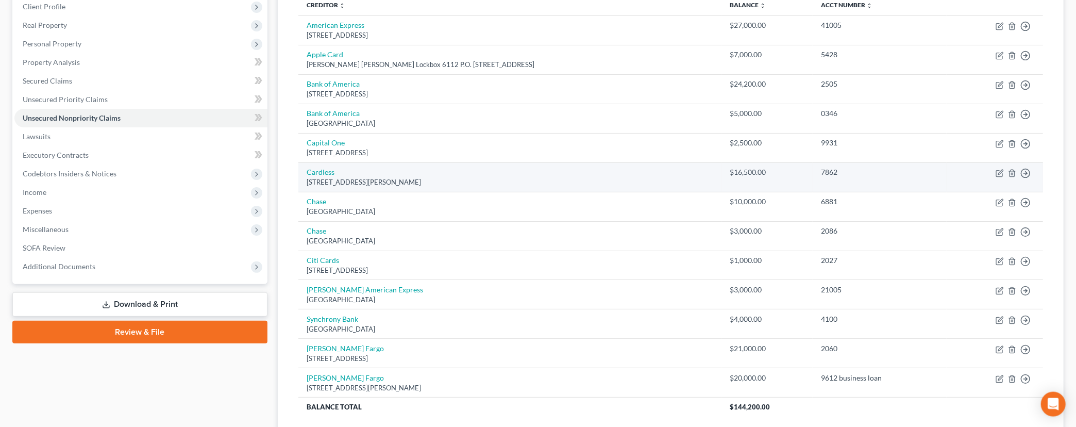
scroll to position [227, 0]
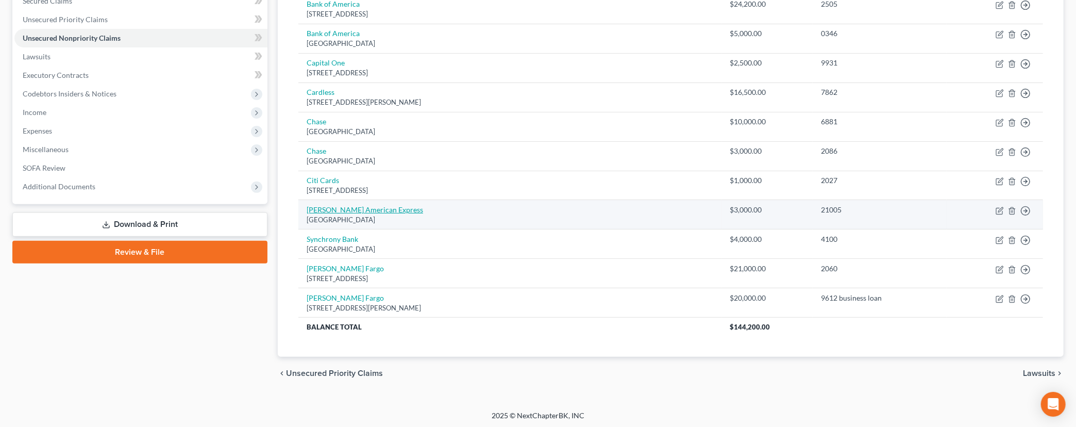
click at [338, 210] on link "[PERSON_NAME] American Express" at bounding box center [365, 209] width 116 height 9
select select "45"
select select "2"
select select "3"
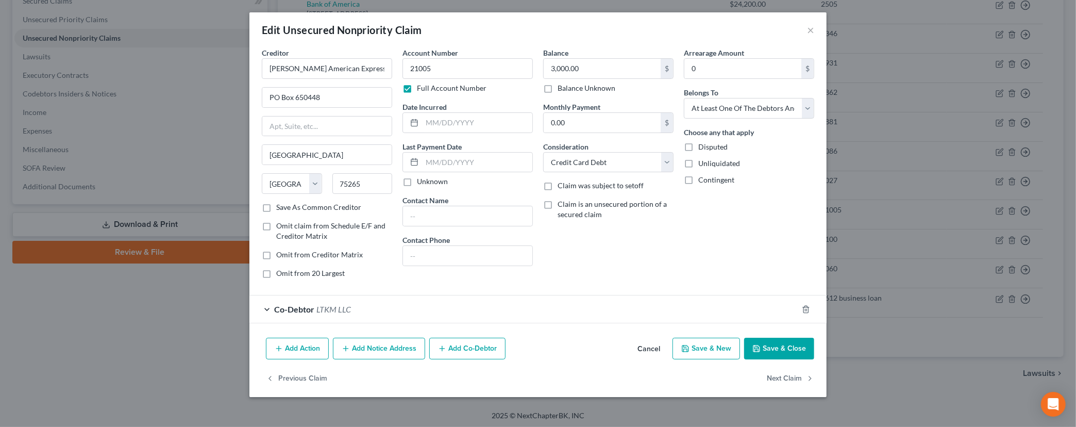
click at [268, 307] on div "Co-Debtor LTKM LLC" at bounding box center [523, 308] width 548 height 27
